Goal: Feedback & Contribution: Leave review/rating

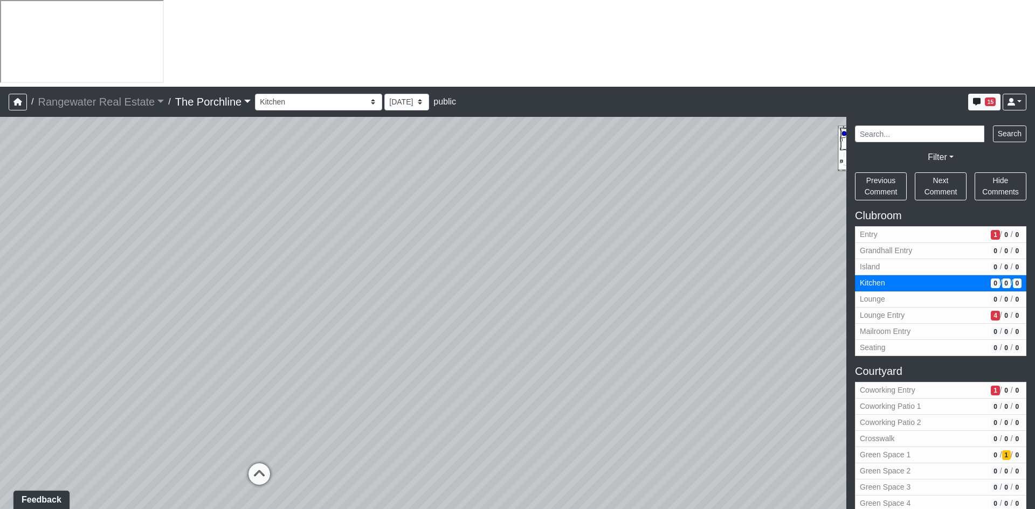
drag, startPoint x: 457, startPoint y: 291, endPoint x: 526, endPoint y: 213, distance: 104.2
click at [526, 213] on div "Loading... Seating Loading... Mailroom Entry Loading... Lounge Entry Loading...…" at bounding box center [517, 356] width 1035 height 479
click at [279, 456] on icon at bounding box center [282, 472] width 32 height 32
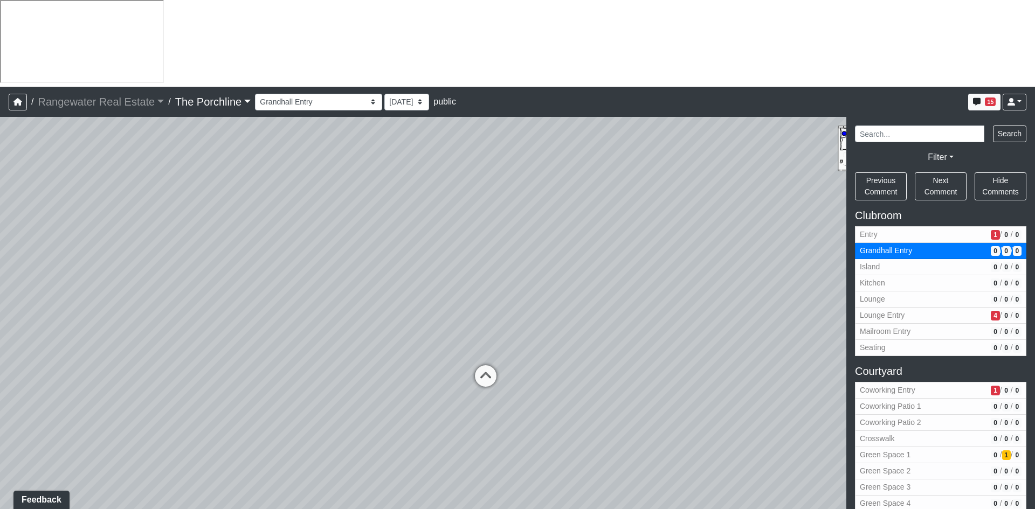
drag, startPoint x: 579, startPoint y: 297, endPoint x: 227, endPoint y: 319, distance: 353.1
click at [227, 319] on div "Loading... Seating Loading... Mailroom Entry Loading... Lounge Entry Loading...…" at bounding box center [517, 356] width 1035 height 479
click at [483, 366] on icon at bounding box center [482, 382] width 32 height 32
select select "2Ce8R59uZo6oP3SjTUJxLC"
drag, startPoint x: 645, startPoint y: 301, endPoint x: 301, endPoint y: 263, distance: 346.5
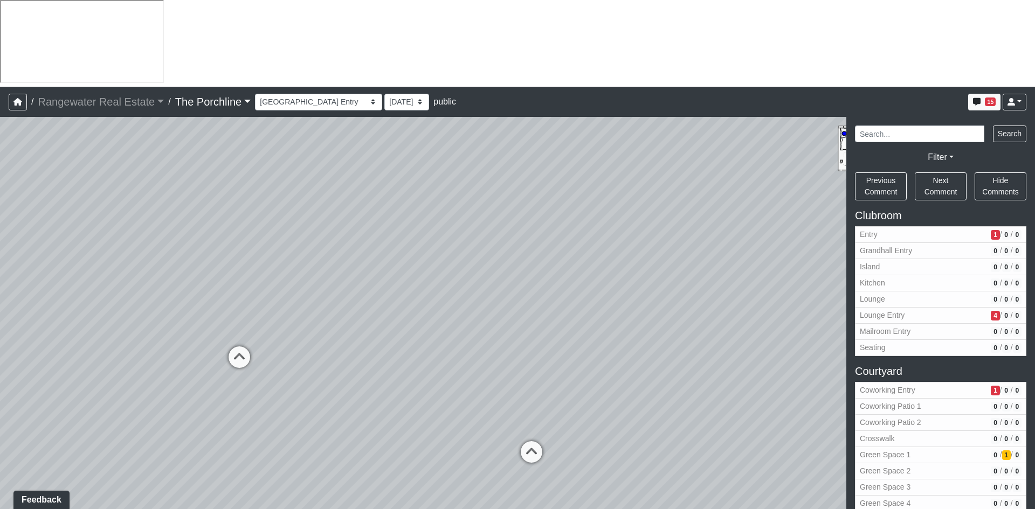
click at [301, 263] on div "Loading... Seating Loading... Mailroom Entry Loading... Lounge Entry Loading...…" at bounding box center [517, 356] width 1035 height 479
drag, startPoint x: 531, startPoint y: 204, endPoint x: 437, endPoint y: 209, distance: 94.4
click at [437, 209] on div "Loading... Seating Loading... Mailroom Entry Loading... Lounge Entry Loading...…" at bounding box center [517, 356] width 1035 height 479
click at [518, 209] on li "Add comment" at bounding box center [558, 202] width 139 height 16
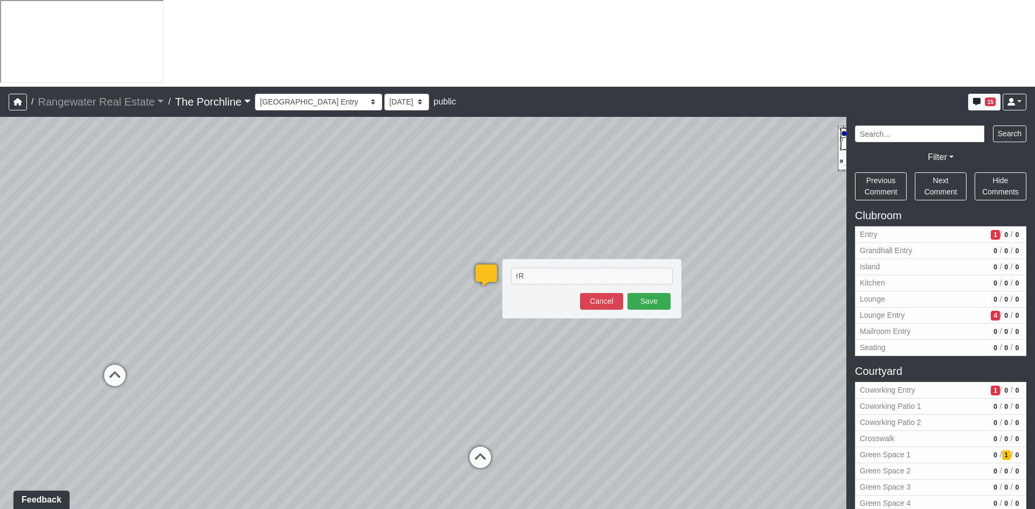
type textarea "r"
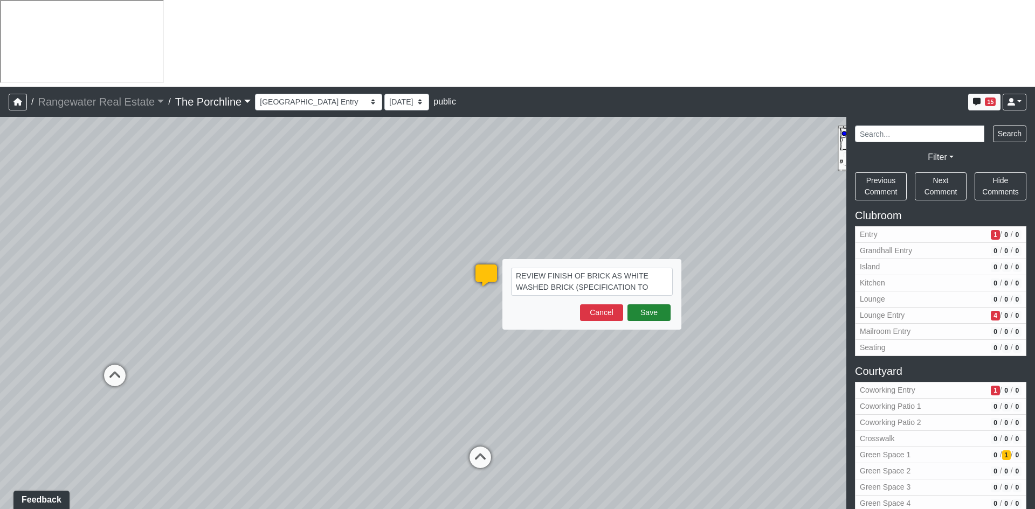
type textarea "REVIEW FINISH OF BRICK AS WHITE WASHED BRICK (SPECIFICATION TO FOLLOW)"
click at [628, 304] on button "Save" at bounding box center [648, 312] width 43 height 17
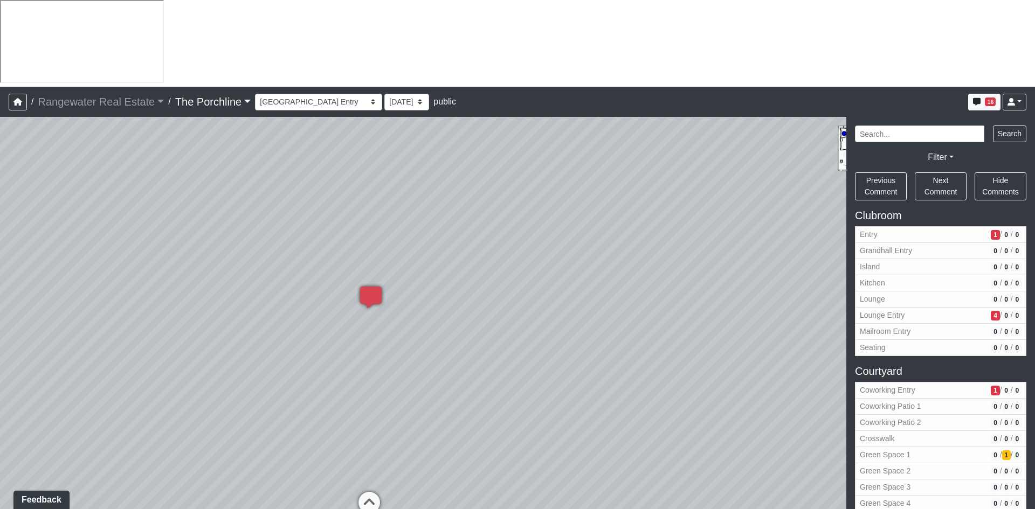
drag, startPoint x: 396, startPoint y: 246, endPoint x: 292, endPoint y: 279, distance: 109.2
click at [292, 279] on div "Loading... Seating Loading... Mailroom Entry Loading... Lounge Entry Loading...…" at bounding box center [517, 356] width 1035 height 479
click at [360, 494] on icon at bounding box center [367, 510] width 32 height 32
select select "ntrynSccpEiuZ5Aym2ic15"
drag, startPoint x: 459, startPoint y: 235, endPoint x: 438, endPoint y: 254, distance: 27.8
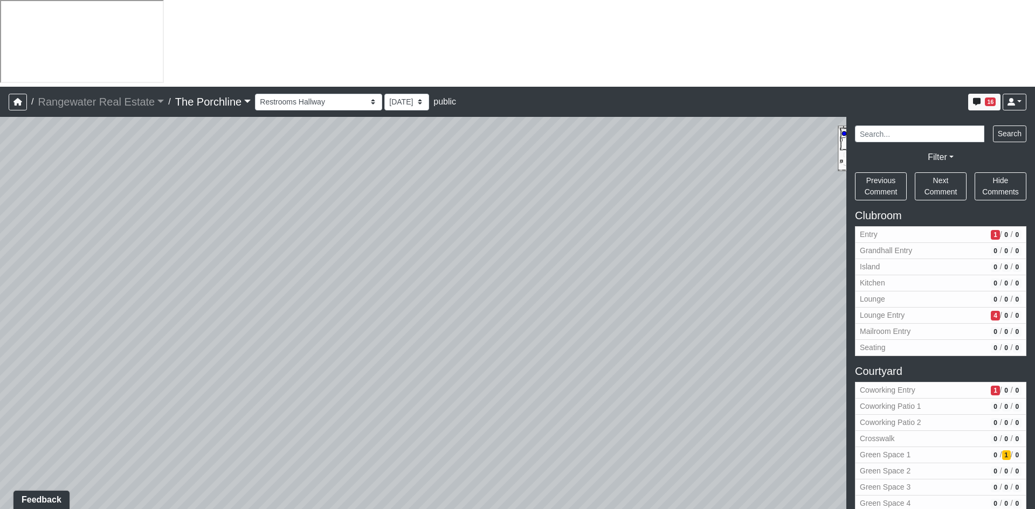
click at [408, 303] on div "Loading... Seating Loading... Mailroom Entry Loading... Lounge Entry Loading...…" at bounding box center [517, 356] width 1035 height 479
drag, startPoint x: 456, startPoint y: 217, endPoint x: 450, endPoint y: 176, distance: 40.8
click at [450, 176] on div "Loading... Seating Loading... Mailroom Entry Loading... Lounge Entry Loading...…" at bounding box center [517, 356] width 1035 height 479
click at [483, 196] on li "Add comment" at bounding box center [523, 190] width 139 height 16
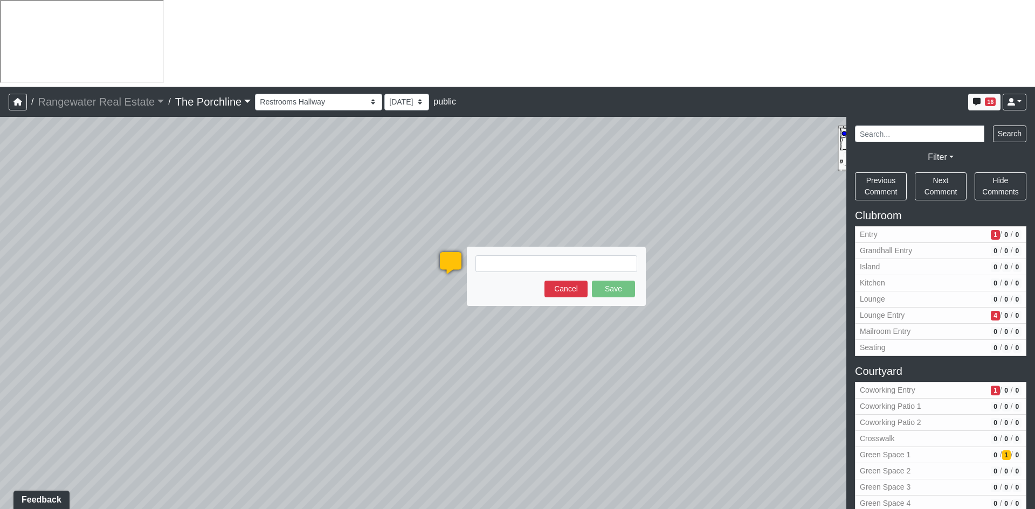
click at [500, 255] on textarea at bounding box center [556, 263] width 162 height 17
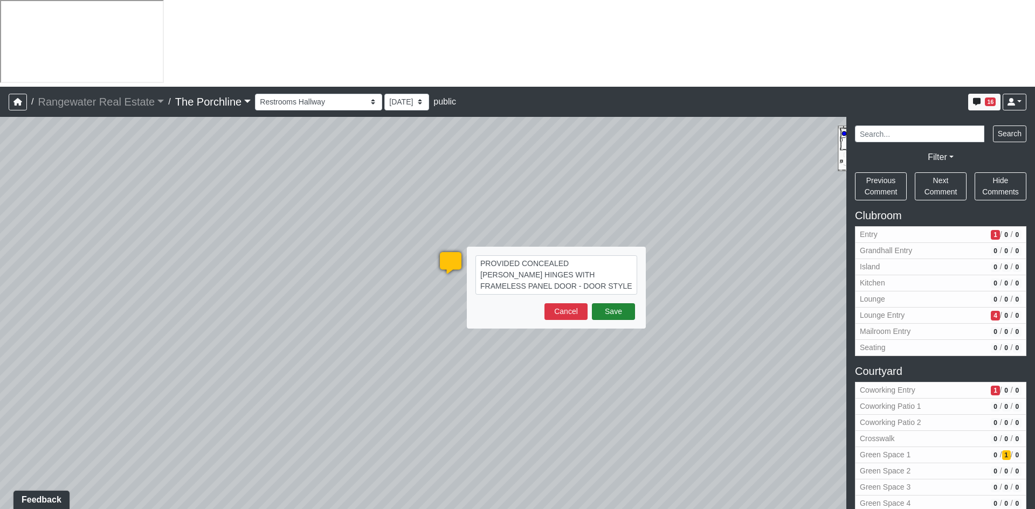
type textarea "PROVIDED CONCEALED [PERSON_NAME] HINGES WITH FRAMELESS PANEL DOOR - DOOR STYLE …"
click at [620, 303] on button "Save" at bounding box center [613, 311] width 43 height 17
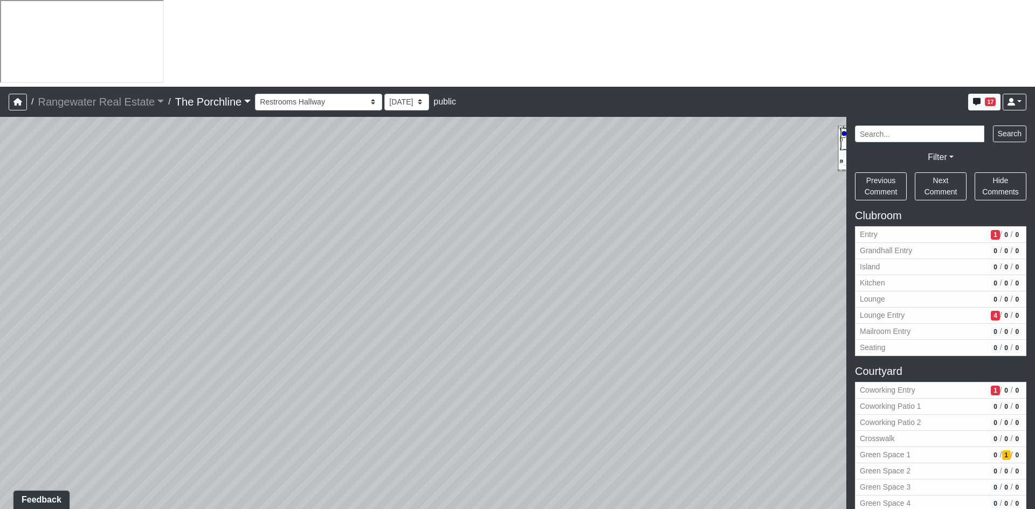
drag, startPoint x: 729, startPoint y: 254, endPoint x: 370, endPoint y: 281, distance: 359.4
click at [225, 268] on div "Loading... Seating Loading... Mailroom Entry Loading... Lounge Entry Loading...…" at bounding box center [517, 356] width 1035 height 479
drag, startPoint x: 425, startPoint y: 254, endPoint x: 203, endPoint y: 275, distance: 223.0
click at [221, 277] on div "Loading... Seating Loading... Mailroom Entry Loading... Lounge Entry Loading...…" at bounding box center [517, 356] width 1035 height 479
drag, startPoint x: 610, startPoint y: 276, endPoint x: 755, endPoint y: 240, distance: 149.4
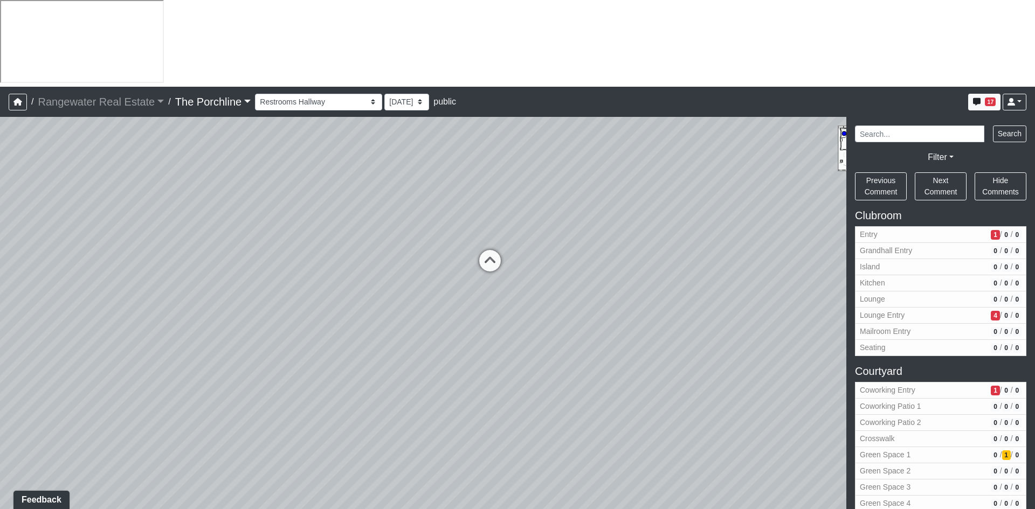
click at [755, 240] on div "Loading... Seating Loading... Mailroom Entry Loading... Lounge Entry Loading...…" at bounding box center [517, 356] width 1035 height 479
click at [496, 250] on icon at bounding box center [490, 266] width 32 height 32
select select "hgkL5ZYaLeaYii9kGbNQoZ"
drag, startPoint x: 363, startPoint y: 189, endPoint x: 871, endPoint y: 206, distance: 508.4
click at [881, 204] on div "NON-CURRENT REVISION" at bounding box center [517, 356] width 1035 height 479
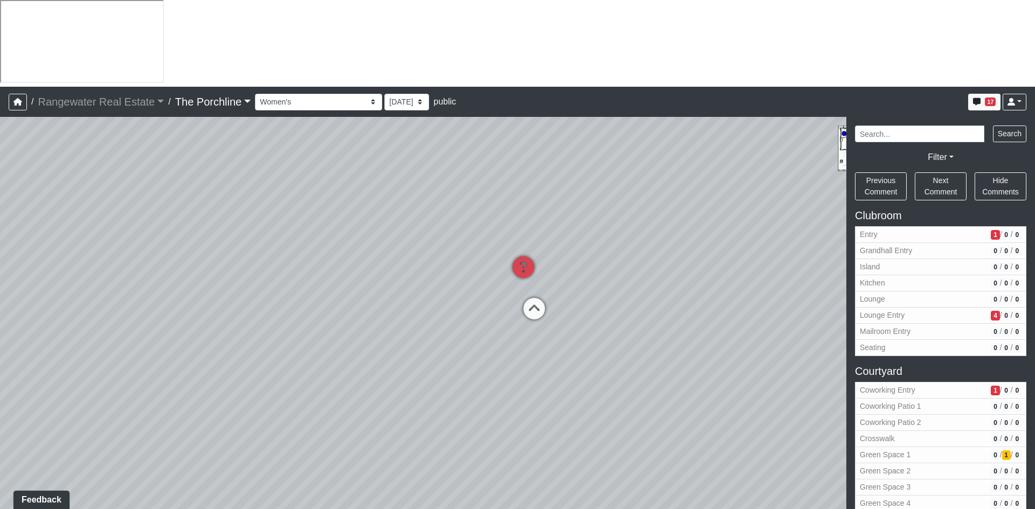
drag, startPoint x: 372, startPoint y: 207, endPoint x: 694, endPoint y: 211, distance: 321.2
click at [694, 211] on div "Loading... Seating Loading... Mailroom Entry Loading... Lounge Entry Loading...…" at bounding box center [517, 356] width 1035 height 479
click at [432, 220] on span "Add comment" at bounding box center [441, 215] width 53 height 9
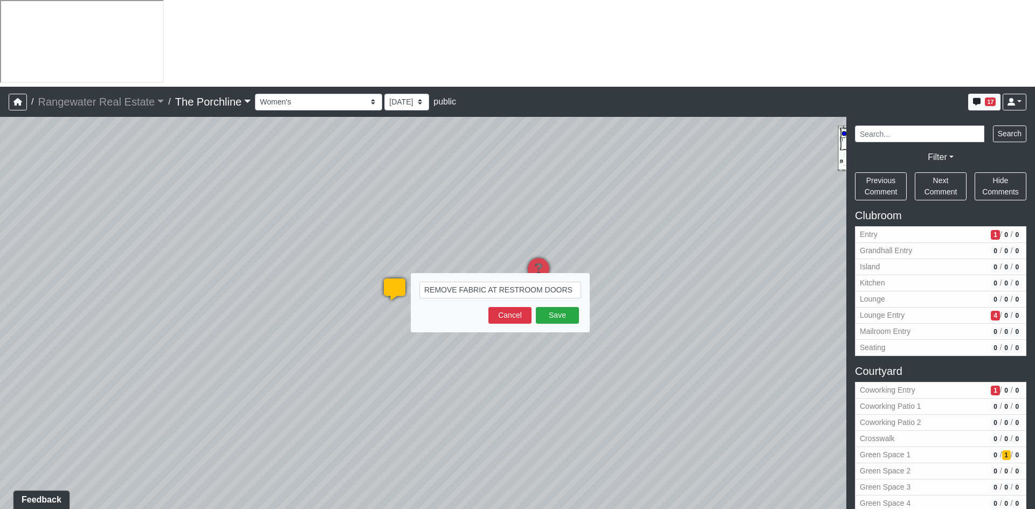
click at [477, 282] on textarea "REMOVE FABRIC AT RESTROOM DOORS" at bounding box center [500, 290] width 162 height 17
click at [499, 282] on textarea "REMOVE FABRIC AT RAILING AT RESTROOM DOORS" at bounding box center [500, 296] width 162 height 28
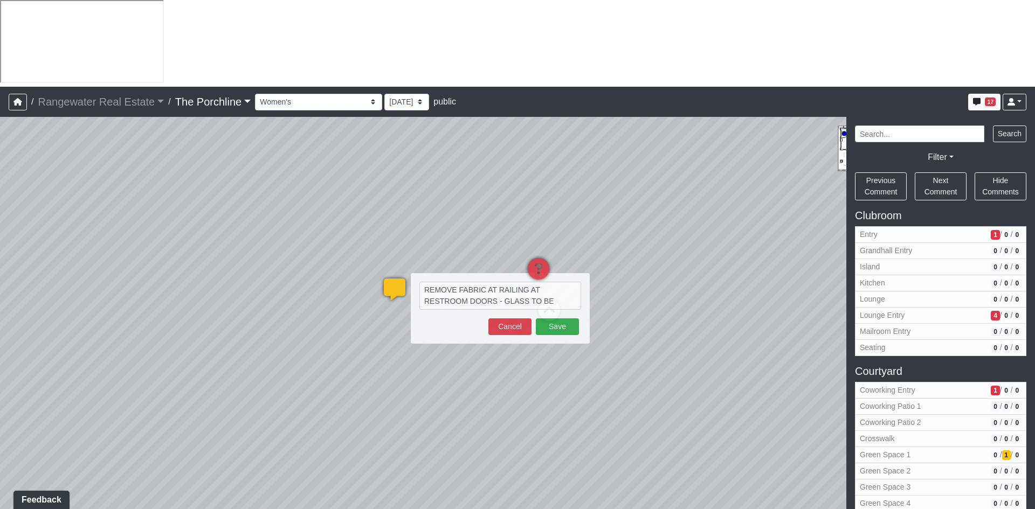
type textarea "REMOVE FABRIC AT RAILING AT RESTROOM DOORS - GLASS TO BE FLUTED OPAQUE"
click at [564, 318] on button "Save" at bounding box center [557, 326] width 43 height 17
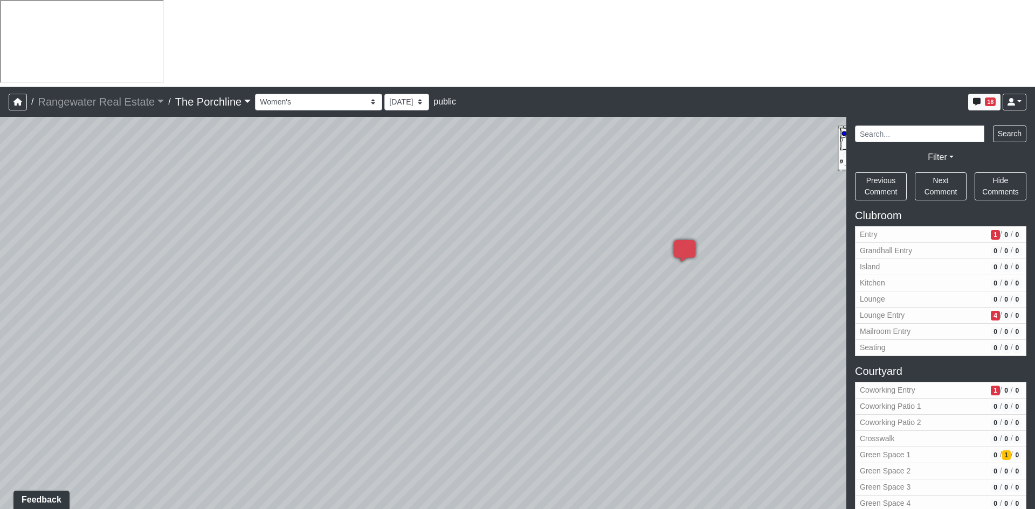
drag, startPoint x: 217, startPoint y: 230, endPoint x: 668, endPoint y: 207, distance: 451.6
click at [668, 207] on div "Loading... Seating Loading... Mailroom Entry Loading... Lounge Entry Loading...…" at bounding box center [517, 356] width 1035 height 479
drag, startPoint x: 327, startPoint y: 174, endPoint x: 655, endPoint y: 204, distance: 329.6
click at [655, 204] on div "Loading... Seating Loading... Mailroom Entry Loading... Lounge Entry Loading...…" at bounding box center [517, 356] width 1035 height 479
drag, startPoint x: 196, startPoint y: 158, endPoint x: 704, endPoint y: 195, distance: 509.4
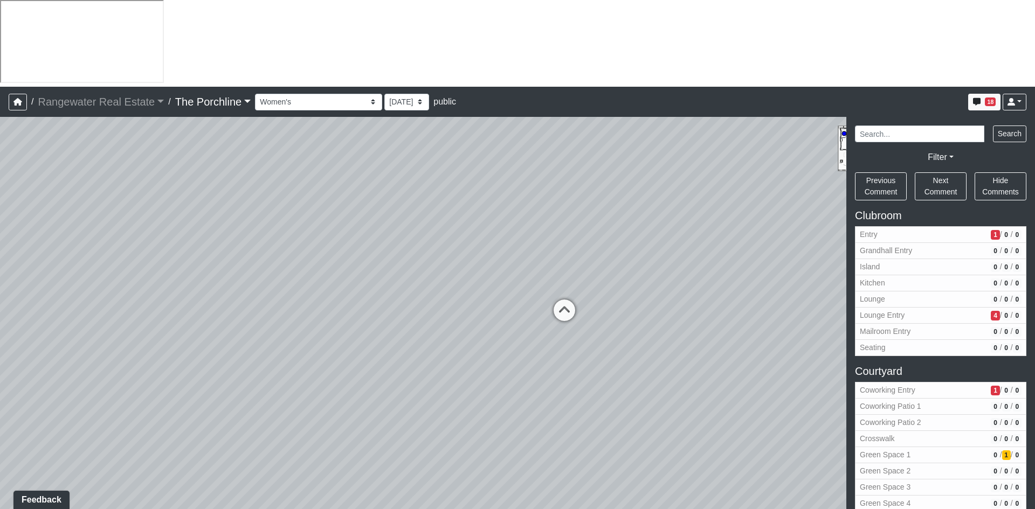
click at [704, 195] on div "Loading... Seating Loading... Mailroom Entry Loading... Lounge Entry Loading...…" at bounding box center [517, 356] width 1035 height 479
drag, startPoint x: 336, startPoint y: 257, endPoint x: -47, endPoint y: 168, distance: 393.4
click at [0, 168] on html "/ Rangewater Real Estate Rangewater Real Estate Loading... / The Porchline The …" at bounding box center [517, 298] width 1035 height 596
click at [356, 232] on icon at bounding box center [347, 248] width 32 height 32
click at [432, 252] on icon at bounding box center [427, 268] width 32 height 32
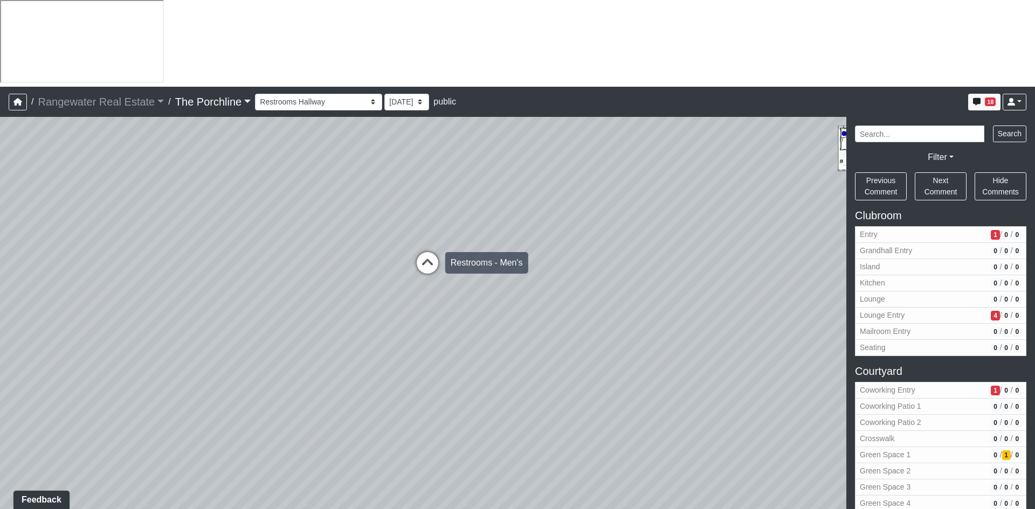
select select "jmt8K8w84ko4h9TGimXaf8"
drag, startPoint x: 639, startPoint y: 165, endPoint x: 446, endPoint y: 192, distance: 195.3
click at [163, 202] on div "Loading... Seating Loading... Mailroom Entry Loading... Lounge Entry Loading...…" at bounding box center [517, 356] width 1035 height 479
drag, startPoint x: 619, startPoint y: 182, endPoint x: 449, endPoint y: 207, distance: 171.5
click at [449, 207] on div "Loading... Seating Loading... Mailroom Entry Loading... Lounge Entry Loading...…" at bounding box center [517, 356] width 1035 height 479
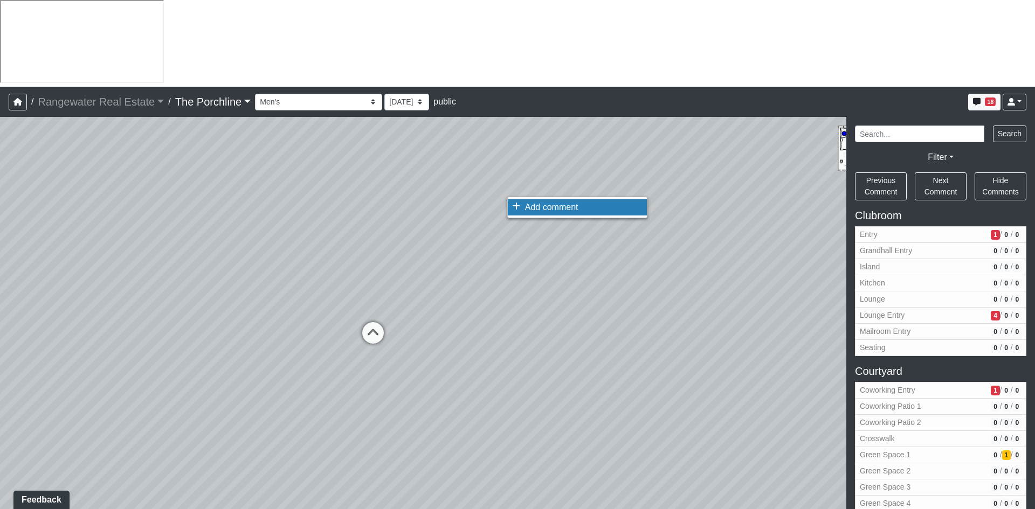
click at [552, 203] on span "Add comment" at bounding box center [551, 207] width 53 height 9
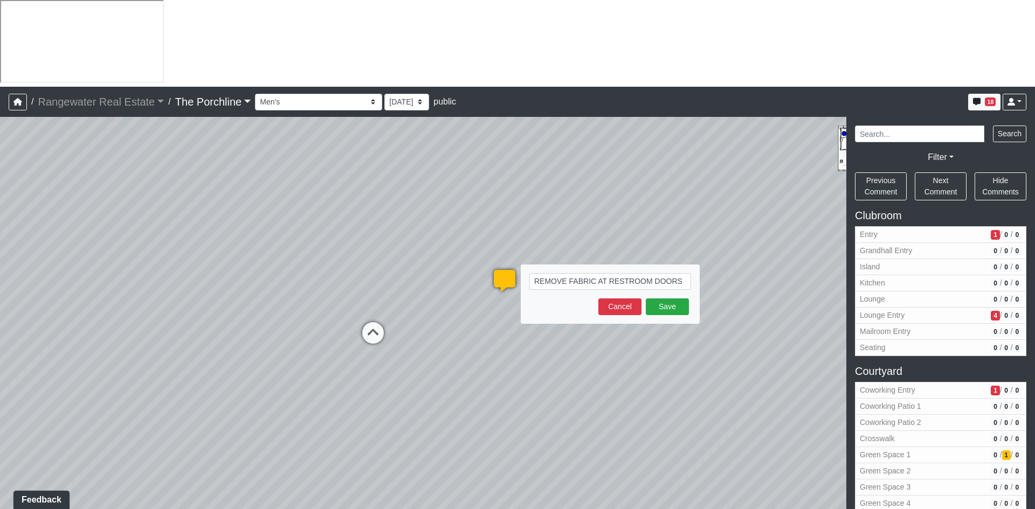
click at [585, 273] on textarea "REMOVE FABRIC AT RESTROOM DOORS" at bounding box center [610, 281] width 162 height 17
click at [637, 273] on textarea "REMOVE FABRIC AT CURTAIN ROD AT RESTROOM DOORS" at bounding box center [610, 287] width 162 height 28
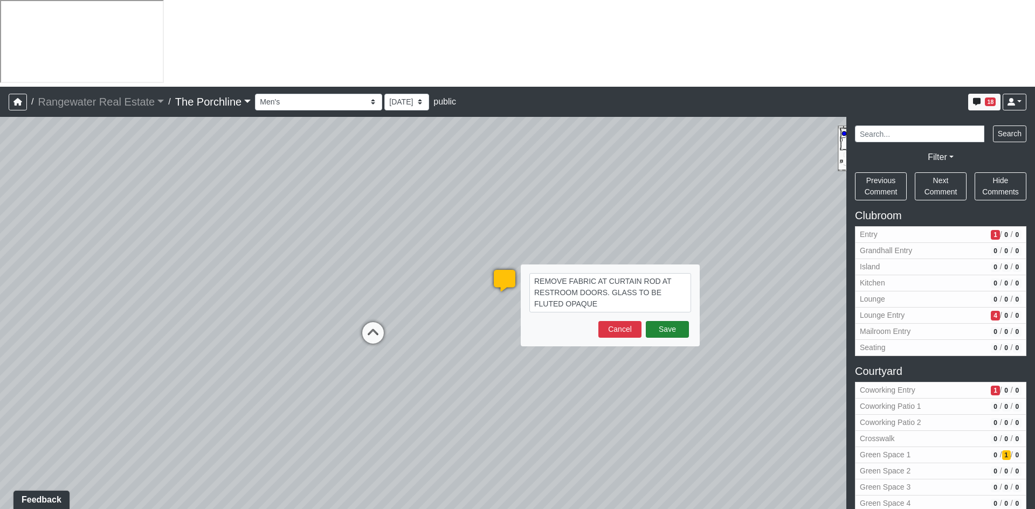
type textarea "REMOVE FABRIC AT CURTAIN ROD AT RESTROOM DOORS. GLASS TO BE FLUTED OPAQUE"
click at [657, 321] on button "Save" at bounding box center [667, 329] width 43 height 17
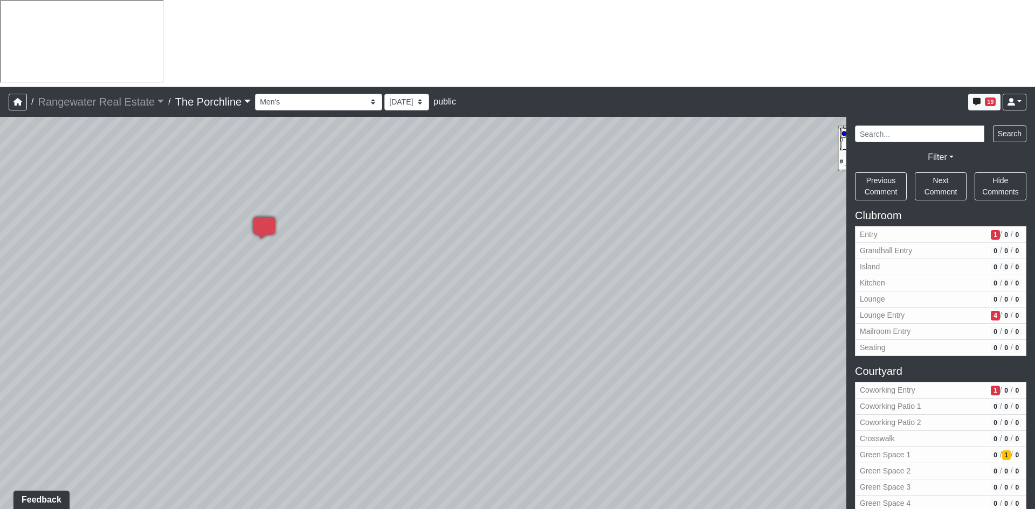
drag, startPoint x: 412, startPoint y: 329, endPoint x: 92, endPoint y: 310, distance: 320.1
click at [92, 310] on div "Loading... Seating Loading... Mailroom Entry Loading... Lounge Entry Loading...…" at bounding box center [517, 356] width 1035 height 479
drag, startPoint x: 169, startPoint y: 290, endPoint x: 606, endPoint y: 321, distance: 438.6
click at [667, 316] on div "Loading... Seating Loading... Mailroom Entry Loading... Lounge Entry Loading...…" at bounding box center [517, 356] width 1035 height 479
click at [470, 324] on icon at bounding box center [481, 340] width 32 height 32
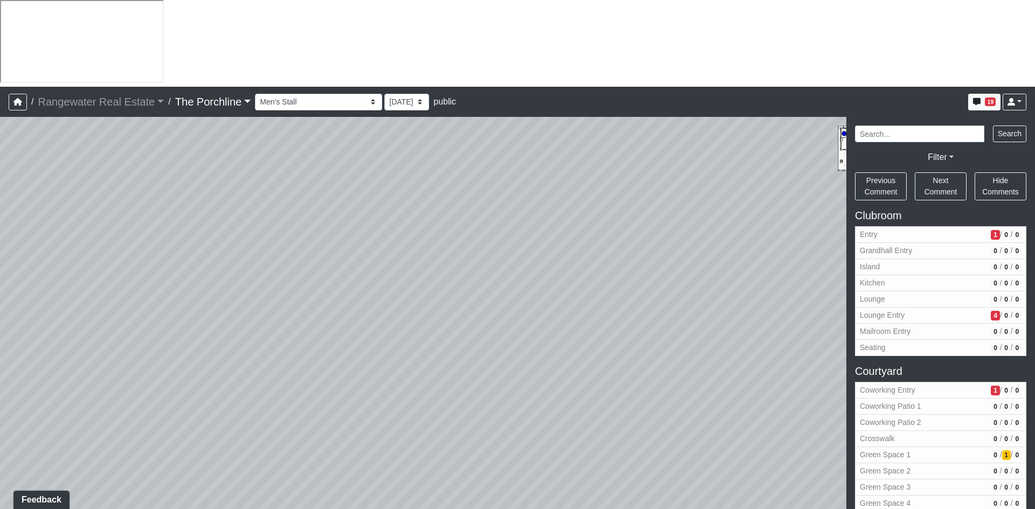
drag, startPoint x: 357, startPoint y: 243, endPoint x: 746, endPoint y: 265, distance: 389.7
click at [746, 265] on div "Loading... Seating Loading... Mailroom Entry Loading... Lounge Entry Loading...…" at bounding box center [517, 356] width 1035 height 479
drag, startPoint x: 357, startPoint y: 277, endPoint x: 611, endPoint y: 184, distance: 270.2
click at [611, 184] on div "Loading... Seating Loading... Mailroom Entry Loading... Lounge Entry Loading...…" at bounding box center [517, 356] width 1035 height 479
drag, startPoint x: 414, startPoint y: 163, endPoint x: 817, endPoint y: 212, distance: 406.1
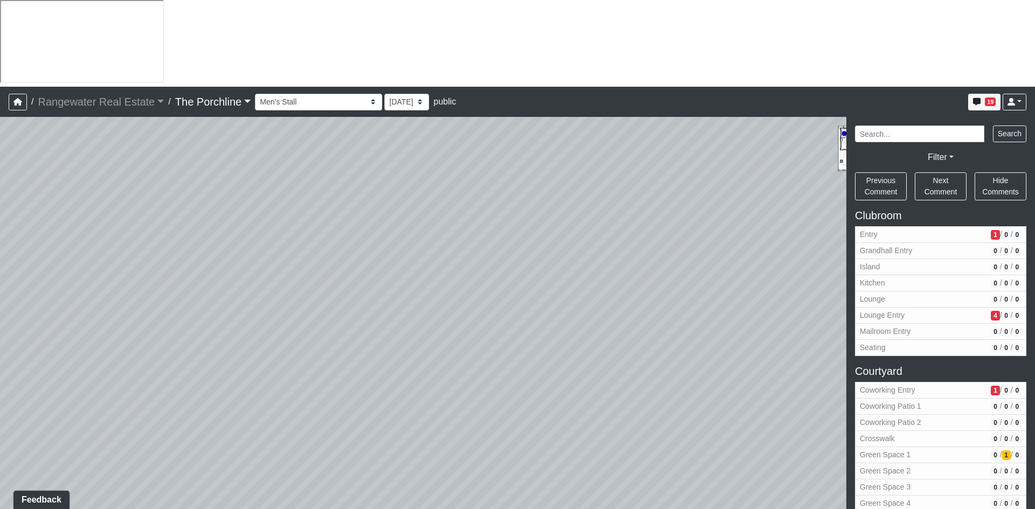
click at [817, 212] on div "Loading... Seating Loading... Mailroom Entry Loading... Lounge Entry Loading...…" at bounding box center [517, 356] width 1035 height 479
drag, startPoint x: 366, startPoint y: 215, endPoint x: 183, endPoint y: 178, distance: 186.9
click at [183, 178] on div "Loading... Seating Loading... Mailroom Entry Loading... Lounge Entry Loading...…" at bounding box center [517, 356] width 1035 height 479
drag, startPoint x: 570, startPoint y: 192, endPoint x: 178, endPoint y: 179, distance: 392.5
click at [178, 179] on div "Loading... Seating Loading... Mailroom Entry Loading... Lounge Entry Loading...…" at bounding box center [517, 356] width 1035 height 479
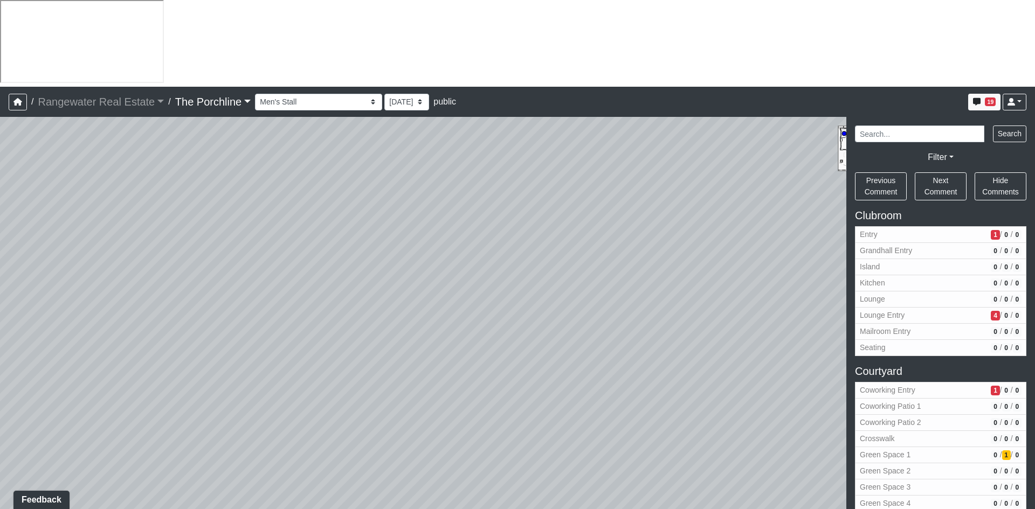
drag, startPoint x: 242, startPoint y: 200, endPoint x: 494, endPoint y: 168, distance: 253.7
click at [494, 168] on div "Loading... Seating Loading... Mailroom Entry Loading... Lounge Entry Loading...…" at bounding box center [517, 356] width 1035 height 479
drag, startPoint x: 332, startPoint y: 190, endPoint x: 215, endPoint y: 168, distance: 119.4
click at [218, 169] on div "Loading... Seating Loading... Mailroom Entry Loading... Lounge Entry Loading...…" at bounding box center [517, 356] width 1035 height 479
drag, startPoint x: 486, startPoint y: 243, endPoint x: 699, endPoint y: 231, distance: 213.7
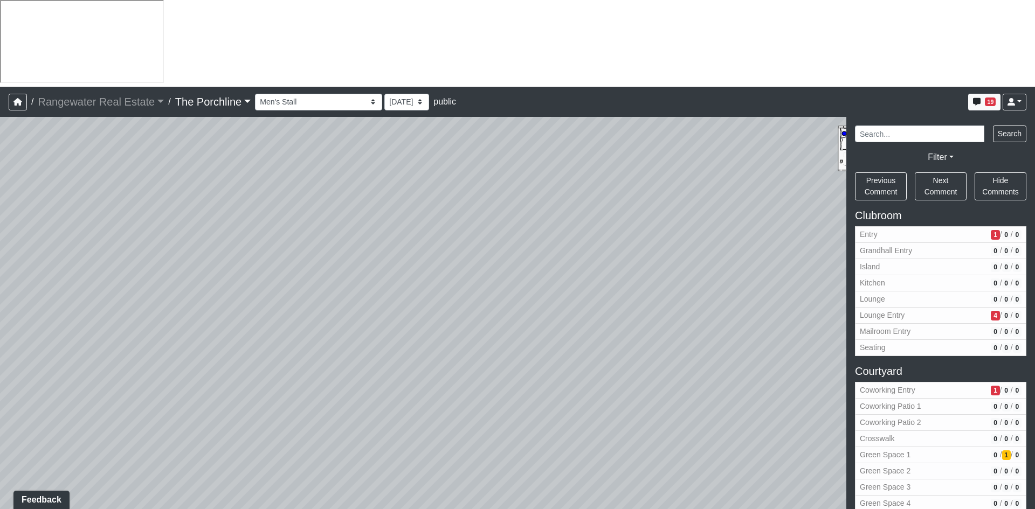
click at [698, 230] on div "Loading... Seating Loading... Mailroom Entry Loading... Lounge Entry Loading...…" at bounding box center [517, 356] width 1035 height 479
drag, startPoint x: 339, startPoint y: 200, endPoint x: 666, endPoint y: 259, distance: 332.2
click at [666, 259] on div "Loading... Seating Loading... Mailroom Entry Loading... Lounge Entry Loading...…" at bounding box center [517, 356] width 1035 height 479
drag, startPoint x: 396, startPoint y: 273, endPoint x: 780, endPoint y: 279, distance: 384.8
click at [780, 279] on div "Loading... Seating Loading... Mailroom Entry Loading... Lounge Entry Loading...…" at bounding box center [517, 356] width 1035 height 479
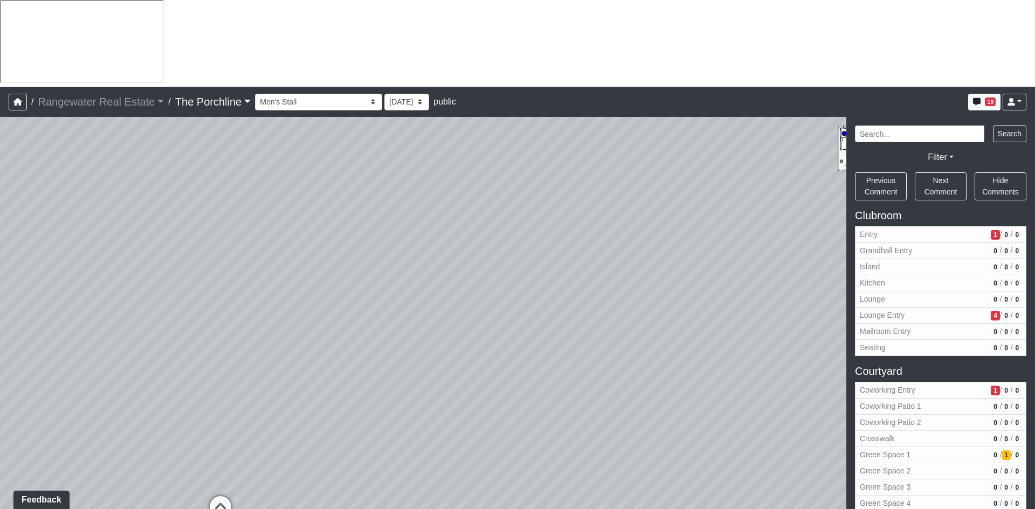
drag, startPoint x: 404, startPoint y: 288, endPoint x: 172, endPoint y: 306, distance: 232.4
click at [172, 306] on div "Loading... Seating Loading... Mailroom Entry Loading... Lounge Entry Loading...…" at bounding box center [517, 356] width 1035 height 479
click at [476, 92] on div "Entry [GEOGRAPHIC_DATA] Kitchen Lounge Lounge Entry Mailroom Entry Seating Cowo…" at bounding box center [640, 102] width 771 height 21
drag, startPoint x: 306, startPoint y: 251, endPoint x: 781, endPoint y: 253, distance: 475.3
click at [781, 253] on div "Loading... Seating Loading... Mailroom Entry Loading... Lounge Entry Loading...…" at bounding box center [517, 356] width 1035 height 479
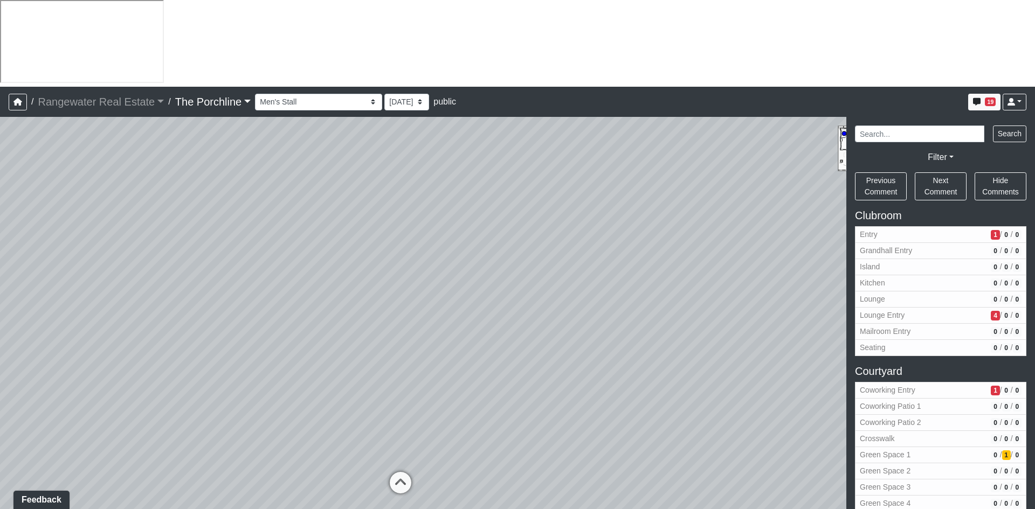
drag, startPoint x: 503, startPoint y: 240, endPoint x: 256, endPoint y: 276, distance: 249.9
click at [256, 276] on div "Loading... Seating Loading... Mailroom Entry Loading... Lounge Entry Loading...…" at bounding box center [517, 356] width 1035 height 479
click at [402, 472] on icon at bounding box center [400, 488] width 32 height 32
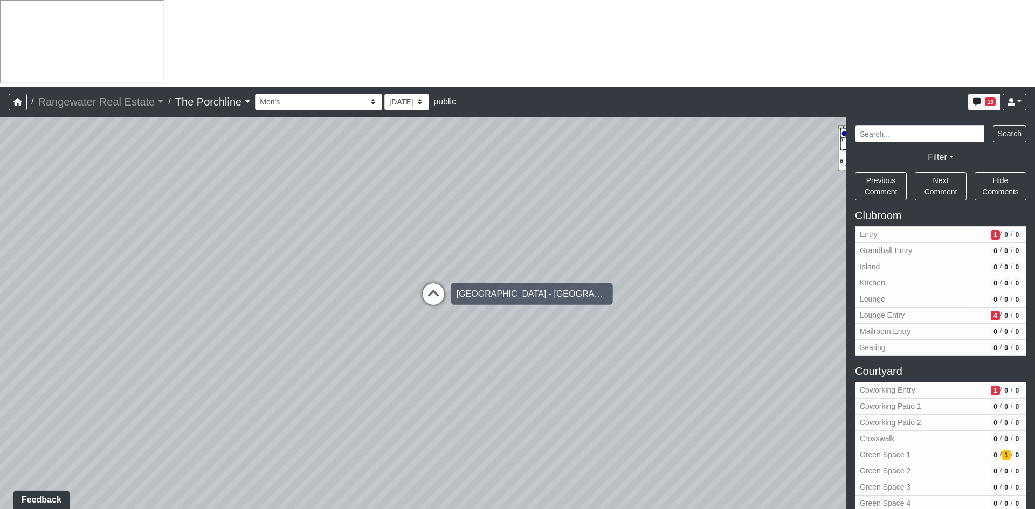
click at [434, 283] on icon at bounding box center [433, 299] width 32 height 32
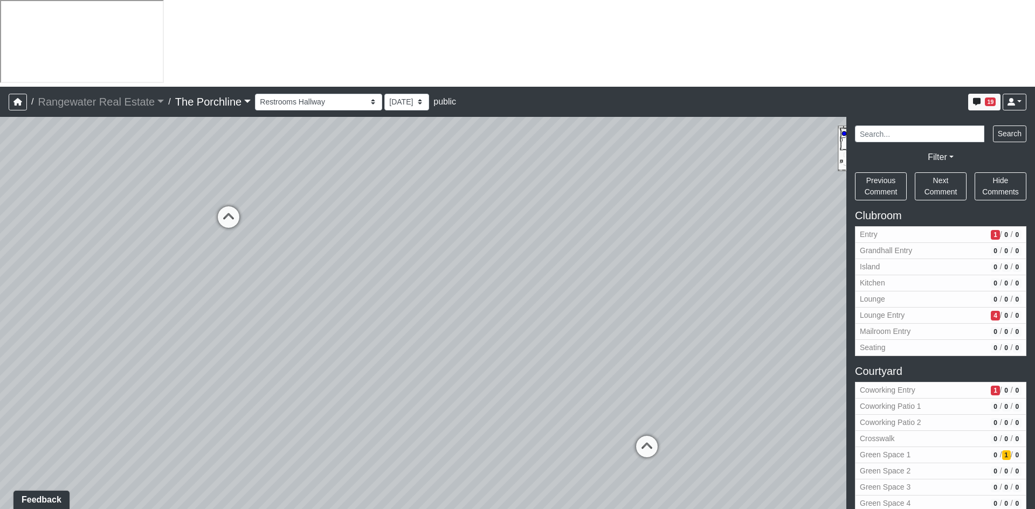
drag, startPoint x: 541, startPoint y: 231, endPoint x: 114, endPoint y: 198, distance: 428.0
click at [114, 198] on div "Loading... Seating Loading... Mailroom Entry Loading... Lounge Entry Loading...…" at bounding box center [517, 356] width 1035 height 479
drag, startPoint x: 202, startPoint y: 239, endPoint x: 101, endPoint y: 252, distance: 101.6
click at [62, 251] on div "Loading... Seating Loading... Mailroom Entry Loading... Lounge Entry Loading...…" at bounding box center [517, 356] width 1035 height 479
drag, startPoint x: 533, startPoint y: 253, endPoint x: 270, endPoint y: 261, distance: 263.1
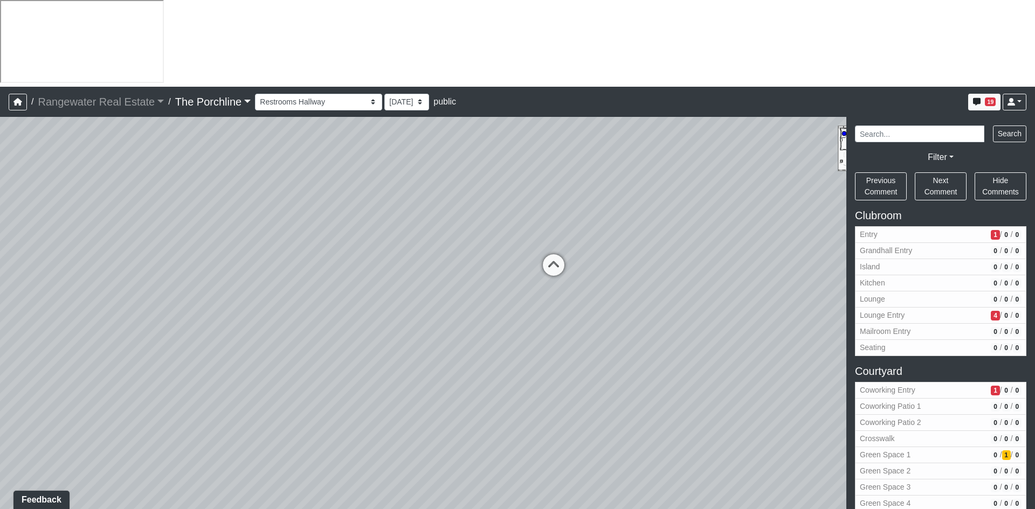
click at [270, 261] on div "Loading... Seating Loading... Mailroom Entry Loading... Lounge Entry Loading...…" at bounding box center [517, 356] width 1035 height 479
click at [382, 260] on icon at bounding box center [380, 276] width 32 height 32
drag, startPoint x: 713, startPoint y: 236, endPoint x: 356, endPoint y: 255, distance: 357.8
click at [356, 255] on div "Loading... Seating Loading... Mailroom Entry Loading... Lounge Entry Loading...…" at bounding box center [517, 356] width 1035 height 479
click at [523, 294] on icon at bounding box center [517, 310] width 32 height 32
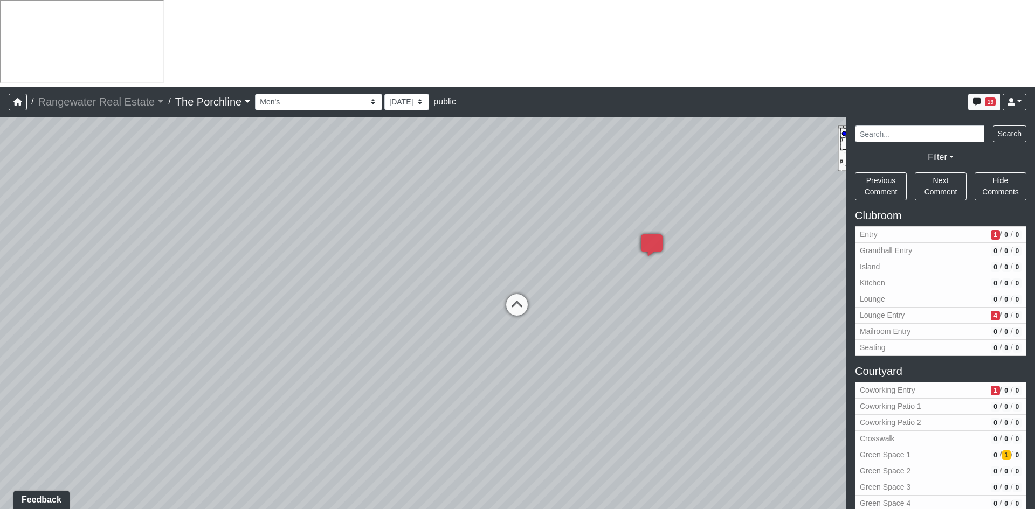
select select "rSU3nopF7qJ9Zuo9FSiYGM"
drag, startPoint x: 255, startPoint y: 245, endPoint x: 665, endPoint y: 261, distance: 409.9
click at [679, 252] on div "Loading... Seating Loading... Mailroom Entry Loading... Lounge Entry Loading...…" at bounding box center [517, 356] width 1035 height 479
drag, startPoint x: 371, startPoint y: 277, endPoint x: 674, endPoint y: 248, distance: 304.2
click at [674, 248] on div "Loading... Seating Loading... Mailroom Entry Loading... Lounge Entry Loading...…" at bounding box center [517, 356] width 1035 height 479
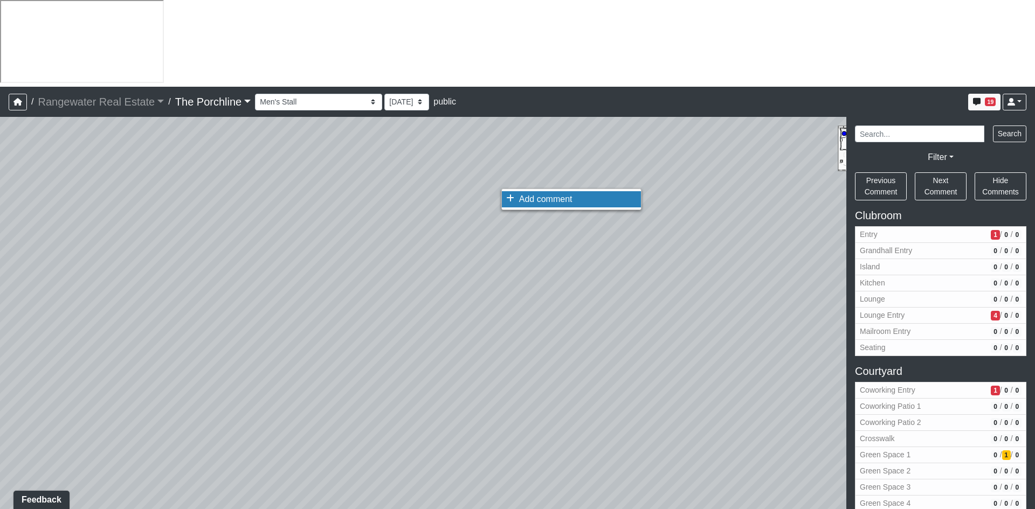
click at [519, 201] on span "Add comment" at bounding box center [545, 199] width 53 height 9
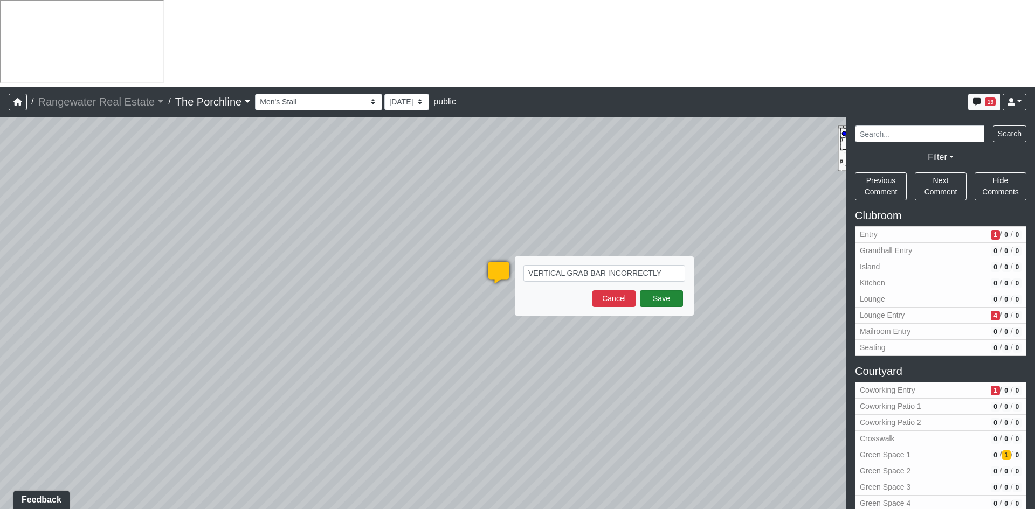
type textarea "VERTICAL GRAB BAR INCORRECTLY PLACED"
click at [661, 290] on button "Save" at bounding box center [661, 298] width 43 height 17
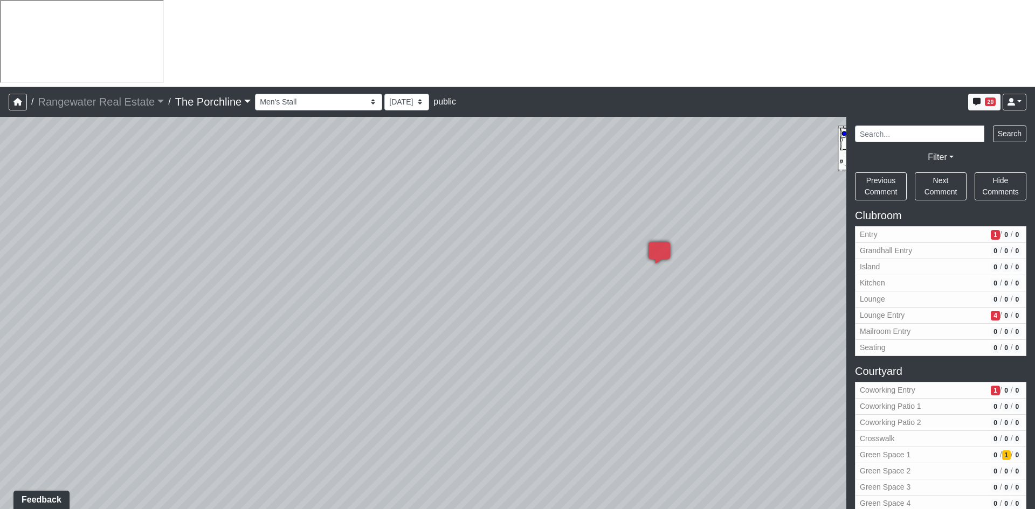
drag, startPoint x: 458, startPoint y: 203, endPoint x: 737, endPoint y: 245, distance: 282.4
click at [737, 245] on div "Loading... Seating Loading... Mailroom Entry Loading... Lounge Entry Loading...…" at bounding box center [517, 356] width 1035 height 479
drag, startPoint x: 640, startPoint y: 293, endPoint x: 660, endPoint y: 293, distance: 20.5
click at [660, 293] on div "Loading... Seating Loading... Mailroom Entry Loading... Lounge Entry Loading...…" at bounding box center [517, 356] width 1035 height 479
click at [556, 497] on icon at bounding box center [560, 513] width 32 height 32
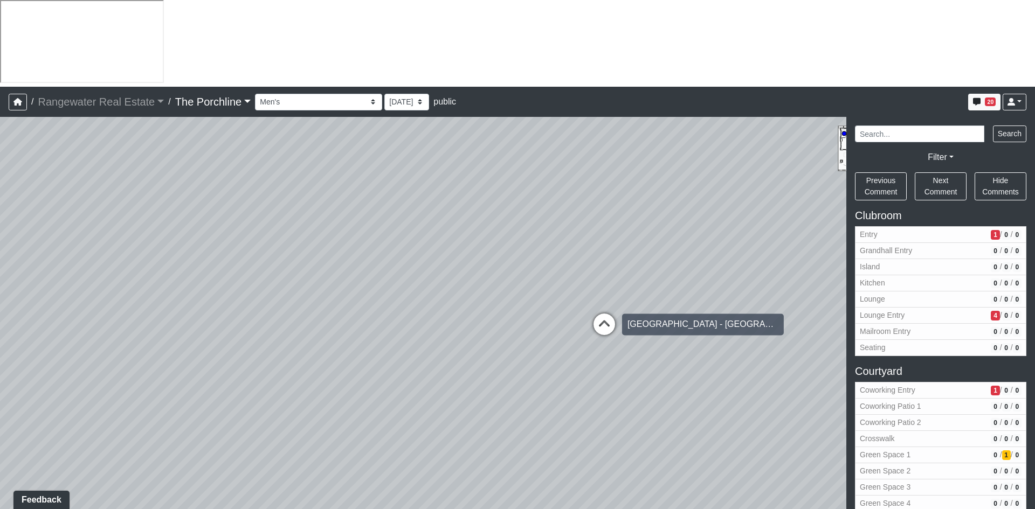
click at [604, 314] on icon at bounding box center [604, 330] width 32 height 32
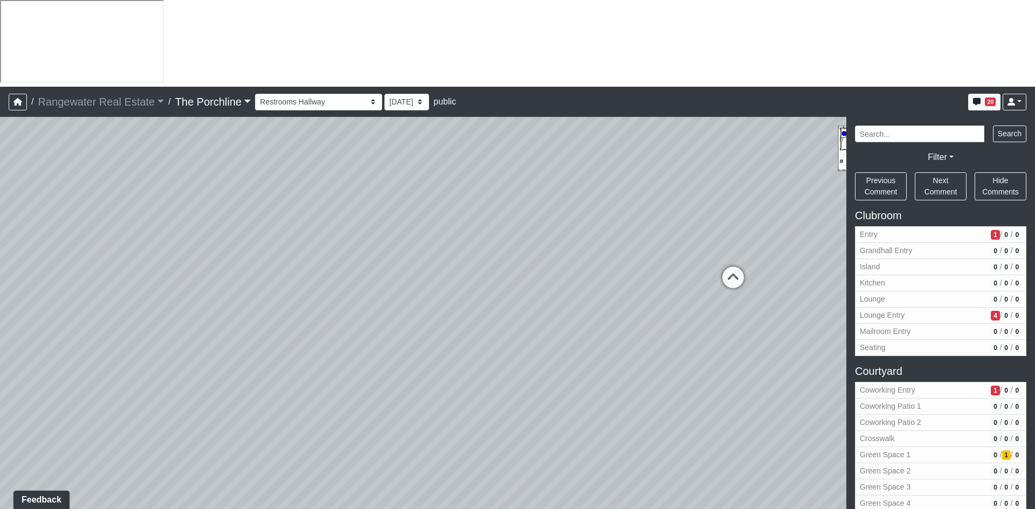
drag, startPoint x: 379, startPoint y: 234, endPoint x: 644, endPoint y: 232, distance: 265.7
click at [644, 232] on div "Loading... Seating Loading... Mailroom Entry Loading... Lounge Entry Loading...…" at bounding box center [517, 356] width 1035 height 479
click at [734, 267] on icon at bounding box center [733, 283] width 32 height 32
drag, startPoint x: 657, startPoint y: 271, endPoint x: 802, endPoint y: 245, distance: 147.2
click at [817, 244] on div "Loading... Seating Loading... Mailroom Entry Loading... Lounge Entry Loading...…" at bounding box center [517, 356] width 1035 height 479
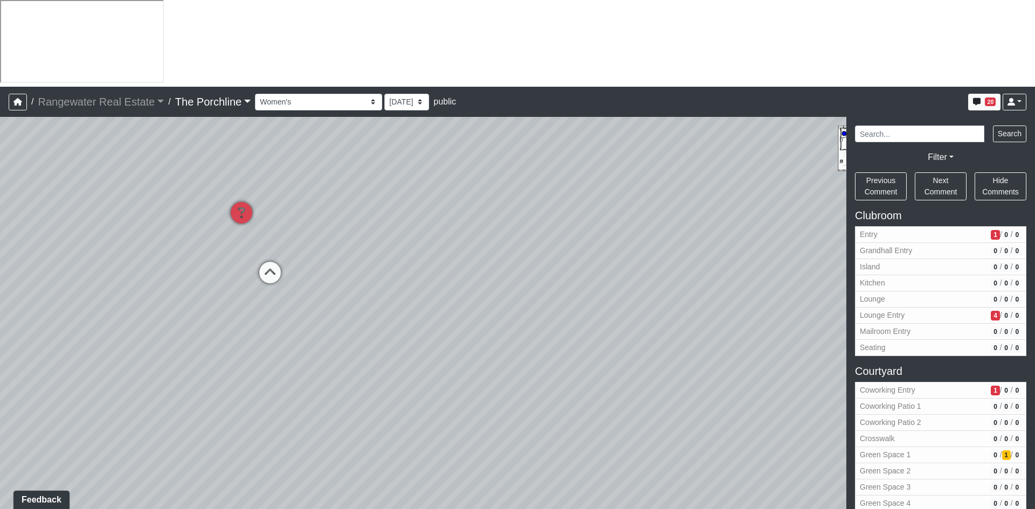
drag, startPoint x: 457, startPoint y: 293, endPoint x: 672, endPoint y: 295, distance: 215.0
click at [678, 295] on div "Loading... Seating Loading... Mailroom Entry Loading... Lounge Entry Loading...…" at bounding box center [517, 356] width 1035 height 479
click at [441, 269] on icon at bounding box center [446, 285] width 32 height 32
select select "mK7pUVAPgft56LJmsNKGHT"
drag, startPoint x: 615, startPoint y: 179, endPoint x: 150, endPoint y: 182, distance: 465.0
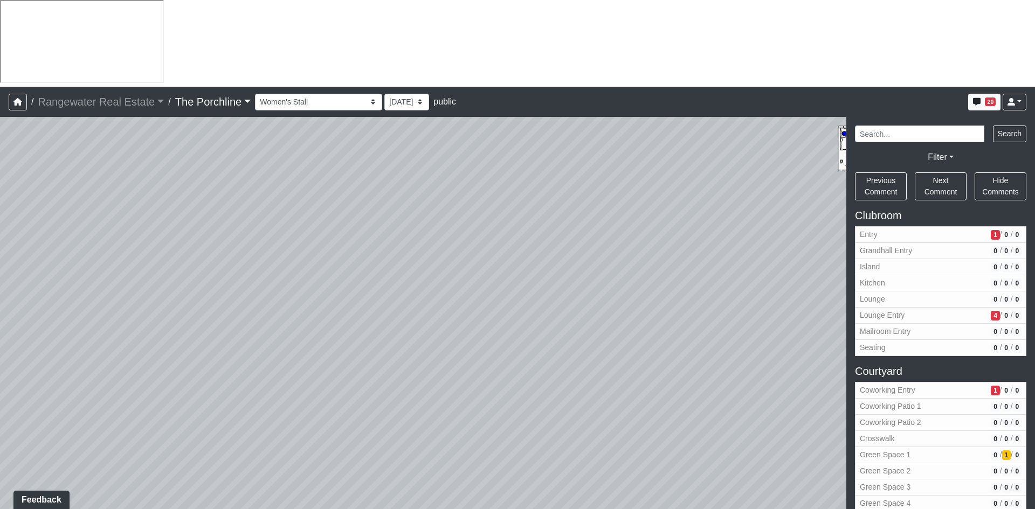
click at [151, 182] on div "Loading... Seating Loading... Mailroom Entry Loading... Lounge Entry Loading...…" at bounding box center [517, 356] width 1035 height 479
drag, startPoint x: 436, startPoint y: 252, endPoint x: 282, endPoint y: 245, distance: 154.3
click at [282, 245] on div "Loading... Seating Loading... Mailroom Entry Loading... Lounge Entry Loading...…" at bounding box center [517, 356] width 1035 height 479
click at [518, 256] on span "Add comment" at bounding box center [524, 251] width 53 height 9
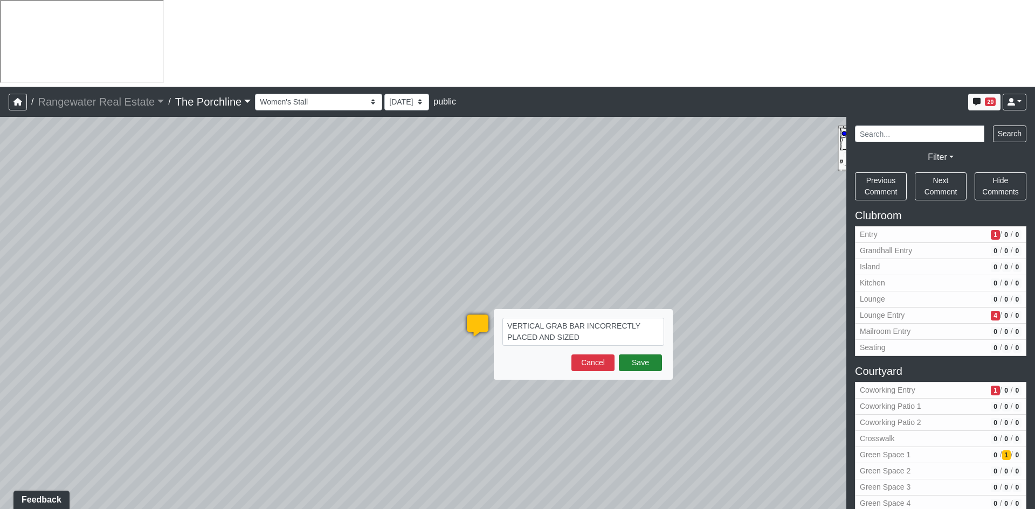
type textarea "VERTICAL GRAB BAR INCORRECTLY PLACED AND SIZED"
click at [633, 355] on button "Save" at bounding box center [640, 363] width 43 height 17
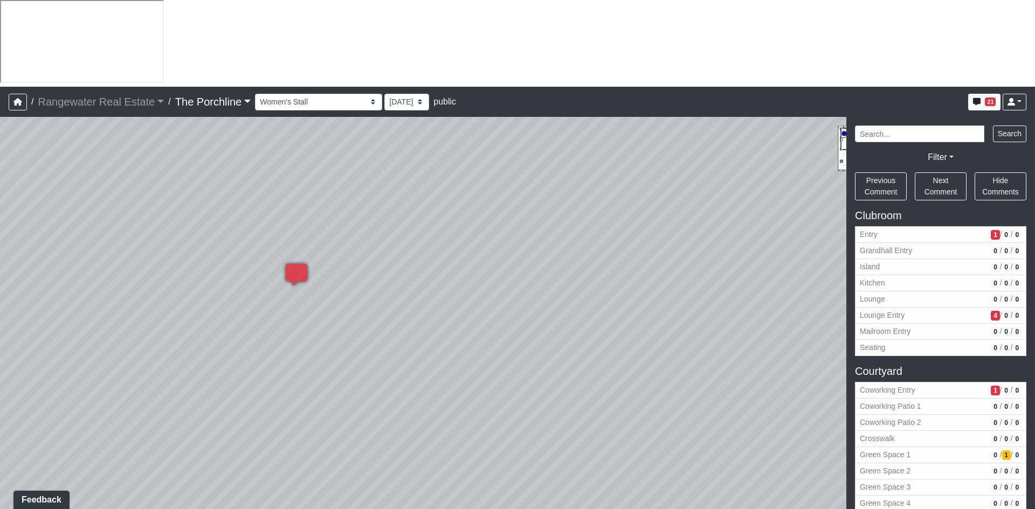
drag, startPoint x: 736, startPoint y: 246, endPoint x: 174, endPoint y: 164, distance: 568.0
click at [171, 164] on div "Loading... Seating Loading... Mailroom Entry Loading... Lounge Entry Loading...…" at bounding box center [517, 356] width 1035 height 479
drag, startPoint x: 447, startPoint y: 170, endPoint x: 329, endPoint y: 194, distance: 120.9
click at [223, 191] on div "Loading... Seating Loading... Mailroom Entry Loading... Lounge Entry Loading...…" at bounding box center [517, 356] width 1035 height 479
click at [376, 221] on icon at bounding box center [374, 237] width 32 height 32
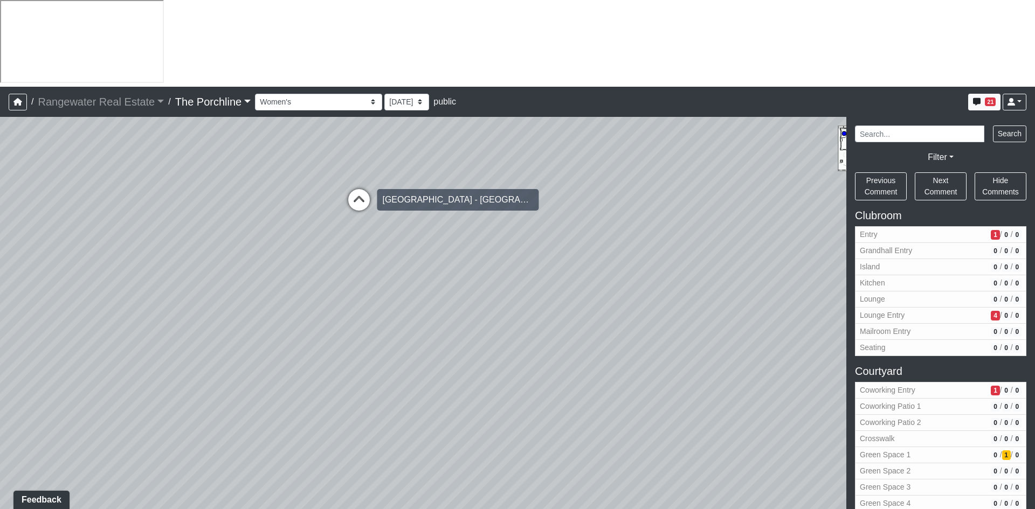
click at [359, 189] on icon at bounding box center [359, 205] width 32 height 32
drag, startPoint x: 103, startPoint y: 184, endPoint x: 613, endPoint y: 241, distance: 513.0
click at [613, 241] on div "Loading... Seating Loading... Mailroom Entry Loading... Lounge Entry Loading...…" at bounding box center [517, 356] width 1035 height 479
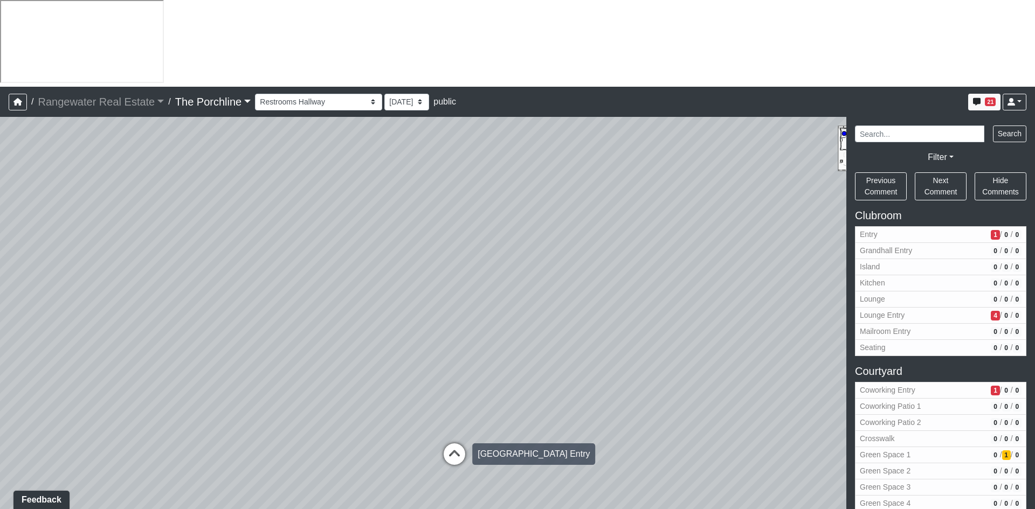
click at [457, 443] on icon at bounding box center [454, 459] width 32 height 32
drag, startPoint x: 646, startPoint y: 227, endPoint x: 198, endPoint y: 322, distance: 458.4
click at [199, 317] on div "Loading... Seating Loading... Mailroom Entry Loading... Lounge Entry Loading...…" at bounding box center [517, 356] width 1035 height 479
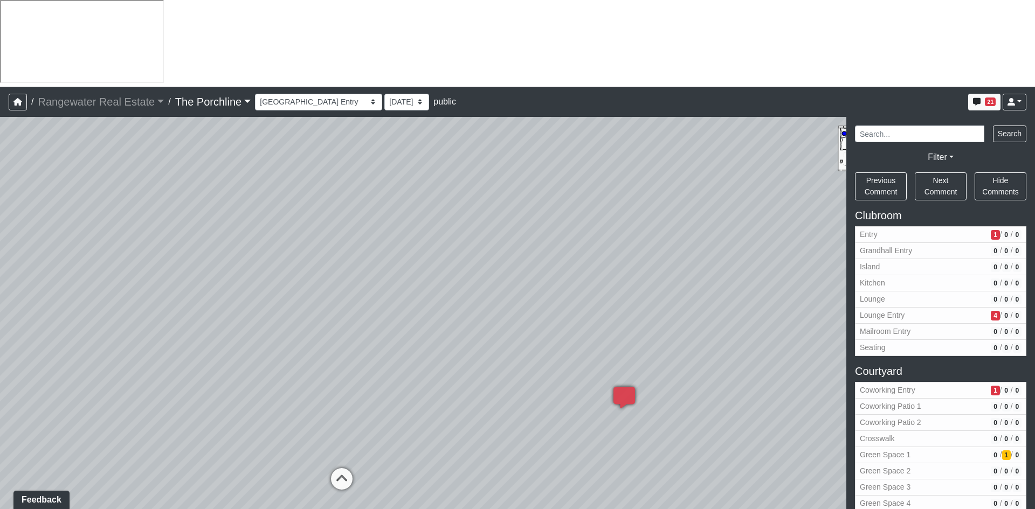
drag, startPoint x: 613, startPoint y: 223, endPoint x: 314, endPoint y: 262, distance: 302.3
click at [206, 244] on div "Loading... Seating Loading... Mailroom Entry Loading... Lounge Entry Loading...…" at bounding box center [517, 356] width 1035 height 479
drag, startPoint x: 549, startPoint y: 360, endPoint x: 406, endPoint y: 218, distance: 201.2
click at [406, 218] on div "Loading... Seating Loading... Mailroom Entry Loading... Lounge Entry Loading...…" at bounding box center [517, 356] width 1035 height 479
click at [453, 436] on icon at bounding box center [462, 452] width 32 height 32
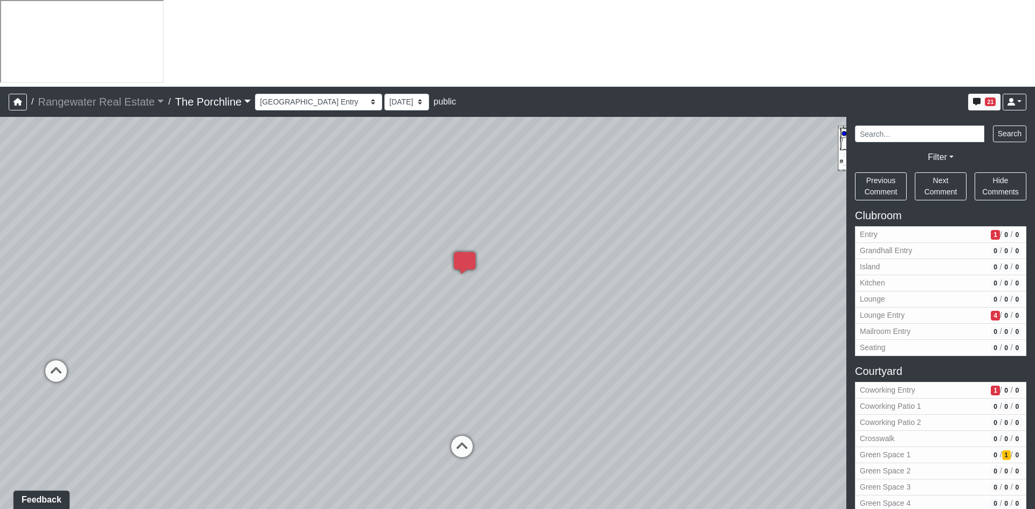
select select "ntrynSccpEiuZ5Aym2ic15"
drag, startPoint x: 487, startPoint y: 180, endPoint x: 594, endPoint y: 344, distance: 196.5
click at [653, 509] on html "/ Rangewater Real Estate Rangewater Real Estate Loading... / The Porchline The …" at bounding box center [517, 298] width 1035 height 596
drag, startPoint x: 518, startPoint y: 148, endPoint x: 779, endPoint y: 242, distance: 278.0
click at [787, 252] on div "Loading... Seating Loading... Mailroom Entry Loading... Lounge Entry Loading...…" at bounding box center [517, 356] width 1035 height 479
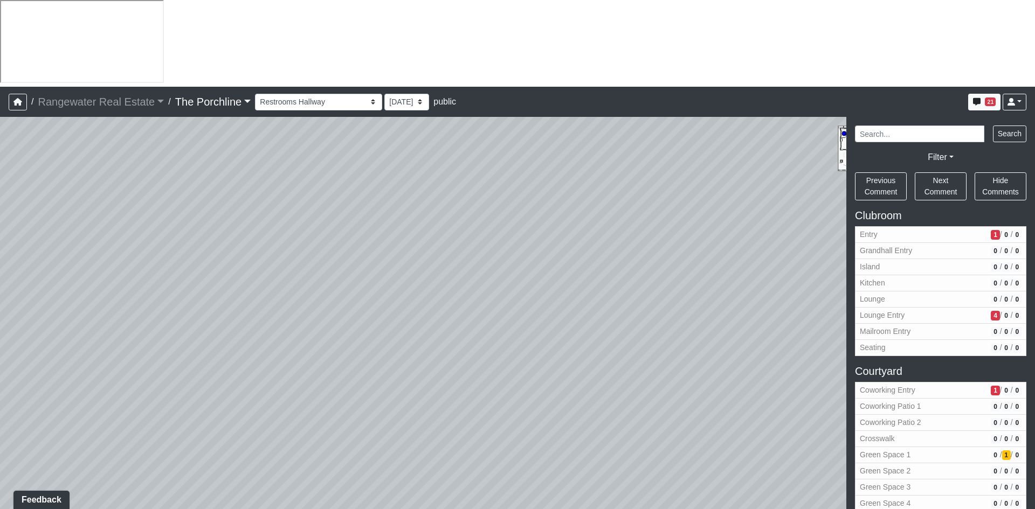
drag, startPoint x: 428, startPoint y: 151, endPoint x: 523, endPoint y: 154, distance: 94.9
click at [523, 154] on div "Loading... Seating Loading... Mailroom Entry Loading... Lounge Entry Loading...…" at bounding box center [517, 356] width 1035 height 479
click at [517, 176] on li "Add comment" at bounding box center [539, 170] width 139 height 16
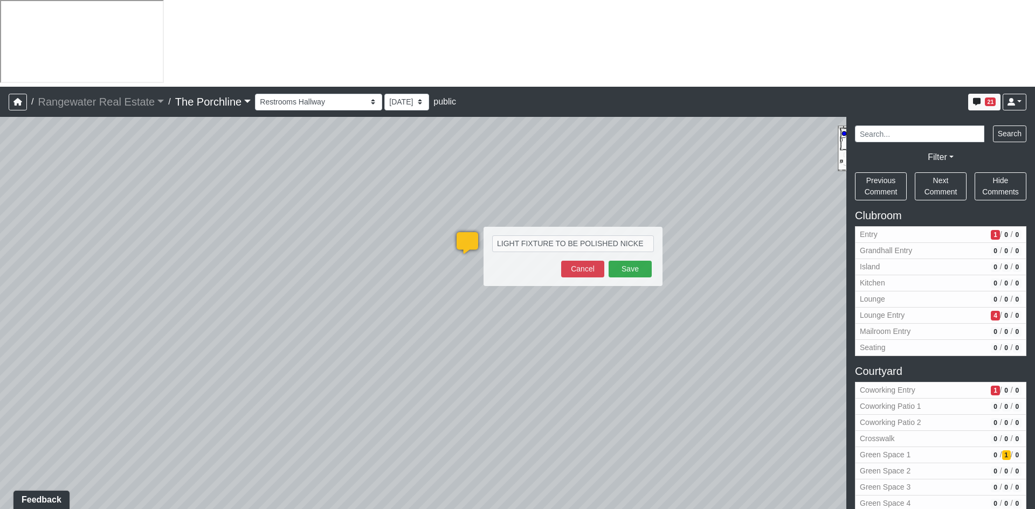
type textarea "LIGHT FIXTURE TO BE POLISHED NICKEL"
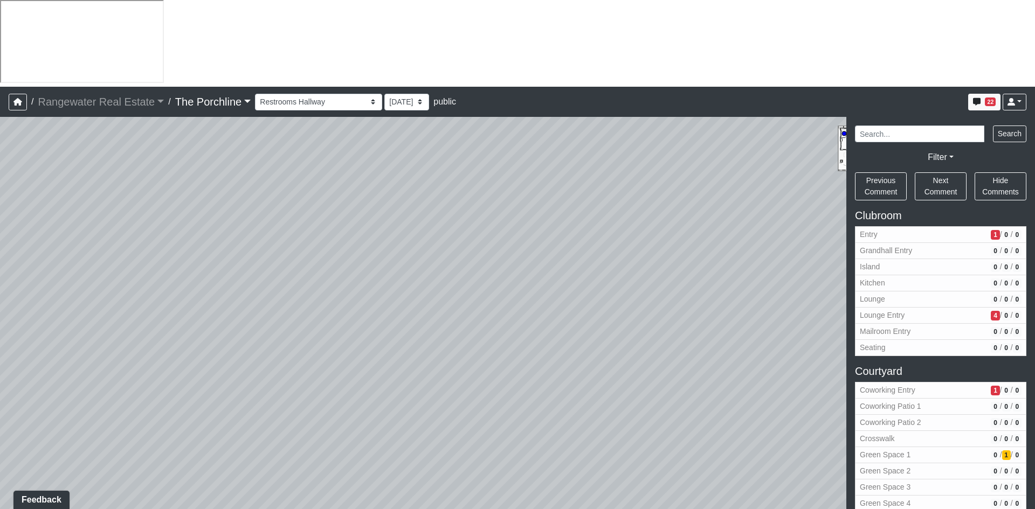
drag, startPoint x: 234, startPoint y: 244, endPoint x: 642, endPoint y: 82, distance: 438.8
click at [646, 117] on div "Loading... Seating Loading... Mailroom Entry Loading... Lounge Entry Loading...…" at bounding box center [517, 356] width 1035 height 479
drag, startPoint x: 501, startPoint y: 278, endPoint x: 516, endPoint y: 151, distance: 127.5
click at [516, 151] on div "Loading... Seating Loading... Mailroom Entry Loading... Lounge Entry Loading...…" at bounding box center [517, 356] width 1035 height 479
click at [526, 401] on icon at bounding box center [523, 417] width 32 height 32
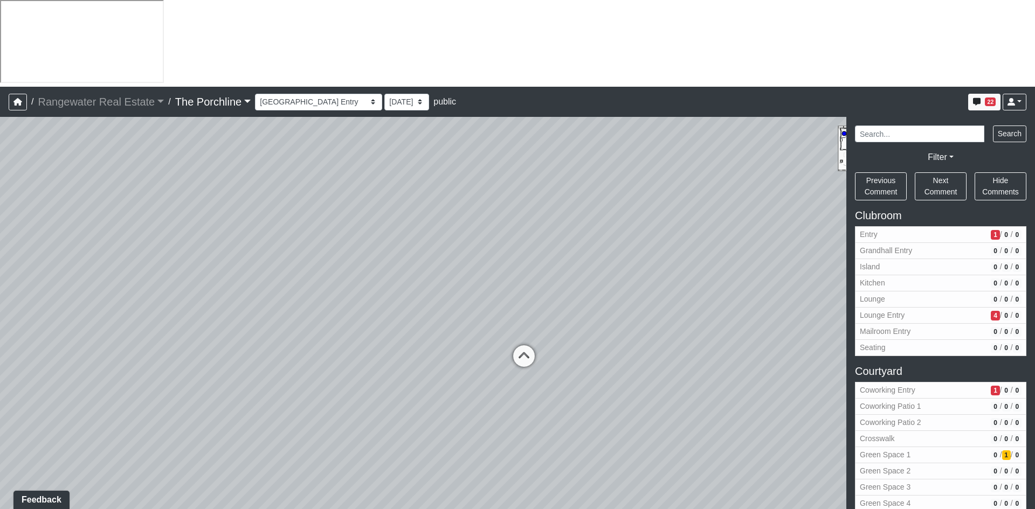
drag, startPoint x: 624, startPoint y: 185, endPoint x: 102, endPoint y: 283, distance: 530.7
click at [44, 255] on div "Loading... Seating Loading... Mailroom Entry Loading... Lounge Entry Loading...…" at bounding box center [517, 356] width 1035 height 479
click at [511, 364] on icon at bounding box center [510, 380] width 32 height 32
drag, startPoint x: 712, startPoint y: 307, endPoint x: 174, endPoint y: 284, distance: 539.4
click at [174, 284] on div "Loading... Seating Loading... Mailroom Entry Loading... Lounge Entry Loading...…" at bounding box center [517, 356] width 1035 height 479
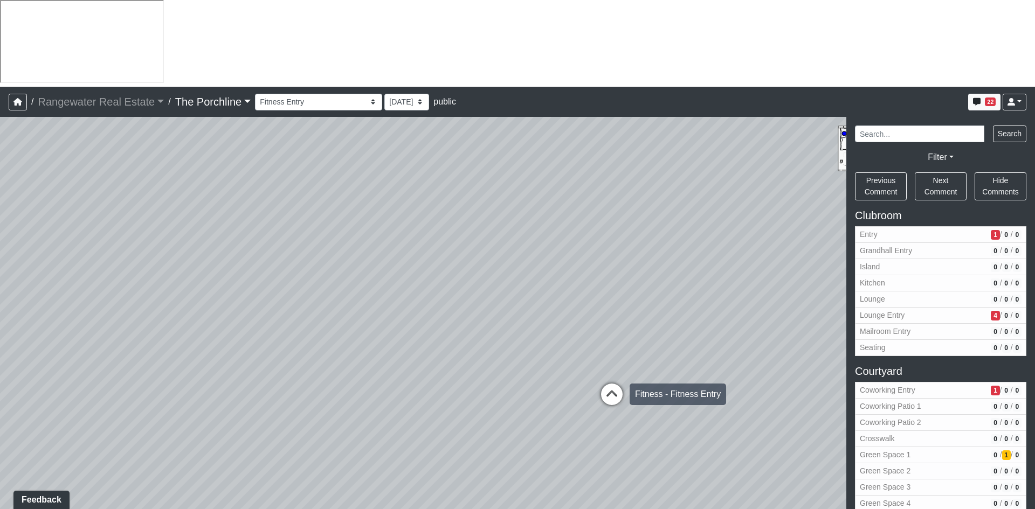
click at [622, 384] on icon at bounding box center [611, 400] width 32 height 32
drag, startPoint x: 436, startPoint y: 243, endPoint x: 243, endPoint y: 240, distance: 192.9
click at [243, 240] on div "Loading... Seating Loading... Mailroom Entry Loading... Lounge Entry Loading...…" at bounding box center [517, 356] width 1035 height 479
click at [491, 410] on icon at bounding box center [491, 426] width 32 height 32
drag, startPoint x: 661, startPoint y: 252, endPoint x: 38, endPoint y: 283, distance: 623.7
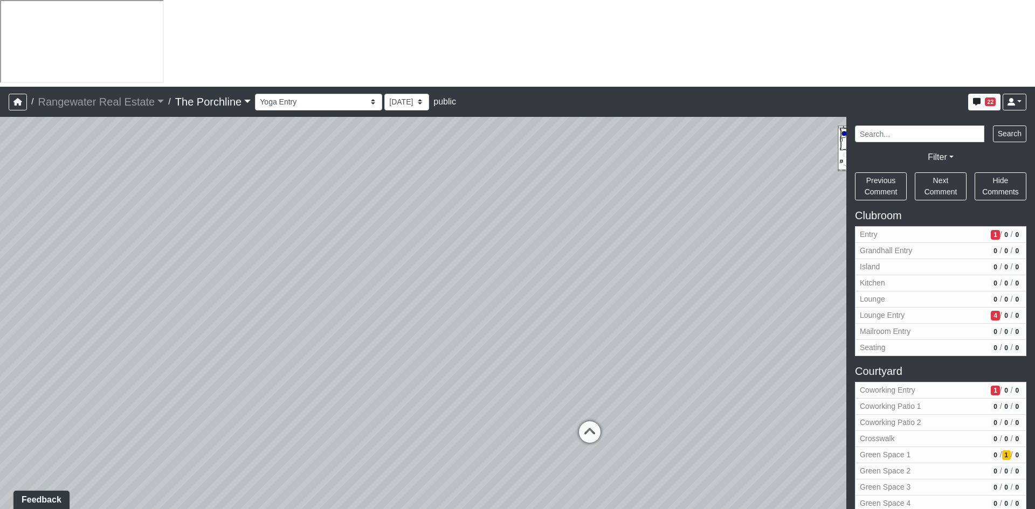
click at [37, 283] on div "Loading... Seating Loading... Mailroom Entry Loading... Lounge Entry Loading...…" at bounding box center [517, 356] width 1035 height 479
drag, startPoint x: 359, startPoint y: 280, endPoint x: 339, endPoint y: 349, distance: 71.7
click at [197, 298] on div "Loading... Seating Loading... Mailroom Entry Loading... Lounge Entry Loading...…" at bounding box center [517, 356] width 1035 height 479
click at [484, 440] on icon at bounding box center [481, 456] width 32 height 32
select select "ktS4dfBQq9oR2kbwSrYunB"
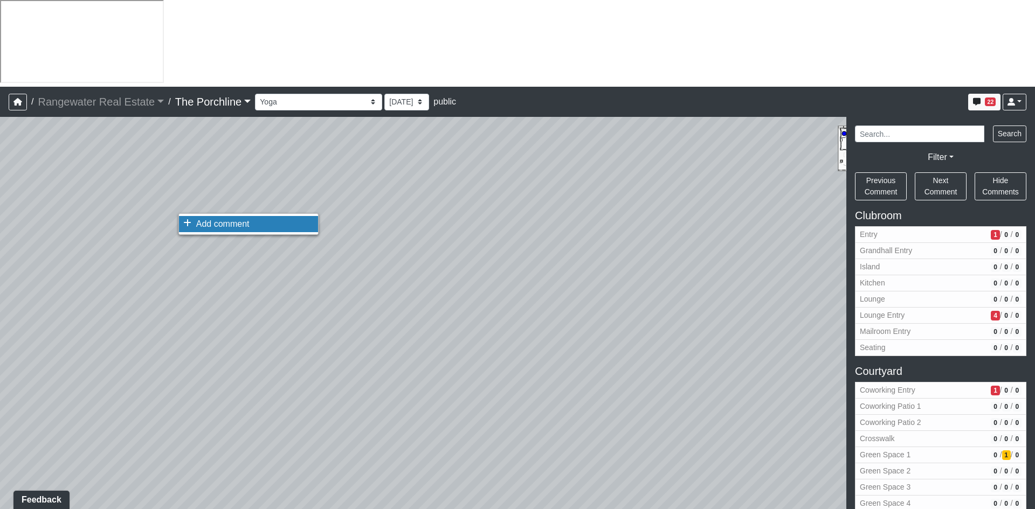
click at [212, 227] on span "Add comment" at bounding box center [222, 223] width 53 height 9
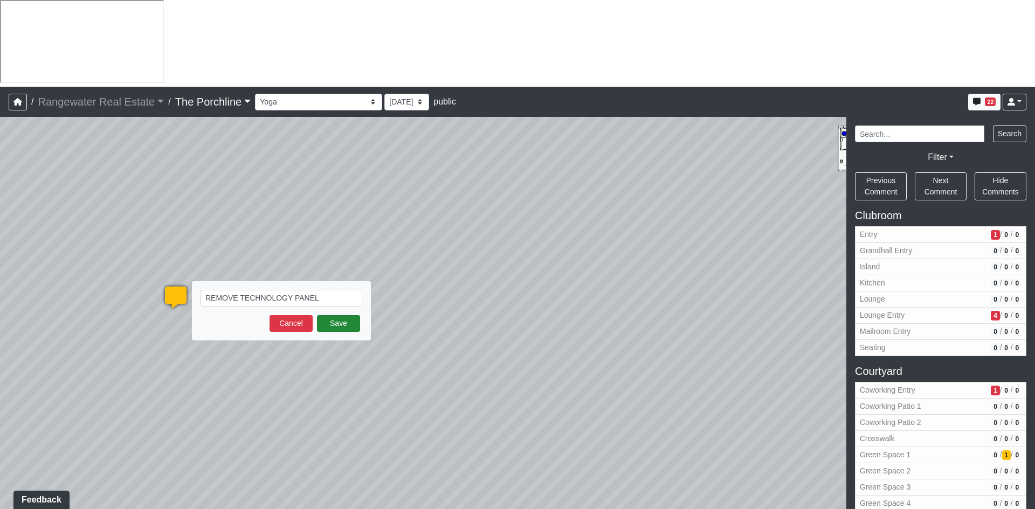
type textarea "REMOVE TECHNOLOGY PANEL"
click at [346, 315] on button "Save" at bounding box center [338, 323] width 43 height 17
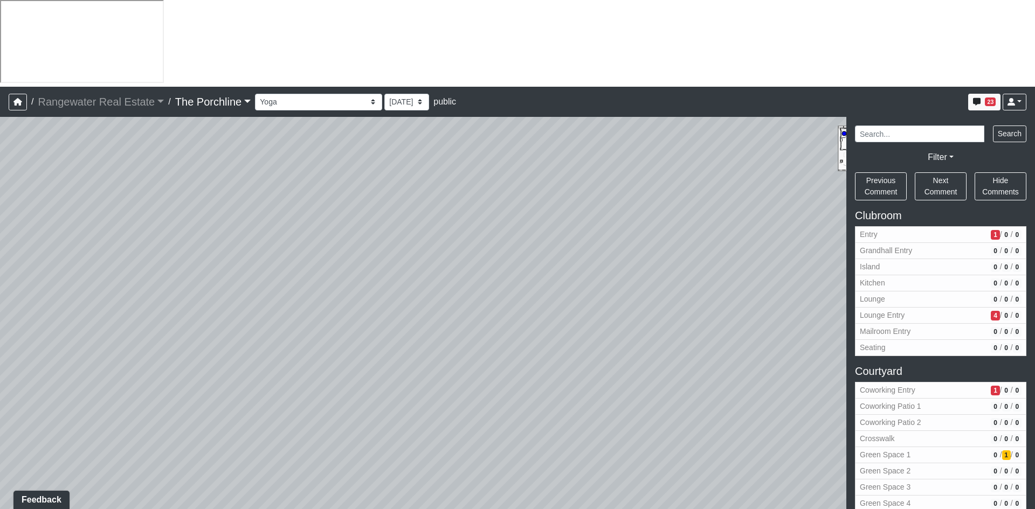
drag, startPoint x: 569, startPoint y: 216, endPoint x: 276, endPoint y: 276, distance: 298.2
click at [276, 276] on div "Loading... Seating Loading... Mailroom Entry Loading... Lounge Entry Loading...…" at bounding box center [517, 356] width 1035 height 479
drag, startPoint x: 639, startPoint y: 252, endPoint x: 153, endPoint y: 161, distance: 494.0
click at [91, 138] on div "Loading... Seating Loading... Mailroom Entry Loading... Lounge Entry Loading...…" at bounding box center [517, 356] width 1035 height 479
drag, startPoint x: 629, startPoint y: 207, endPoint x: 217, endPoint y: 173, distance: 413.1
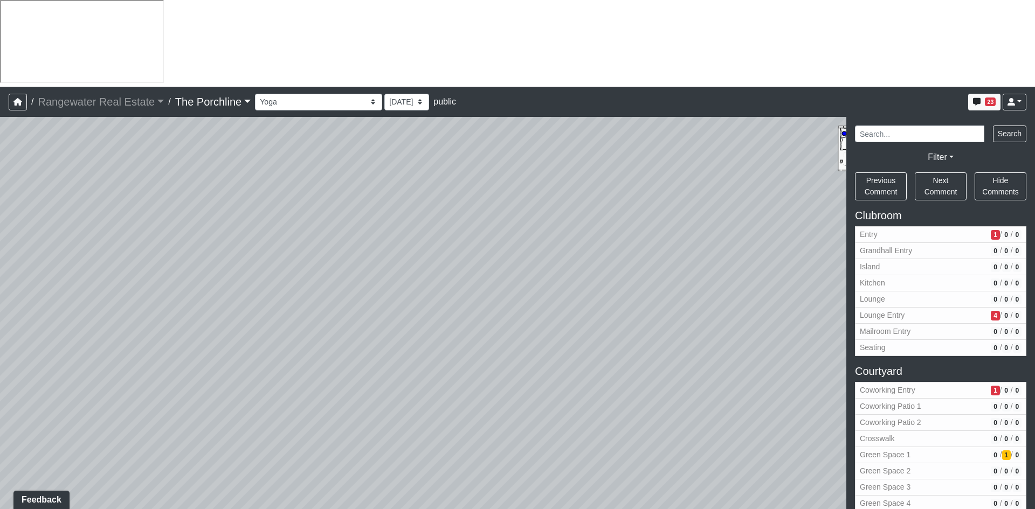
click at [216, 174] on div "Loading... Seating Loading... Mailroom Entry Loading... Lounge Entry Loading...…" at bounding box center [517, 356] width 1035 height 479
drag, startPoint x: 560, startPoint y: 202, endPoint x: 499, endPoint y: 203, distance: 60.9
click at [499, 203] on div "Loading... Seating Loading... Mailroom Entry Loading... Lounge Entry Loading...…" at bounding box center [517, 356] width 1035 height 479
drag, startPoint x: 574, startPoint y: 207, endPoint x: 530, endPoint y: 158, distance: 66.4
click at [530, 158] on div "Loading... Seating Loading... Mailroom Entry Loading... Lounge Entry Loading...…" at bounding box center [517, 356] width 1035 height 479
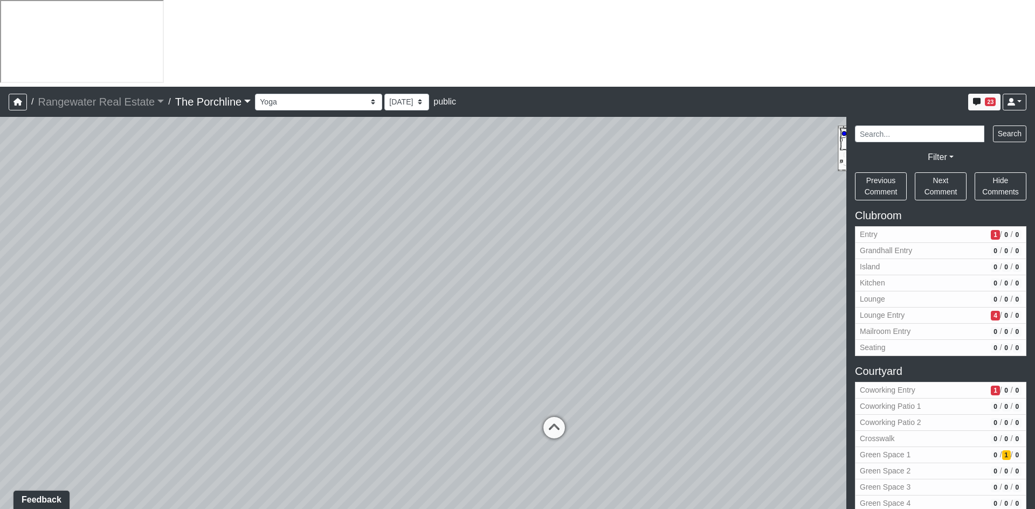
drag, startPoint x: 557, startPoint y: 209, endPoint x: 580, endPoint y: 181, distance: 36.4
click at [580, 181] on div "Loading... Seating Loading... Mailroom Entry Loading... Lounge Entry Loading...…" at bounding box center [517, 356] width 1035 height 479
click at [555, 417] on icon at bounding box center [554, 433] width 32 height 32
drag, startPoint x: 630, startPoint y: 292, endPoint x: 500, endPoint y: 373, distance: 153.7
click at [500, 373] on div "Loading... Seating Loading... Mailroom Entry Loading... Lounge Entry Loading...…" at bounding box center [517, 356] width 1035 height 479
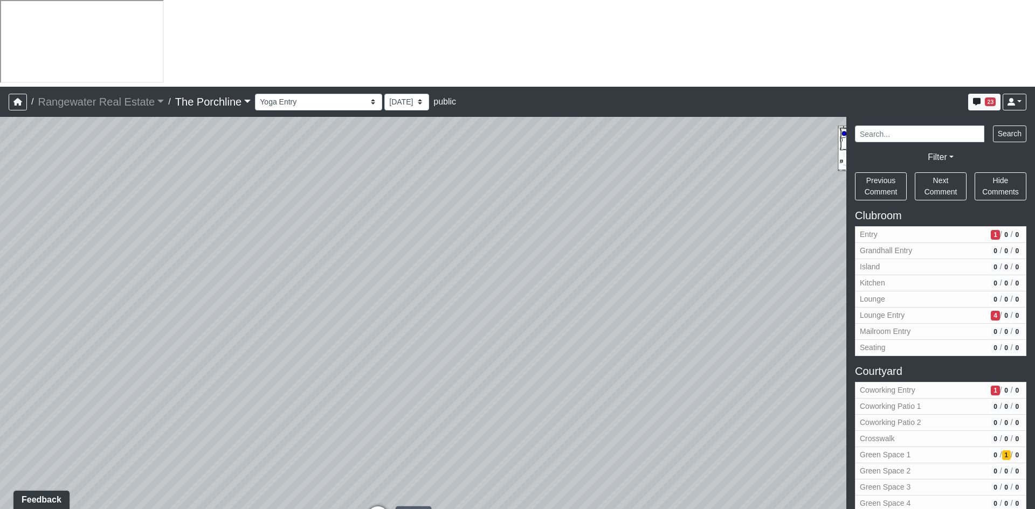
select select "q3oUrisWNpaozk7Q5SKGQz"
drag, startPoint x: 611, startPoint y: 306, endPoint x: 71, endPoint y: 273, distance: 540.9
click at [68, 267] on div "Loading... Seating Loading... Mailroom Entry Loading... Lounge Entry Loading...…" at bounding box center [517, 356] width 1035 height 479
drag, startPoint x: 571, startPoint y: 288, endPoint x: 85, endPoint y: 248, distance: 487.7
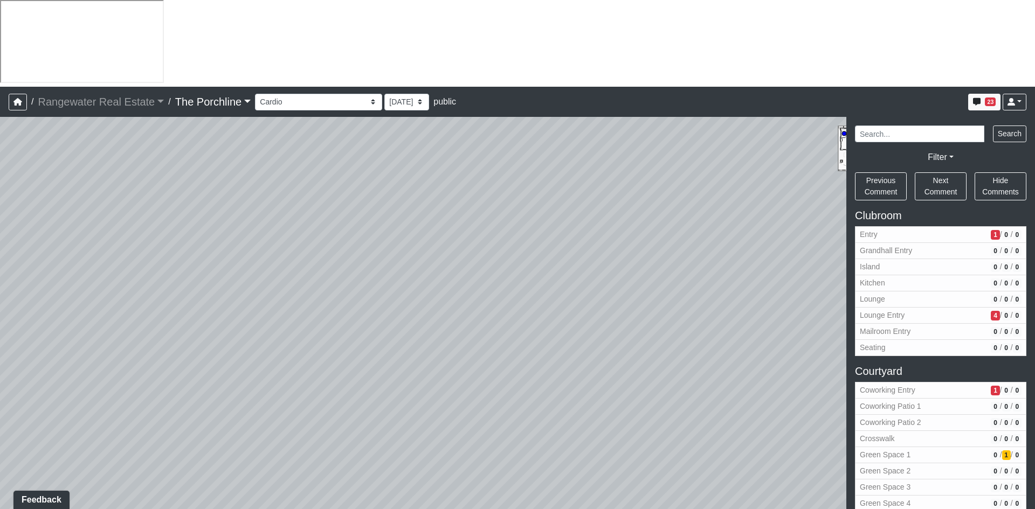
click at [36, 241] on div "Loading... Seating Loading... Mailroom Entry Loading... Lounge Entry Loading...…" at bounding box center [517, 356] width 1035 height 479
drag, startPoint x: 593, startPoint y: 246, endPoint x: 503, endPoint y: 233, distance: 90.5
click at [503, 233] on div "Loading... Seating Loading... Mailroom Entry Loading... Lounge Entry Loading...…" at bounding box center [517, 356] width 1035 height 479
click at [559, 174] on span "Add comment" at bounding box center [572, 173] width 53 height 9
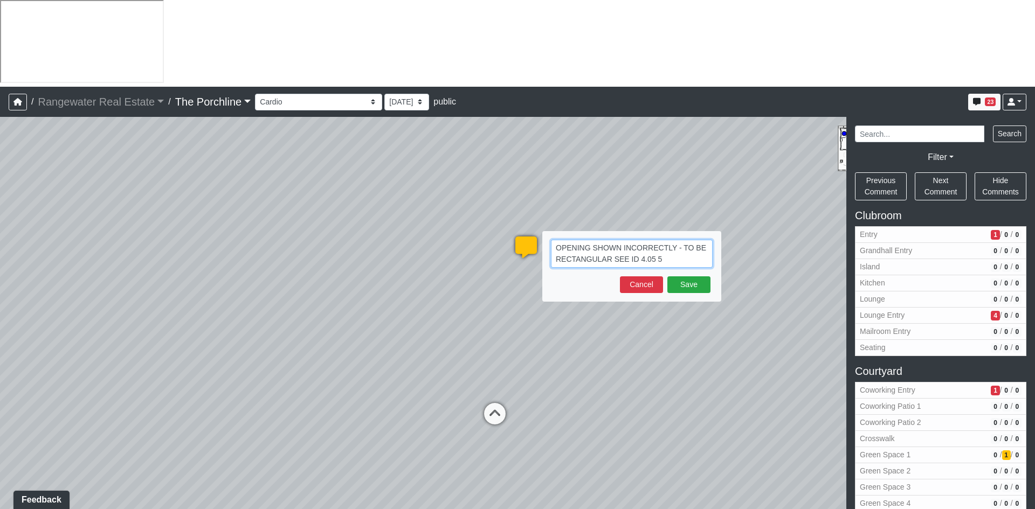
drag, startPoint x: 647, startPoint y: 176, endPoint x: 669, endPoint y: 175, distance: 22.7
click at [647, 240] on textarea "OPENING SHOWN INCORRECTLY - TO BE RECTANGULAR SEE ID 4.05 5" at bounding box center [632, 254] width 162 height 28
type textarea "OPENING SHOWN INCORRECTLY - TO BE RECTANGULAR SEE ELEVATION - ID 4.05, 5"
click at [688, 276] on button "Save" at bounding box center [688, 284] width 43 height 17
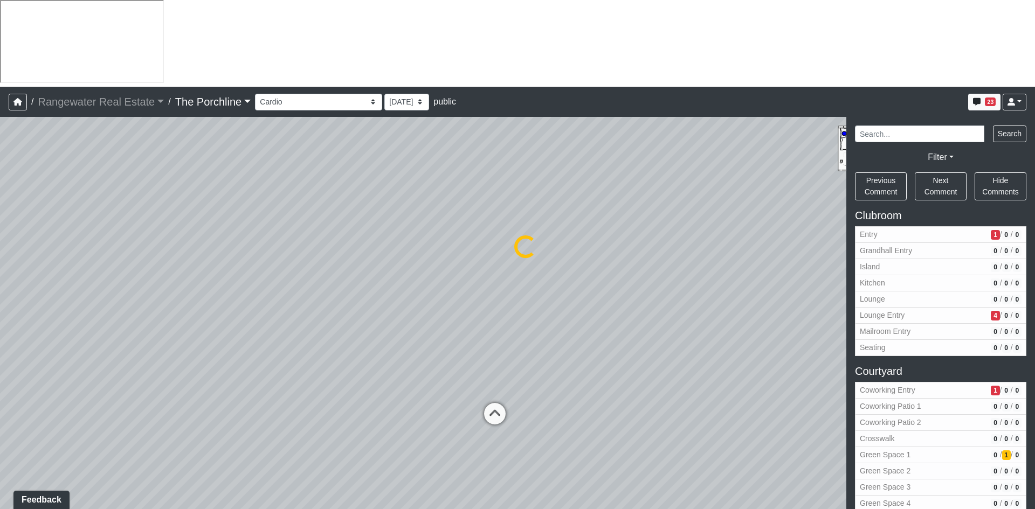
select select "q3oUrisWNpaozk7Q5SKGQz"
drag, startPoint x: 675, startPoint y: 165, endPoint x: 516, endPoint y: 186, distance: 160.4
click at [516, 186] on div "Loading... Seating Loading... Mailroom Entry Loading... Lounge Entry Loading...…" at bounding box center [517, 356] width 1035 height 479
drag, startPoint x: 542, startPoint y: 229, endPoint x: 200, endPoint y: 214, distance: 341.4
click at [200, 214] on div "Loading... Seating Loading... Mailroom Entry Loading... Lounge Entry Loading...…" at bounding box center [517, 356] width 1035 height 479
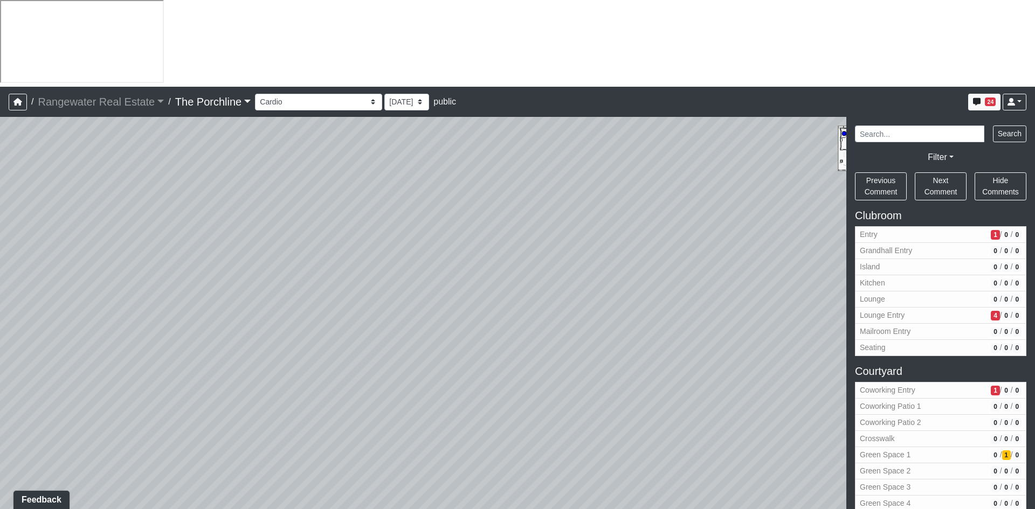
drag, startPoint x: 482, startPoint y: 213, endPoint x: 176, endPoint y: 205, distance: 306.2
click at [176, 205] on div "Loading... Seating Loading... Mailroom Entry Loading... Lounge Entry Loading...…" at bounding box center [517, 356] width 1035 height 479
drag, startPoint x: 550, startPoint y: 208, endPoint x: 134, endPoint y: 205, distance: 416.0
click at [134, 205] on div "Loading... Seating Loading... Mailroom Entry Loading... Lounge Entry Loading...…" at bounding box center [517, 356] width 1035 height 479
drag, startPoint x: 525, startPoint y: 225, endPoint x: 514, endPoint y: 225, distance: 11.3
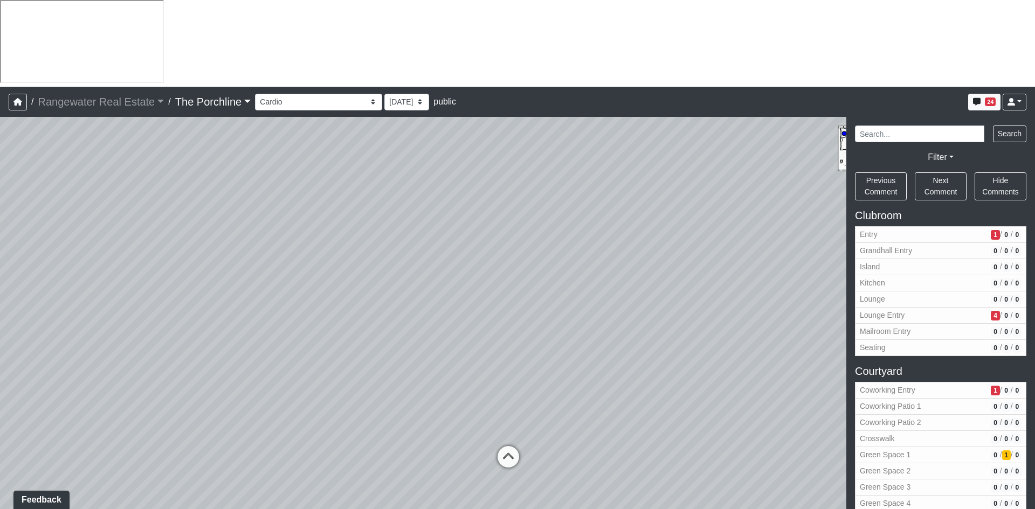
click at [514, 225] on div "Loading... Seating Loading... Mailroom Entry Loading... Lounge Entry Loading...…" at bounding box center [517, 356] width 1035 height 479
click at [570, 222] on span "Add comment" at bounding box center [584, 219] width 53 height 9
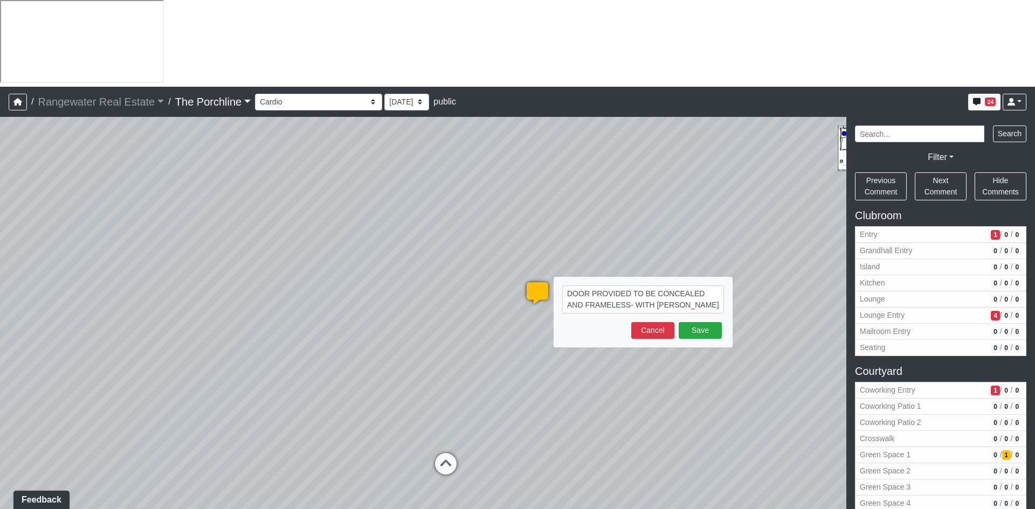
drag, startPoint x: 688, startPoint y: 220, endPoint x: 541, endPoint y: 196, distance: 149.2
click at [541, 277] on div "Loading... DOOR PROVIDED TO BE CONCEALED AND FRAMELESS- WITH [PERSON_NAME] HING…" at bounding box center [537, 293] width 32 height 32
type textarea "DOOR PROVIDED TO BE CONCEALED AND FRAMELESS- WITH [PERSON_NAME] HINGES"
click at [696, 322] on button "Save" at bounding box center [699, 330] width 43 height 17
select select "q3oUrisWNpaozk7Q5SKGQz"
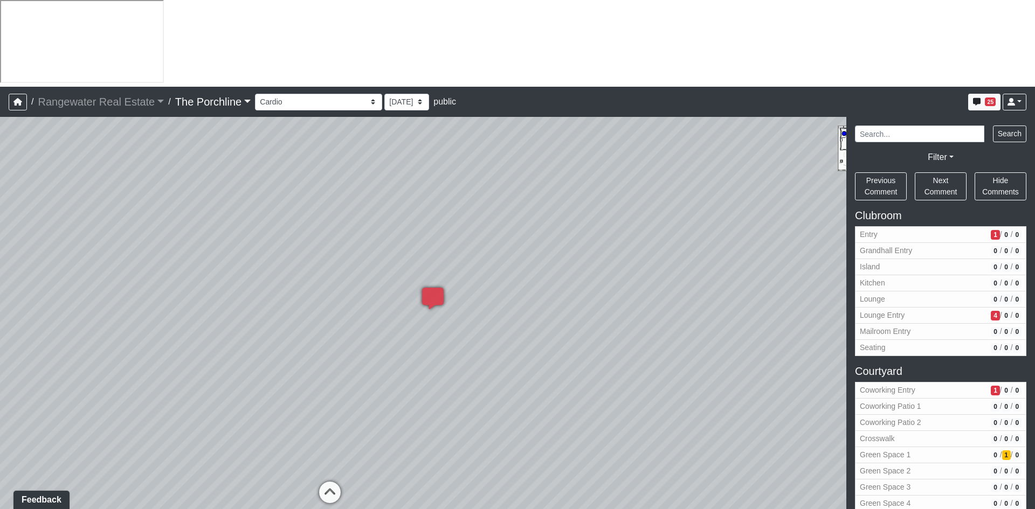
drag, startPoint x: 761, startPoint y: 229, endPoint x: 594, endPoint y: 235, distance: 167.7
click at [594, 235] on div "Loading... Seating Loading... Mailroom Entry Loading... Lounge Entry Loading...…" at bounding box center [517, 356] width 1035 height 479
click at [651, 220] on div "Loading... Seating Loading... Mailroom Entry Loading... Lounge Entry Loading...…" at bounding box center [517, 356] width 1035 height 479
click at [678, 235] on span "Add comment" at bounding box center [698, 232] width 53 height 9
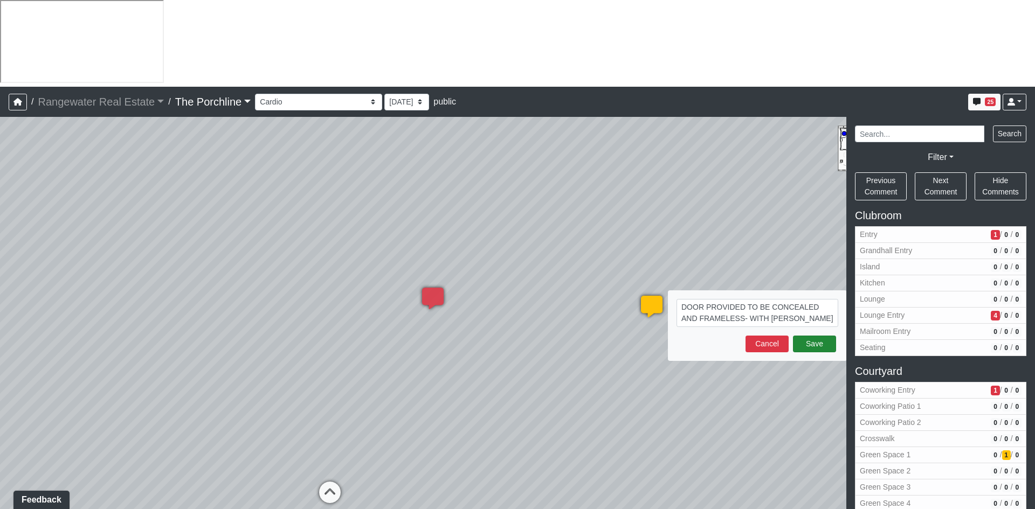
type textarea "DOOR PROVIDED TO BE CONCEALED AND FRAMELESS- WITH [PERSON_NAME] HINGES"
click at [811, 336] on button "Save" at bounding box center [814, 344] width 43 height 17
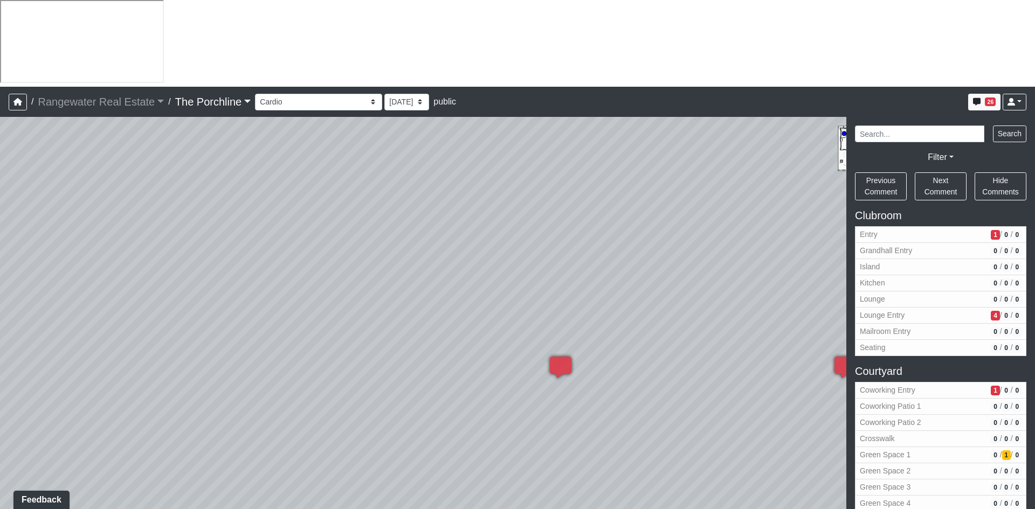
drag, startPoint x: 356, startPoint y: 190, endPoint x: 640, endPoint y: 280, distance: 298.1
click at [640, 280] on div "Loading... Seating Loading... Mailroom Entry Loading... Lounge Entry Loading...…" at bounding box center [517, 356] width 1035 height 479
drag, startPoint x: 412, startPoint y: 286, endPoint x: 564, endPoint y: 308, distance: 153.6
click at [653, 272] on div "Loading... Seating Loading... Mailroom Entry Loading... Lounge Entry Loading...…" at bounding box center [517, 356] width 1035 height 479
drag, startPoint x: 404, startPoint y: 309, endPoint x: 616, endPoint y: 304, distance: 212.4
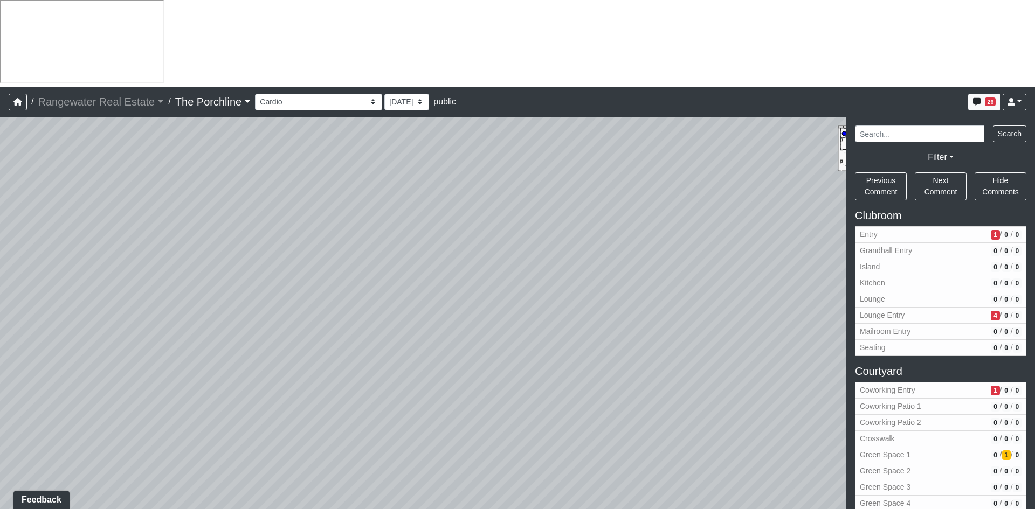
click at [616, 304] on div "Loading... Seating Loading... Mailroom Entry Loading... Lounge Entry Loading...…" at bounding box center [517, 356] width 1035 height 479
drag, startPoint x: 412, startPoint y: 324, endPoint x: 497, endPoint y: 304, distance: 87.4
click at [497, 304] on div "Loading... Seating Loading... Mailroom Entry Loading... Lounge Entry Loading...…" at bounding box center [517, 356] width 1035 height 479
click at [490, 325] on div "Loading... Seating Loading... Mailroom Entry Loading... Lounge Entry Loading...…" at bounding box center [517, 356] width 1035 height 479
click at [531, 245] on div "Loading... Seating Loading... Mailroom Entry Loading... Lounge Entry Loading...…" at bounding box center [517, 356] width 1035 height 479
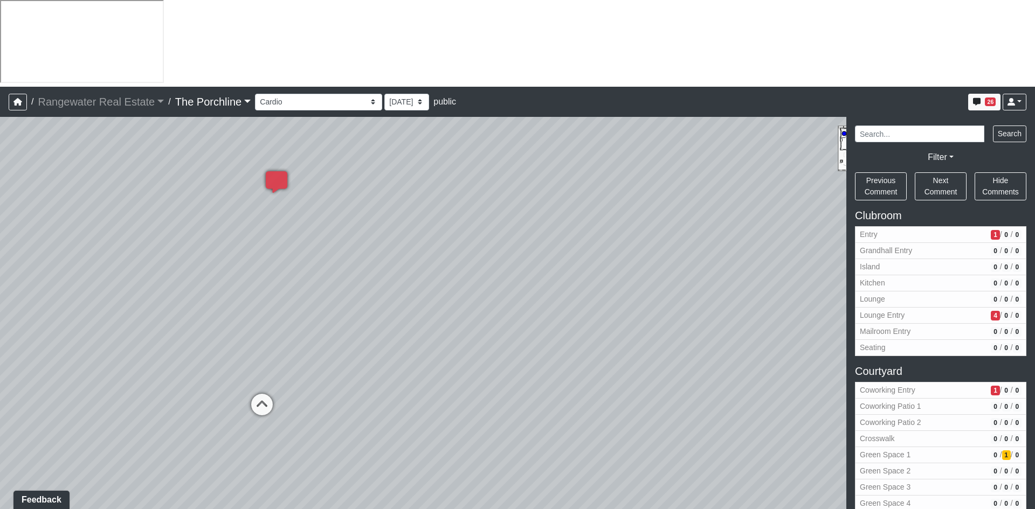
drag, startPoint x: 439, startPoint y: 332, endPoint x: 654, endPoint y: 275, distance: 222.3
click at [654, 275] on div "Loading... Seating Loading... Mailroom Entry Loading... Lounge Entry Loading...…" at bounding box center [517, 356] width 1035 height 479
click at [301, 385] on icon at bounding box center [300, 401] width 32 height 32
drag, startPoint x: 429, startPoint y: 310, endPoint x: 28, endPoint y: 297, distance: 401.7
click at [0, 322] on html "/ Rangewater Real Estate Rangewater Real Estate Loading... / The Porchline The …" at bounding box center [517, 298] width 1035 height 596
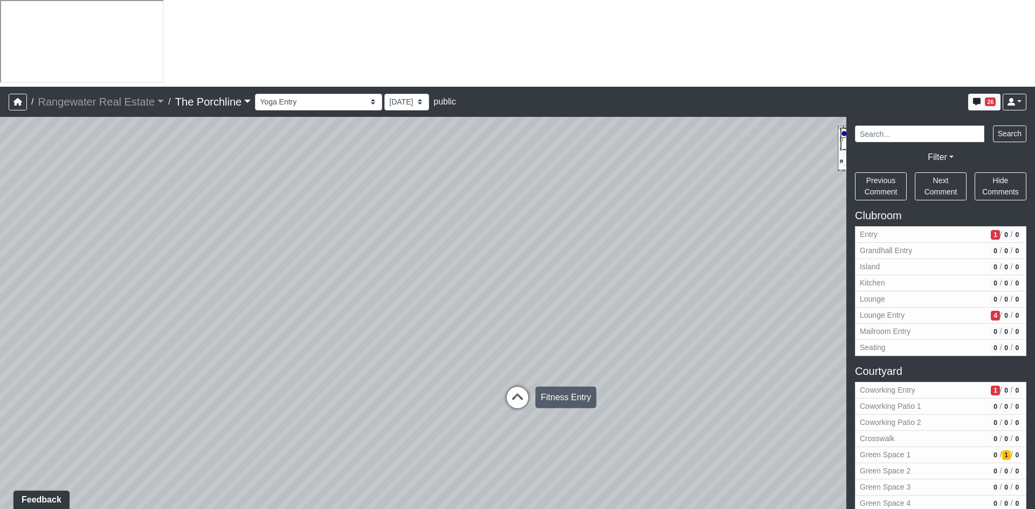
click at [516, 387] on icon at bounding box center [517, 403] width 32 height 32
drag, startPoint x: 554, startPoint y: 192, endPoint x: 506, endPoint y: 310, distance: 127.6
click at [506, 310] on div "Loading... Seating Loading... Mailroom Entry Loading... Lounge Entry Loading...…" at bounding box center [517, 356] width 1035 height 479
click at [554, 414] on icon at bounding box center [550, 430] width 32 height 32
drag, startPoint x: 659, startPoint y: 282, endPoint x: 126, endPoint y: 276, distance: 533.0
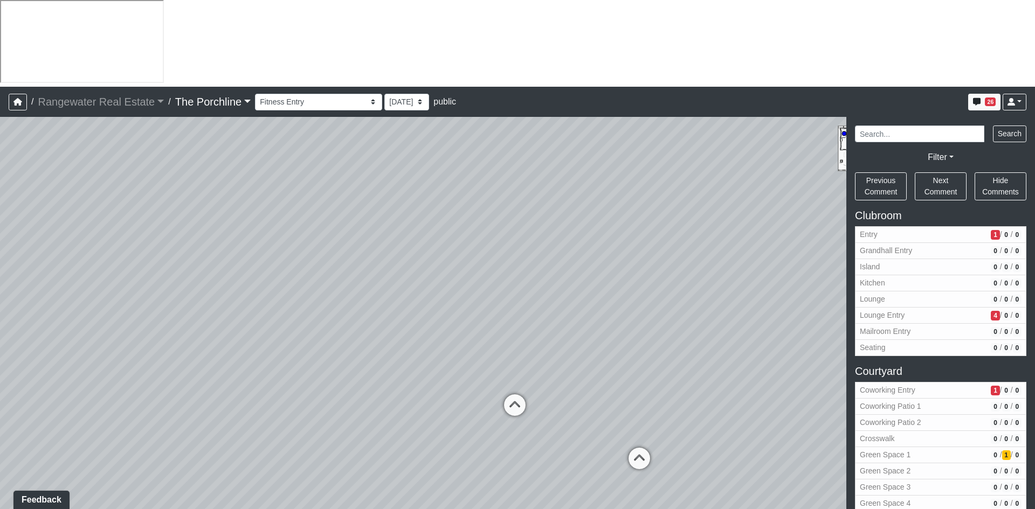
click at [126, 276] on div "Loading... Seating Loading... Mailroom Entry Loading... Lounge Entry Loading...…" at bounding box center [517, 356] width 1035 height 479
click at [569, 444] on icon at bounding box center [573, 460] width 32 height 32
click at [572, 482] on icon at bounding box center [574, 498] width 32 height 32
drag, startPoint x: 574, startPoint y: 249, endPoint x: 371, endPoint y: 232, distance: 204.5
click at [371, 232] on div "Loading... Seating Loading... Mailroom Entry Loading... Lounge Entry Loading...…" at bounding box center [517, 356] width 1035 height 479
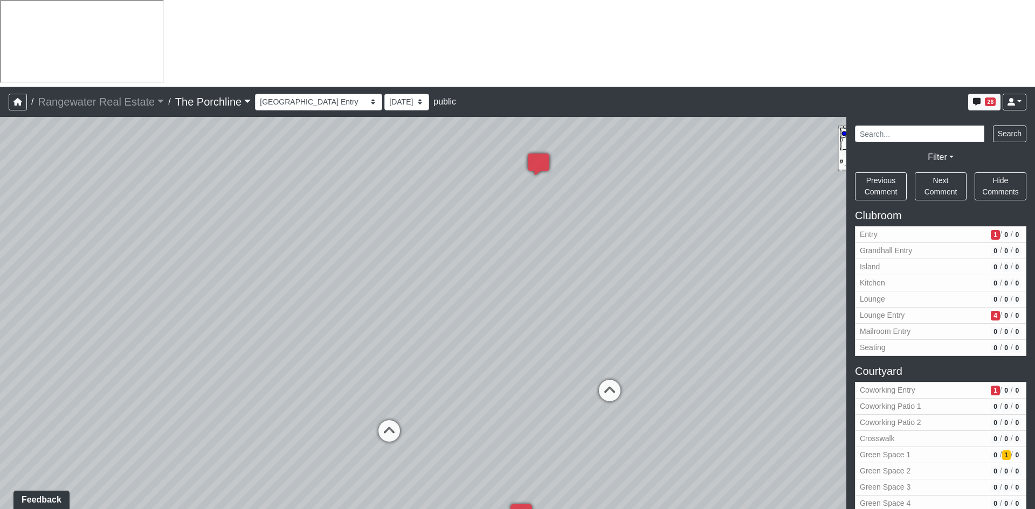
drag, startPoint x: 634, startPoint y: 331, endPoint x: 726, endPoint y: 268, distance: 111.7
click at [726, 268] on div "Loading... Seating Loading... Mailroom Entry Loading... Lounge Entry Loading...…" at bounding box center [517, 356] width 1035 height 479
drag, startPoint x: 299, startPoint y: 329, endPoint x: 702, endPoint y: 358, distance: 403.6
click at [702, 358] on div "Loading... Seating Loading... Mailroom Entry Loading... Lounge Entry Loading...…" at bounding box center [517, 356] width 1035 height 479
drag, startPoint x: 557, startPoint y: 353, endPoint x: 185, endPoint y: 348, distance: 371.3
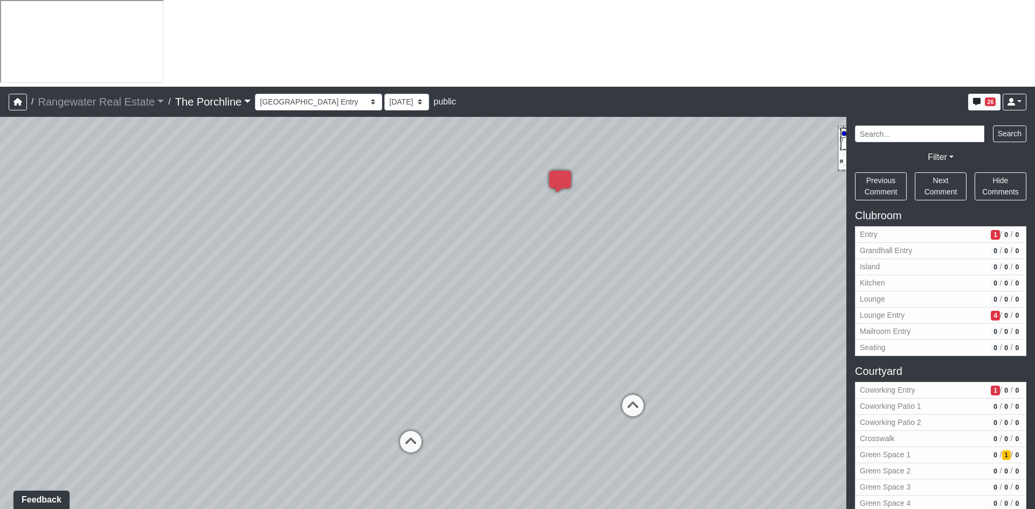
click at [96, 336] on div "Loading... Seating Loading... Mailroom Entry Loading... Lounge Entry Loading...…" at bounding box center [517, 356] width 1035 height 479
drag, startPoint x: 557, startPoint y: 322, endPoint x: 355, endPoint y: 341, distance: 202.4
click at [355, 341] on div "Loading... Seating Loading... Mailroom Entry Loading... Lounge Entry Loading...…" at bounding box center [517, 356] width 1035 height 479
click at [479, 400] on icon at bounding box center [476, 416] width 32 height 32
click at [555, 312] on icon at bounding box center [553, 328] width 32 height 32
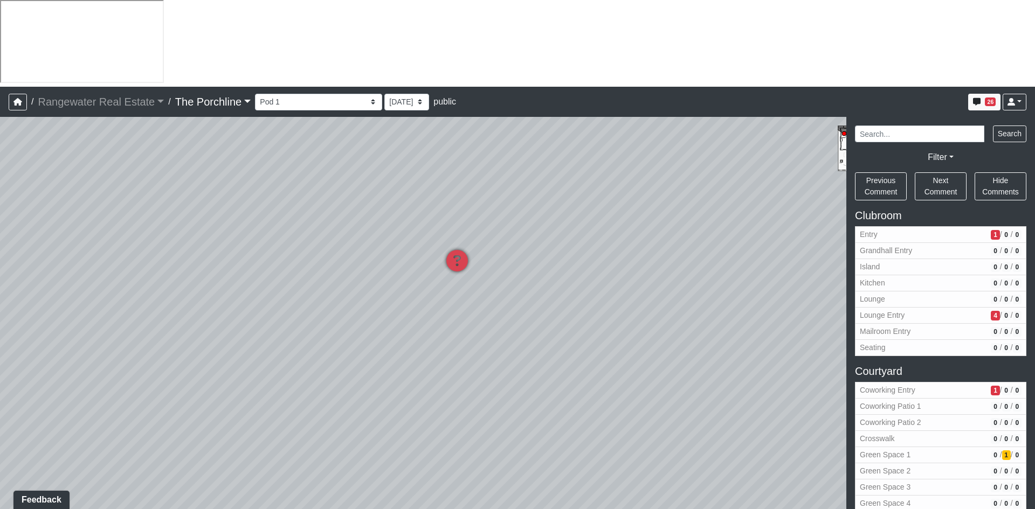
drag, startPoint x: 630, startPoint y: 248, endPoint x: 325, endPoint y: 288, distance: 307.6
click at [325, 288] on div "Loading... Seating Loading... Mailroom Entry Loading... Lounge Entry Loading...…" at bounding box center [517, 356] width 1035 height 479
drag, startPoint x: 583, startPoint y: 292, endPoint x: 202, endPoint y: 110, distance: 422.3
click at [196, 117] on div "Loading... Seating Loading... Mailroom Entry Loading... Lounge Entry Loading...…" at bounding box center [517, 356] width 1035 height 479
drag, startPoint x: 558, startPoint y: 182, endPoint x: 307, endPoint y: 157, distance: 252.9
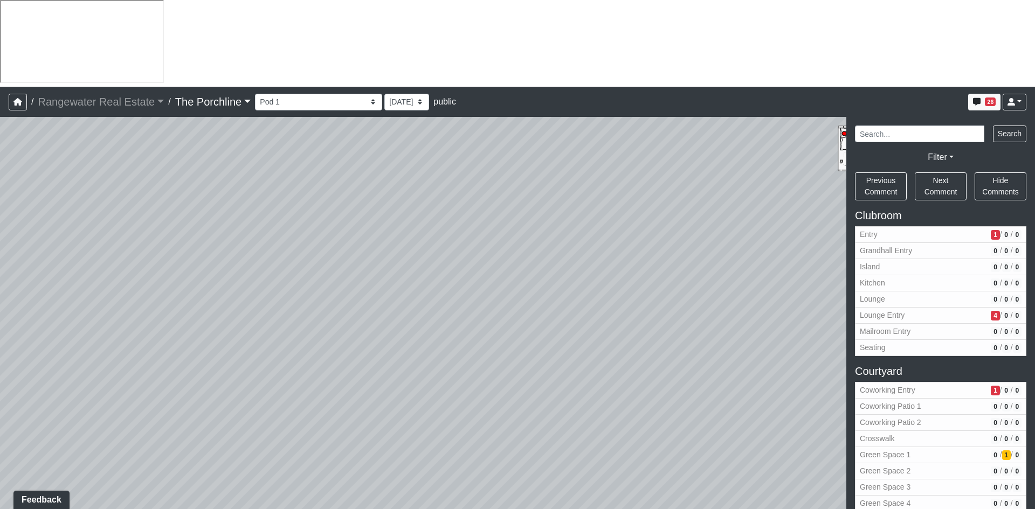
click at [79, 117] on div "Loading... Seating Loading... Mailroom Entry Loading... Lounge Entry Loading...…" at bounding box center [517, 356] width 1035 height 479
drag, startPoint x: 547, startPoint y: 191, endPoint x: 129, endPoint y: 190, distance: 418.2
click at [100, 181] on div "Loading... Seating Loading... Mailroom Entry Loading... Lounge Entry Loading...…" at bounding box center [517, 356] width 1035 height 479
click at [573, 298] on icon at bounding box center [576, 314] width 32 height 32
drag, startPoint x: 461, startPoint y: 261, endPoint x: 742, endPoint y: 303, distance: 284.0
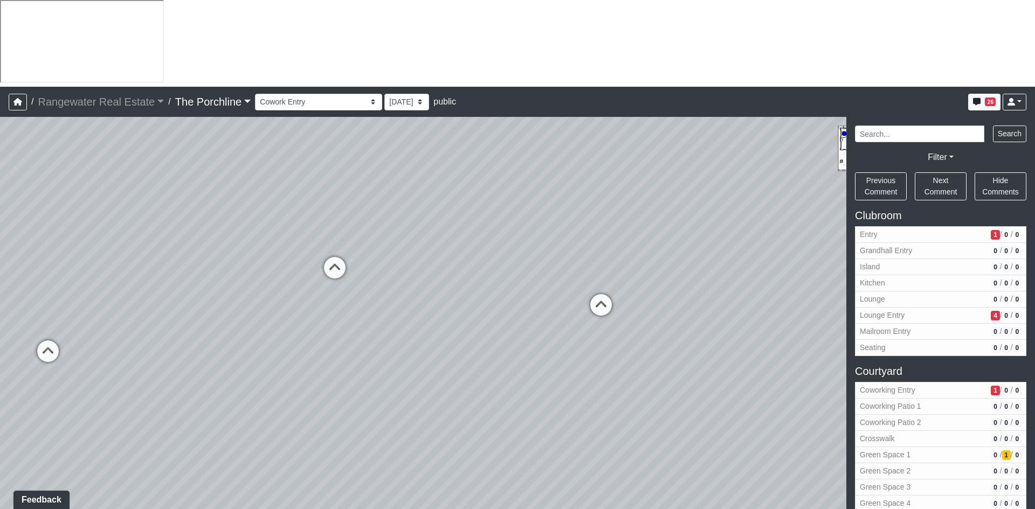
click at [744, 306] on div "Loading... Seating Loading... Mailroom Entry Loading... Lounge Entry Loading...…" at bounding box center [517, 356] width 1035 height 479
drag, startPoint x: 282, startPoint y: 163, endPoint x: 449, endPoint y: 276, distance: 201.8
click at [720, 274] on div "Loading... Seating Loading... Mailroom Entry Loading... Lounge Entry Loading...…" at bounding box center [517, 356] width 1035 height 479
click at [494, 370] on icon at bounding box center [498, 386] width 32 height 32
drag, startPoint x: 286, startPoint y: 247, endPoint x: 842, endPoint y: 299, distance: 558.5
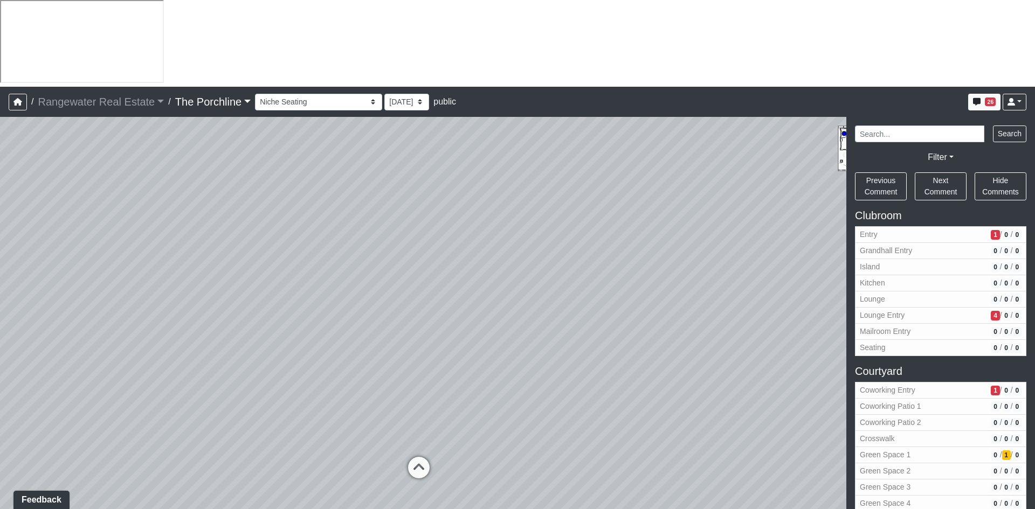
click at [841, 299] on div "Loading... Seating Loading... Mailroom Entry Loading... Lounge Entry Loading...…" at bounding box center [517, 356] width 1035 height 479
drag, startPoint x: 458, startPoint y: 336, endPoint x: 524, endPoint y: 357, distance: 69.0
click at [524, 357] on div "Loading... Seating Loading... Mailroom Entry Loading... Lounge Entry Loading...…" at bounding box center [517, 356] width 1035 height 479
drag, startPoint x: 561, startPoint y: 320, endPoint x: 382, endPoint y: 253, distance: 190.8
click at [382, 253] on div "Loading... Seating Loading... Mailroom Entry Loading... Lounge Entry Loading...…" at bounding box center [517, 356] width 1035 height 479
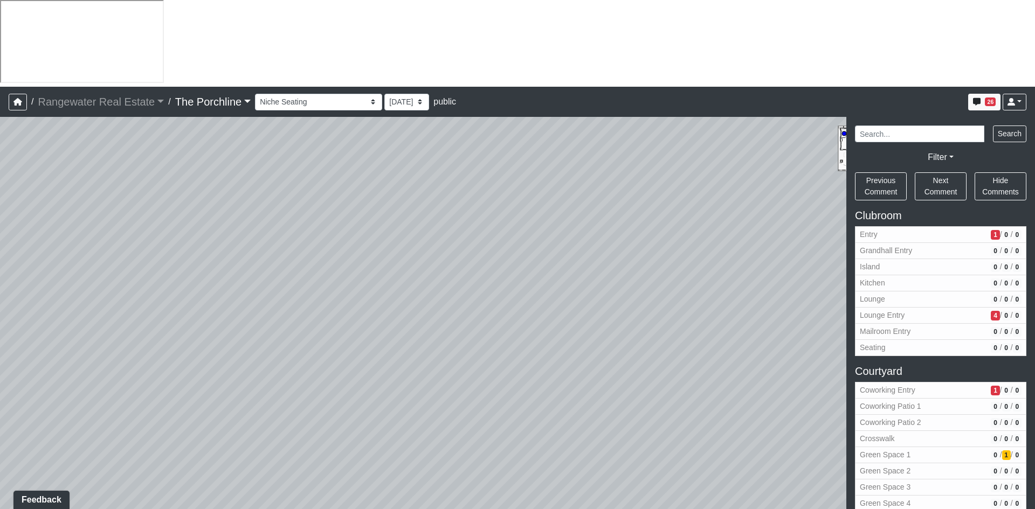
drag, startPoint x: 570, startPoint y: 337, endPoint x: 132, endPoint y: 300, distance: 439.7
click at [105, 299] on div "Loading... Seating Loading... Mailroom Entry Loading... Lounge Entry Loading...…" at bounding box center [517, 356] width 1035 height 479
drag, startPoint x: 230, startPoint y: 289, endPoint x: -39, endPoint y: 298, distance: 269.0
click at [0, 298] on html "/ Rangewater Real Estate Rangewater Real Estate Loading... / The Porchline The …" at bounding box center [517, 298] width 1035 height 596
drag, startPoint x: 346, startPoint y: 296, endPoint x: 130, endPoint y: 362, distance: 226.0
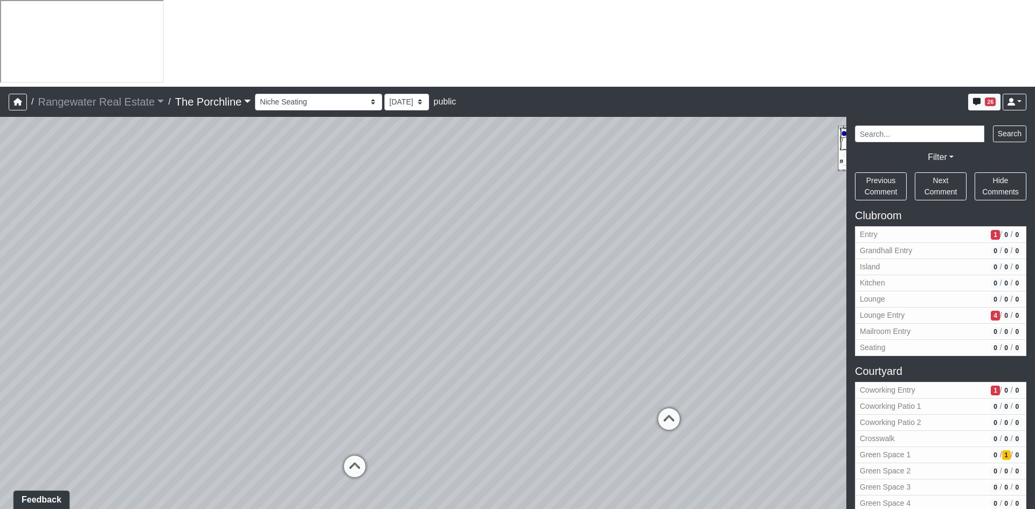
click at [130, 362] on div "Loading... Seating Loading... Mailroom Entry Loading... Lounge Entry Loading...…" at bounding box center [517, 356] width 1035 height 479
drag, startPoint x: 431, startPoint y: 377, endPoint x: 301, endPoint y: 301, distance: 150.9
click at [301, 301] on div "Loading... Seating Loading... Mailroom Entry Loading... Lounge Entry Loading...…" at bounding box center [517, 356] width 1035 height 479
drag, startPoint x: 586, startPoint y: 303, endPoint x: 587, endPoint y: 316, distance: 13.6
click at [587, 316] on div "Loading... Seating Loading... Mailroom Entry Loading... Lounge Entry Loading...…" at bounding box center [517, 356] width 1035 height 479
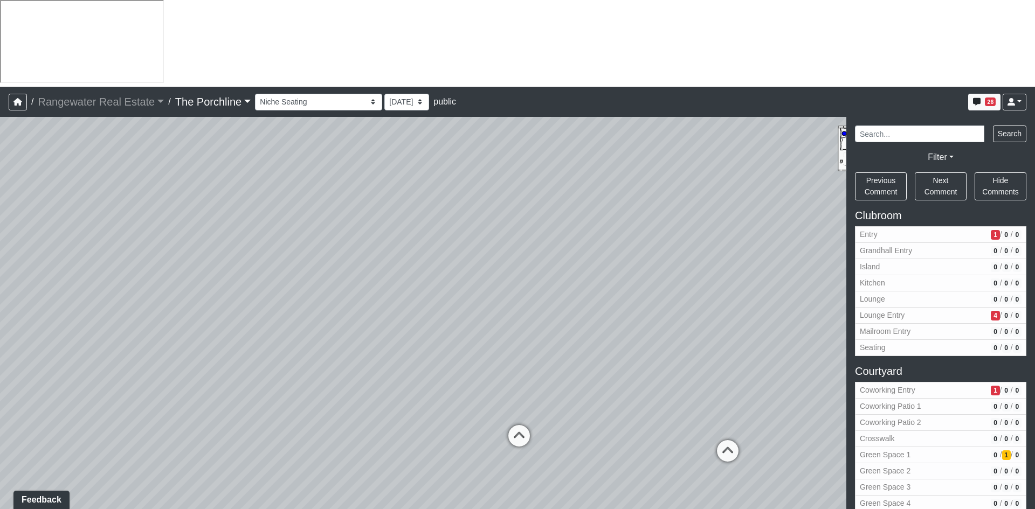
drag, startPoint x: 332, startPoint y: 177, endPoint x: 22, endPoint y: 164, distance: 311.2
click at [22, 164] on div "Loading... Seating Loading... Mailroom Entry Loading... Lounge Entry Loading...…" at bounding box center [517, 356] width 1035 height 479
drag, startPoint x: 616, startPoint y: 266, endPoint x: 164, endPoint y: 198, distance: 457.2
click at [62, 207] on div "Loading... Seating Loading... Mailroom Entry Loading... Lounge Entry Loading...…" at bounding box center [517, 356] width 1035 height 479
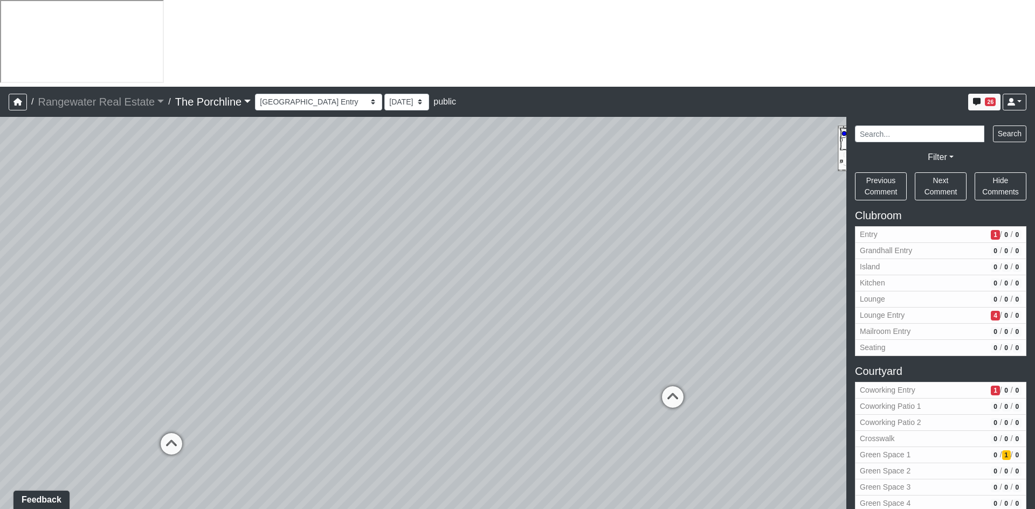
drag, startPoint x: 466, startPoint y: 232, endPoint x: 211, endPoint y: 224, distance: 255.0
click at [0, 197] on html "/ Rangewater Real Estate Rangewater Real Estate Loading... / The Porchline The …" at bounding box center [517, 298] width 1035 height 596
click at [571, 368] on icon at bounding box center [570, 384] width 32 height 32
click at [571, 335] on icon at bounding box center [571, 351] width 32 height 32
click at [573, 329] on icon at bounding box center [571, 345] width 32 height 32
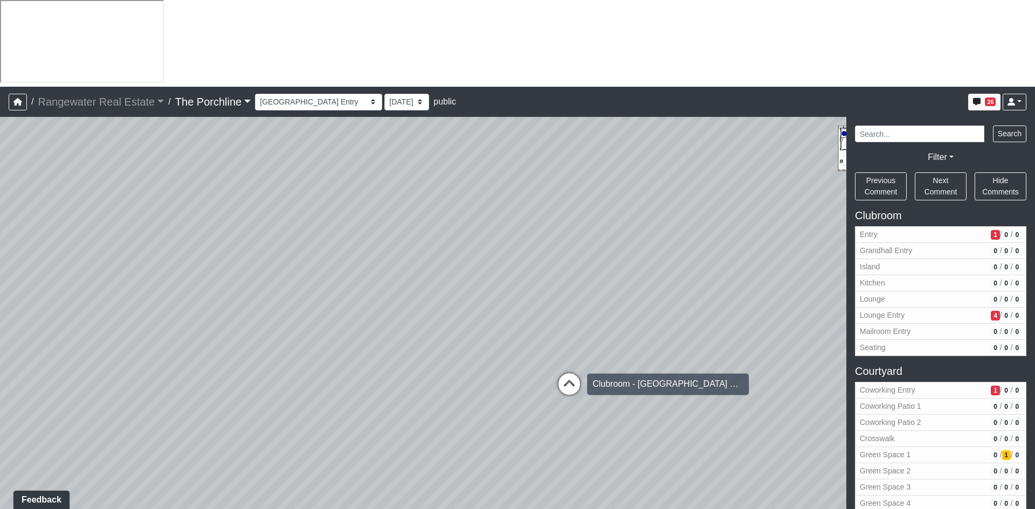
click at [577, 373] on icon at bounding box center [569, 389] width 32 height 32
select select "tvpN1uWeKPuw5VvrEqZCAe"
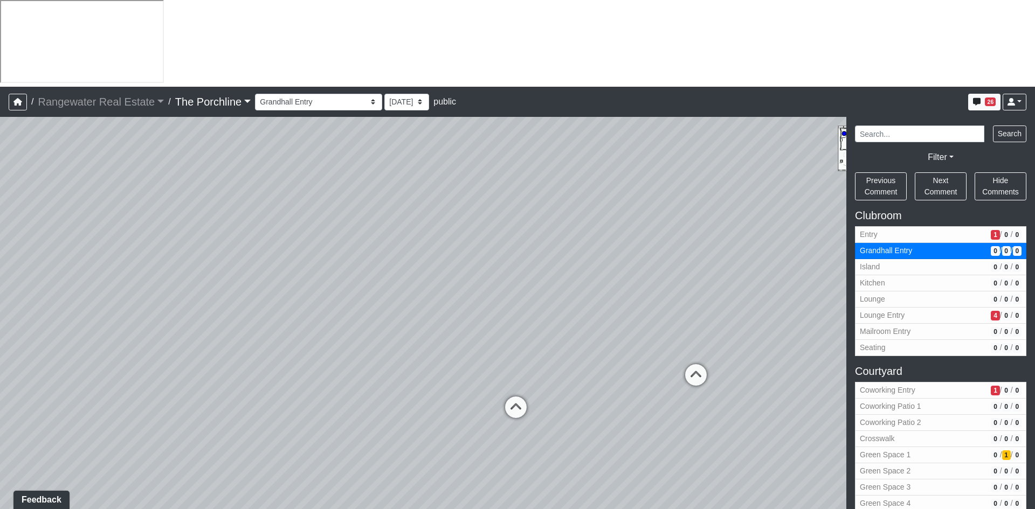
drag, startPoint x: 250, startPoint y: 227, endPoint x: 799, endPoint y: 296, distance: 553.4
click at [798, 296] on div "Loading... Seating Loading... Mailroom Entry Loading... Lounge Entry Loading...…" at bounding box center [517, 356] width 1035 height 479
drag, startPoint x: 399, startPoint y: 286, endPoint x: 709, endPoint y: 275, distance: 309.5
click at [709, 275] on div "Loading... Seating Loading... Mailroom Entry Loading... Lounge Entry Loading...…" at bounding box center [517, 356] width 1035 height 479
click at [449, 117] on div "Loading... Seating Loading... Mailroom Entry Loading... Lounge Entry Loading...…" at bounding box center [517, 356] width 1035 height 479
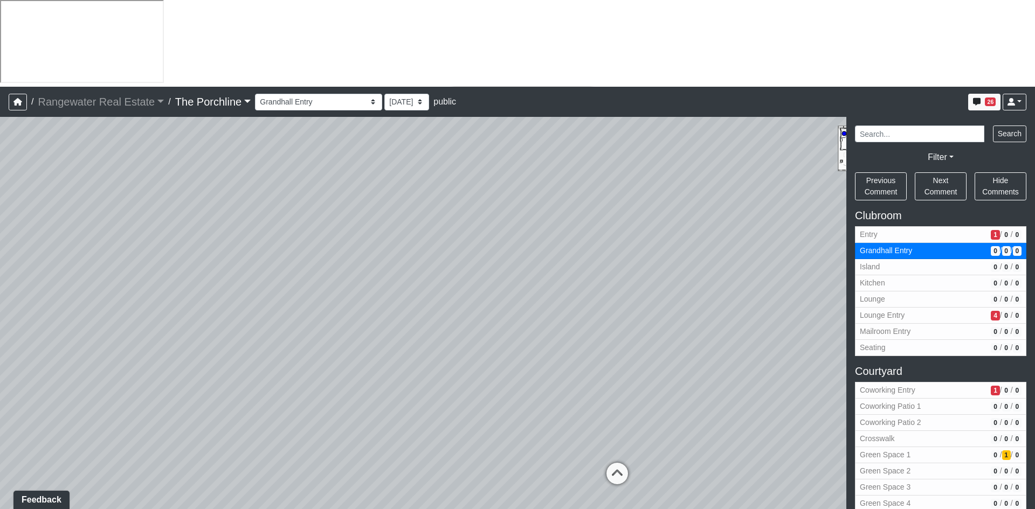
click at [476, 102] on span "Add comment" at bounding box center [496, 97] width 53 height 9
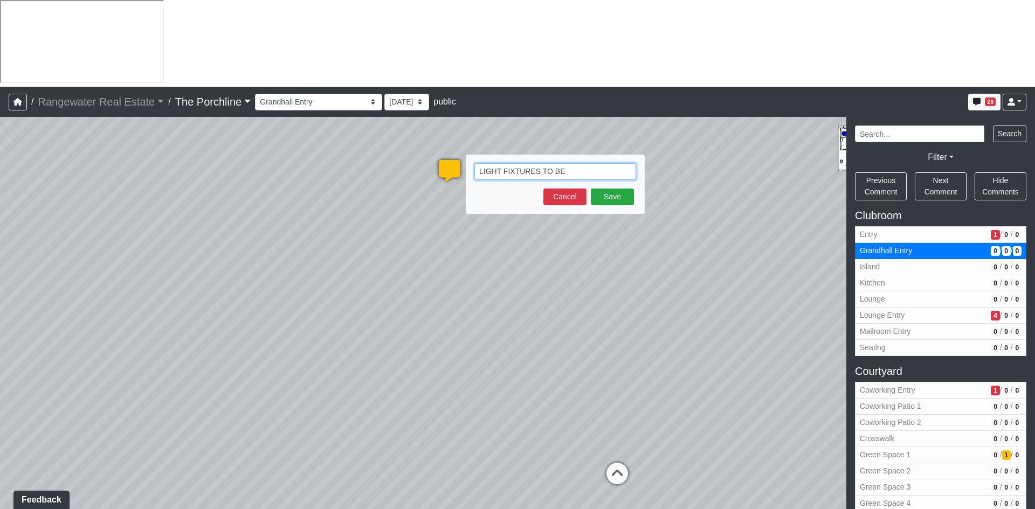
click at [572, 163] on textarea "LIGHT FIXTURES TO BE" at bounding box center [555, 171] width 162 height 17
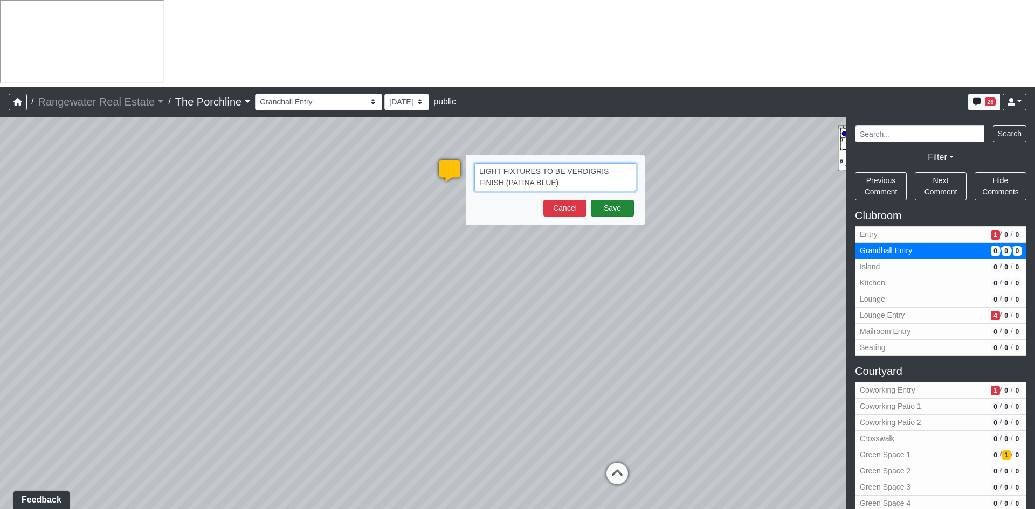
type textarea "LIGHT FIXTURES TO BE VERDIGRIS FINISH (PATINA BLUE)"
click at [609, 200] on button "Save" at bounding box center [612, 208] width 43 height 17
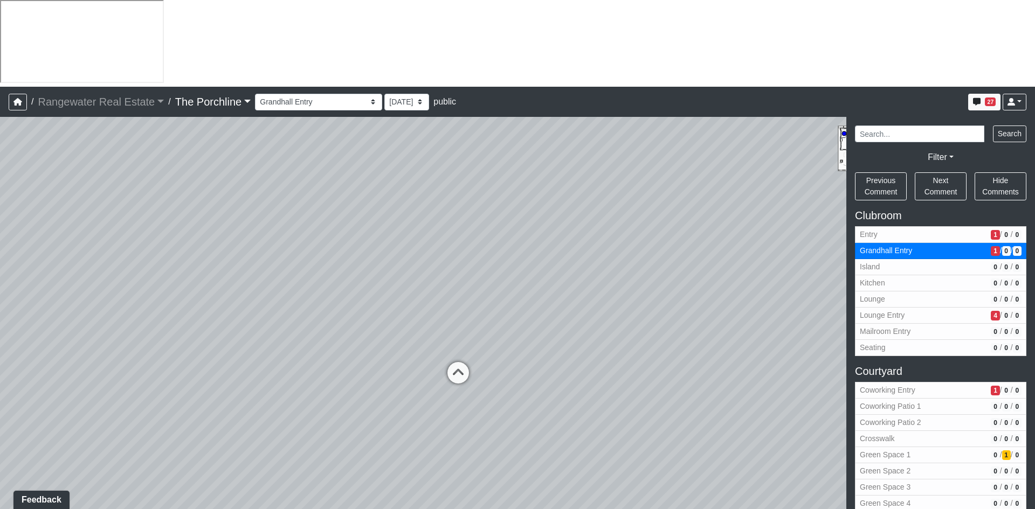
drag, startPoint x: 682, startPoint y: 213, endPoint x: 243, endPoint y: 110, distance: 450.5
click at [244, 117] on div "Loading... Seating Loading... Mailroom Entry Loading... Lounge Entry Loading...…" at bounding box center [517, 356] width 1035 height 479
drag, startPoint x: 579, startPoint y: 161, endPoint x: 558, endPoint y: 238, distance: 80.4
click at [558, 238] on div "Loading... Seating Loading... Mailroom Entry Loading... Lounge Entry Loading...…" at bounding box center [517, 356] width 1035 height 479
click at [683, 435] on icon at bounding box center [683, 451] width 32 height 32
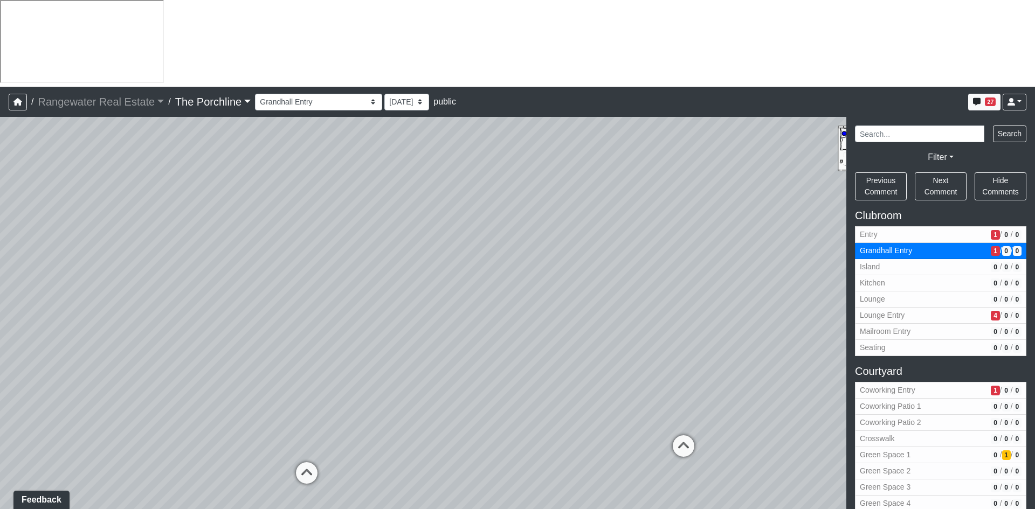
select select "p1pPaA5uEJu7qJPt791NhK"
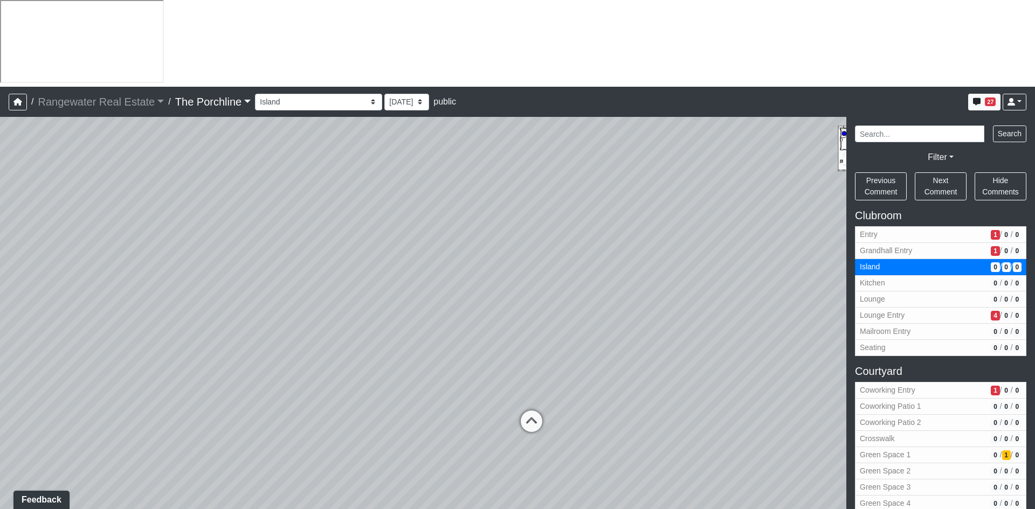
drag, startPoint x: 360, startPoint y: 271, endPoint x: 799, endPoint y: 338, distance: 444.3
click at [851, 268] on div "NON-CURRENT REVISION" at bounding box center [517, 356] width 1035 height 479
drag, startPoint x: 552, startPoint y: 363, endPoint x: 719, endPoint y: 197, distance: 235.1
click at [719, 197] on div "Loading... Seating Loading... Mailroom Entry Loading... Lounge Entry Loading...…" at bounding box center [517, 356] width 1035 height 479
click at [454, 405] on span "Add comment" at bounding box center [464, 401] width 53 height 9
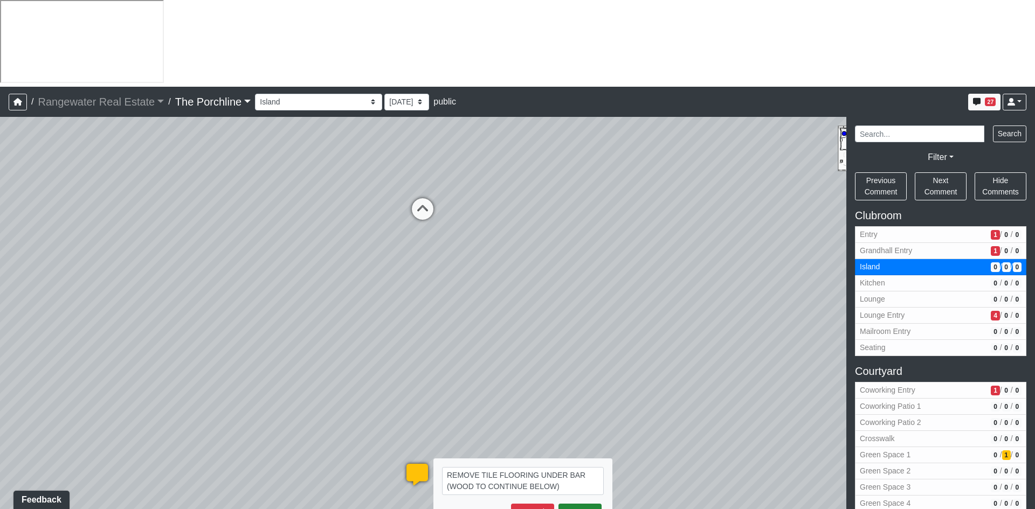
type textarea "REMOVE TILE FLOORING UNDER BAR (WOOD TO CONTINUE BELOW)"
click at [576, 504] on button "Save" at bounding box center [579, 512] width 43 height 17
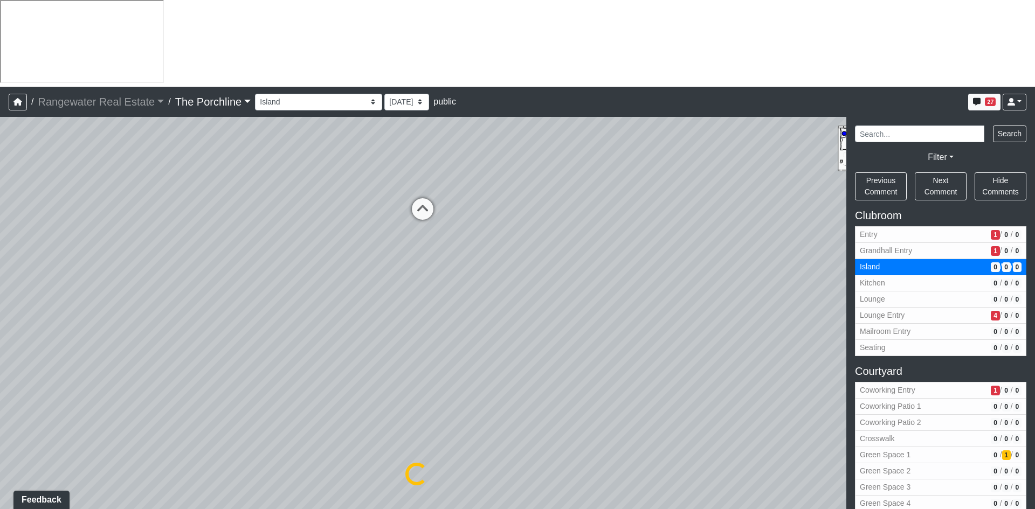
select select "p1pPaA5uEJu7qJPt791NhK"
click at [202, 339] on span "Add comment" at bounding box center [218, 341] width 53 height 9
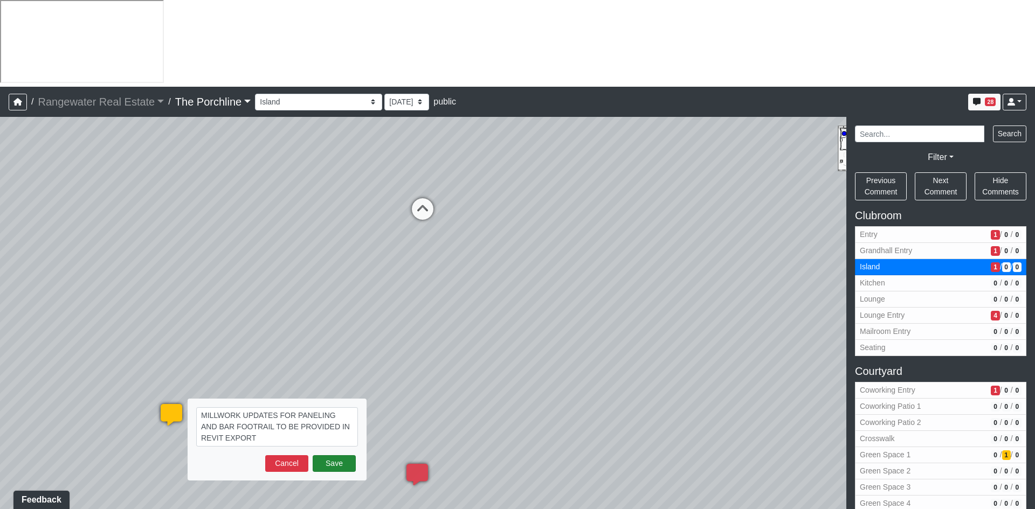
type textarea "MILLWORK UPDATES FOR PANELING AND BAR FOOTRAIL TO BE PROVIDED IN REVIT EXPORT"
click at [337, 455] on button "Save" at bounding box center [334, 463] width 43 height 17
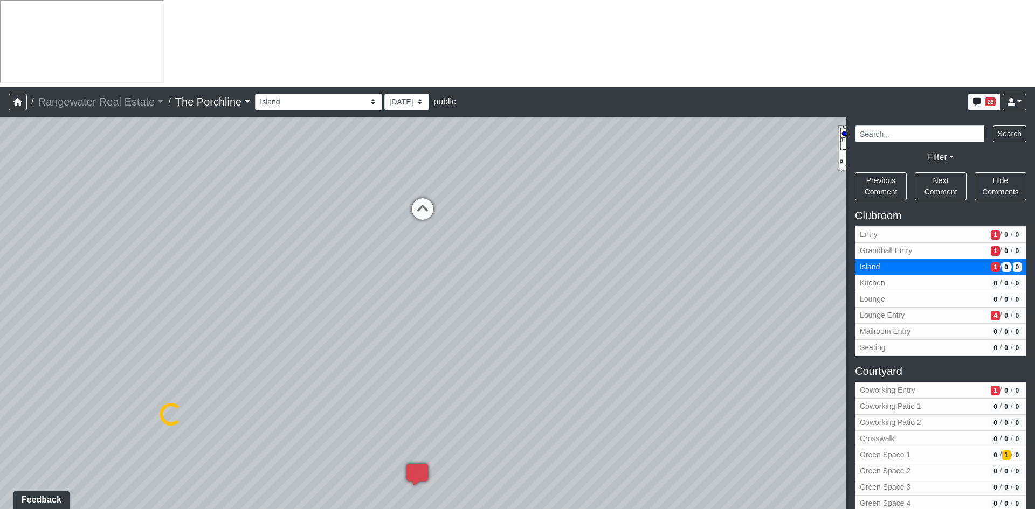
select select "p1pPaA5uEJu7qJPt791NhK"
drag, startPoint x: 254, startPoint y: 203, endPoint x: 440, endPoint y: 379, distance: 256.5
click at [440, 379] on div "Loading... Seating Loading... Mailroom Entry Loading... Lounge Entry Loading...…" at bounding box center [517, 356] width 1035 height 479
click at [664, 360] on div "Loading... Seating Loading... Mailroom Entry Loading... Lounge Entry Loading...…" at bounding box center [517, 356] width 1035 height 479
click at [418, 210] on icon at bounding box center [417, 208] width 8 height 9
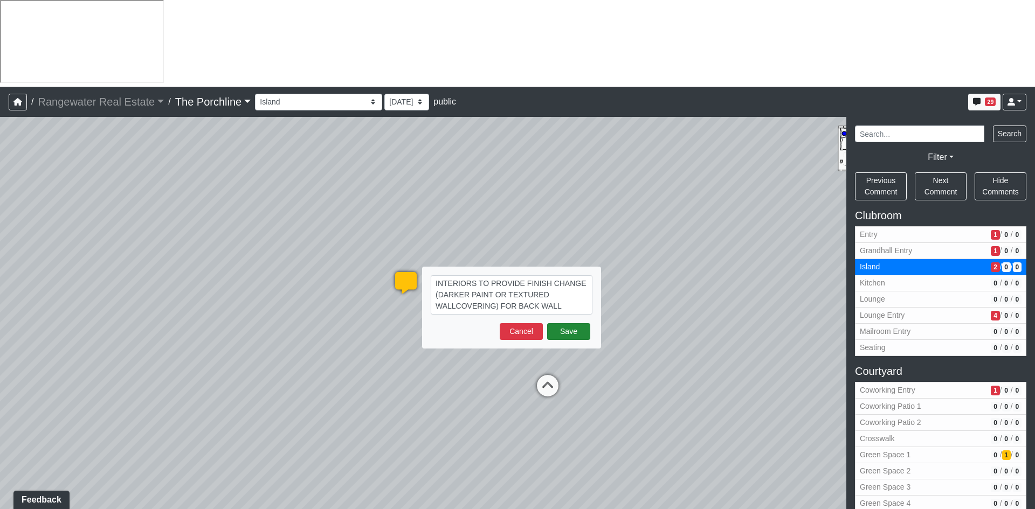
type textarea "INTERIORS TO PROVIDE FINISH CHANGE (DARKER PAINT OR TEXTURED WALLCOVERING) FOR …"
click at [559, 323] on button "Save" at bounding box center [568, 331] width 43 height 17
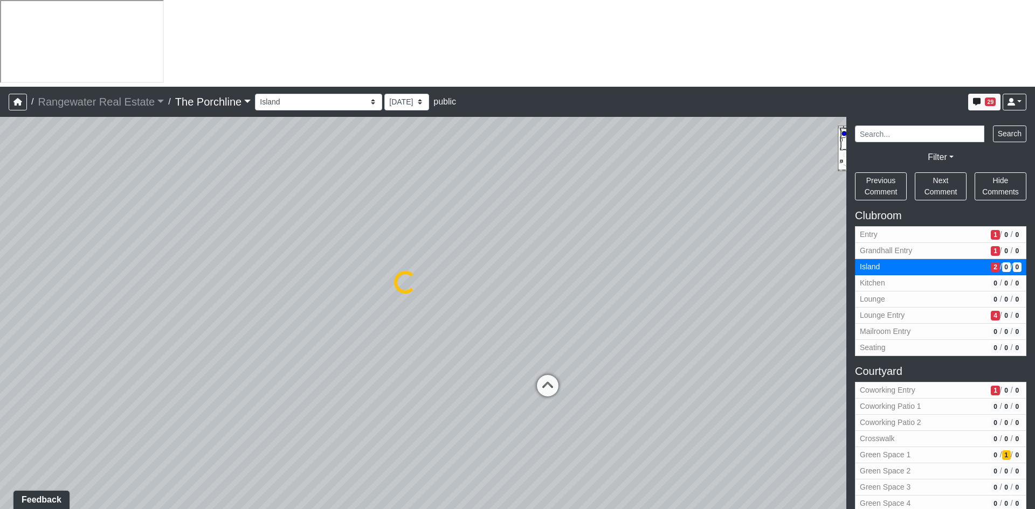
select select "p1pPaA5uEJu7qJPt791NhK"
click at [446, 349] on li "Add comment" at bounding box center [503, 352] width 139 height 16
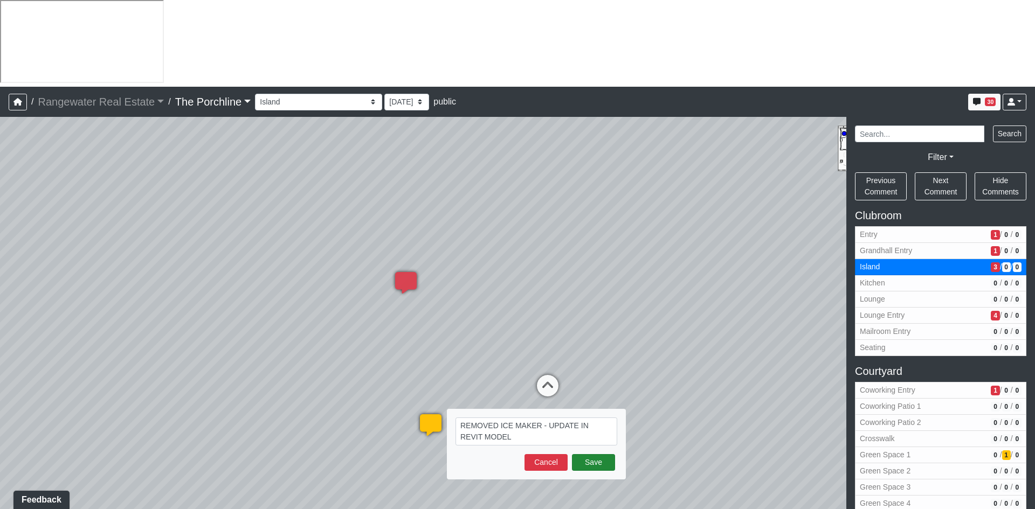
type textarea "REMOVED ICE MAKER - UPDATE IN REVIT MODEL"
click at [585, 454] on button "Save" at bounding box center [593, 462] width 43 height 17
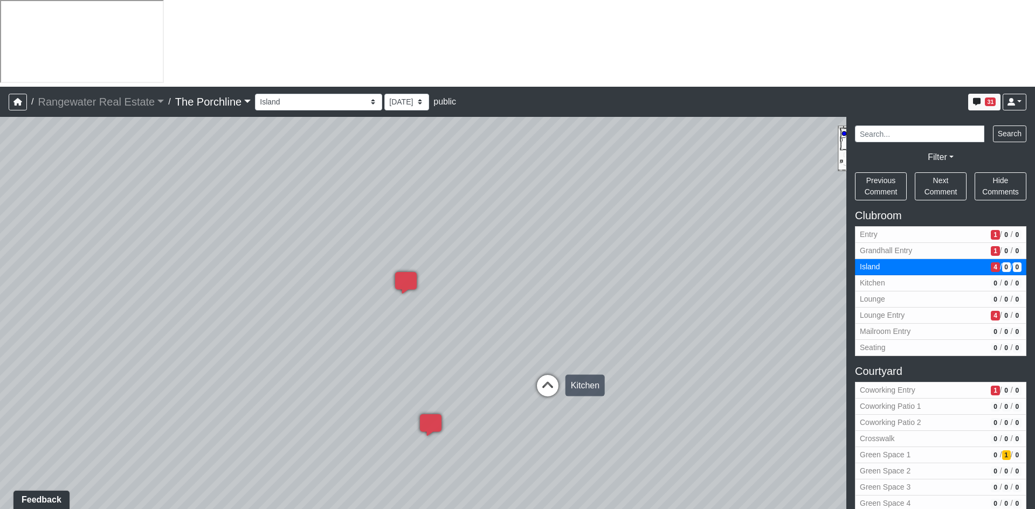
click at [545, 375] on icon at bounding box center [547, 391] width 32 height 32
select select "bF6Cs9FLHoJqHz7UnNdY5W"
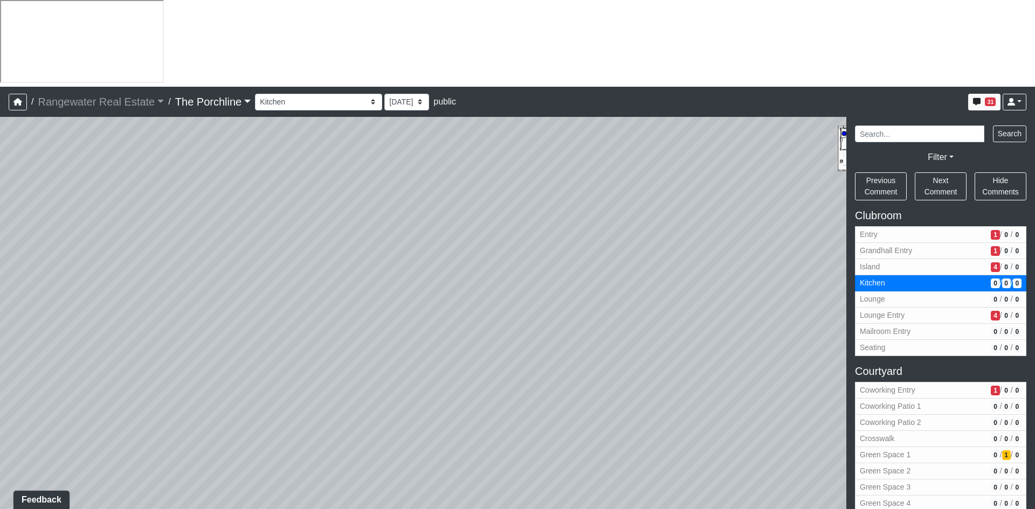
drag, startPoint x: 683, startPoint y: 296, endPoint x: 86, endPoint y: 268, distance: 597.7
click at [85, 267] on div "Loading... Seating Loading... Mailroom Entry Loading... Lounge Entry Loading...…" at bounding box center [517, 356] width 1035 height 479
drag, startPoint x: 512, startPoint y: 314, endPoint x: 413, endPoint y: 320, distance: 99.4
click at [50, 278] on div "Loading... Seating Loading... Mailroom Entry Loading... Lounge Entry Loading...…" at bounding box center [517, 356] width 1035 height 479
drag, startPoint x: 597, startPoint y: 327, endPoint x: 70, endPoint y: 239, distance: 534.3
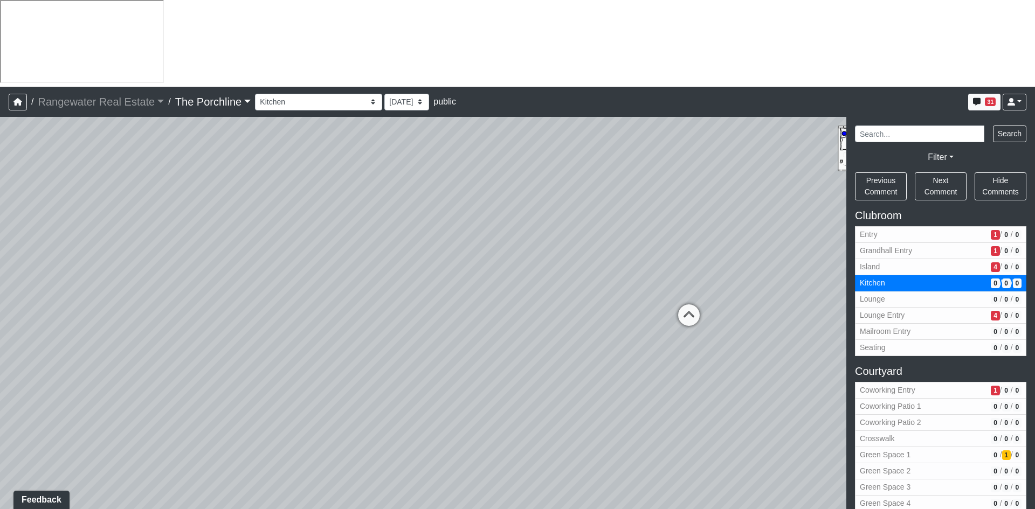
click at [70, 239] on div "Loading... Seating Loading... Mailroom Entry Loading... Lounge Entry Loading...…" at bounding box center [517, 356] width 1035 height 479
click at [420, 302] on div "Loading... Seating Loading... Mailroom Entry Loading... Lounge Entry Loading...…" at bounding box center [517, 356] width 1035 height 479
drag, startPoint x: 445, startPoint y: 207, endPoint x: 466, endPoint y: 179, distance: 34.3
click at [466, 179] on div "Loading... Seating Loading... Mailroom Entry Loading... Lounge Entry Loading...…" at bounding box center [517, 356] width 1035 height 479
drag, startPoint x: 378, startPoint y: 245, endPoint x: 96, endPoint y: 249, distance: 281.9
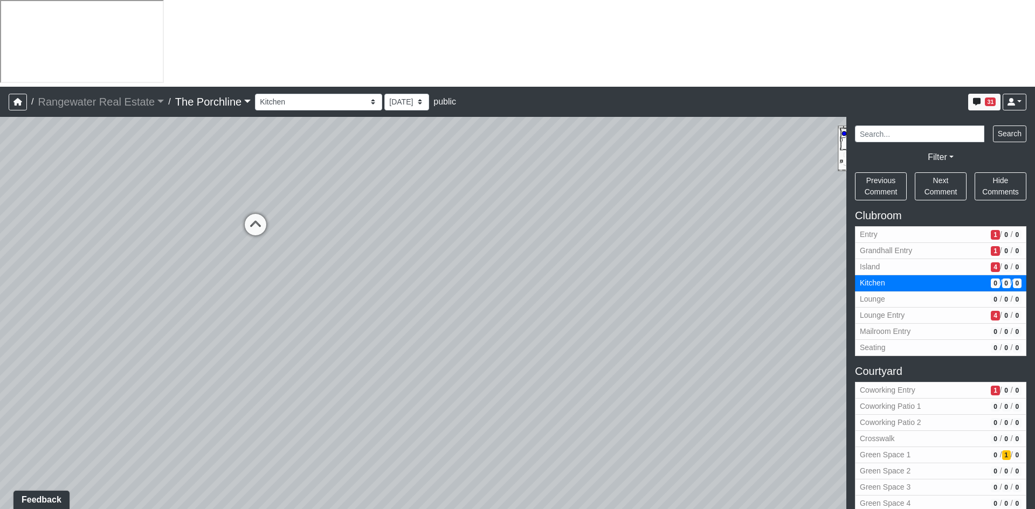
click at [102, 248] on div "Loading... Seating Loading... Mailroom Entry Loading... Lounge Entry Loading...…" at bounding box center [517, 356] width 1035 height 479
drag, startPoint x: 642, startPoint y: 224, endPoint x: 199, endPoint y: 232, distance: 443.6
click at [95, 231] on div "Loading... Seating Loading... Mailroom Entry Loading... Lounge Entry Loading...…" at bounding box center [517, 356] width 1035 height 479
drag, startPoint x: 556, startPoint y: 246, endPoint x: 167, endPoint y: 235, distance: 388.7
click at [167, 235] on div "Loading... Seating Loading... Mailroom Entry Loading... Lounge Entry Loading...…" at bounding box center [517, 356] width 1035 height 479
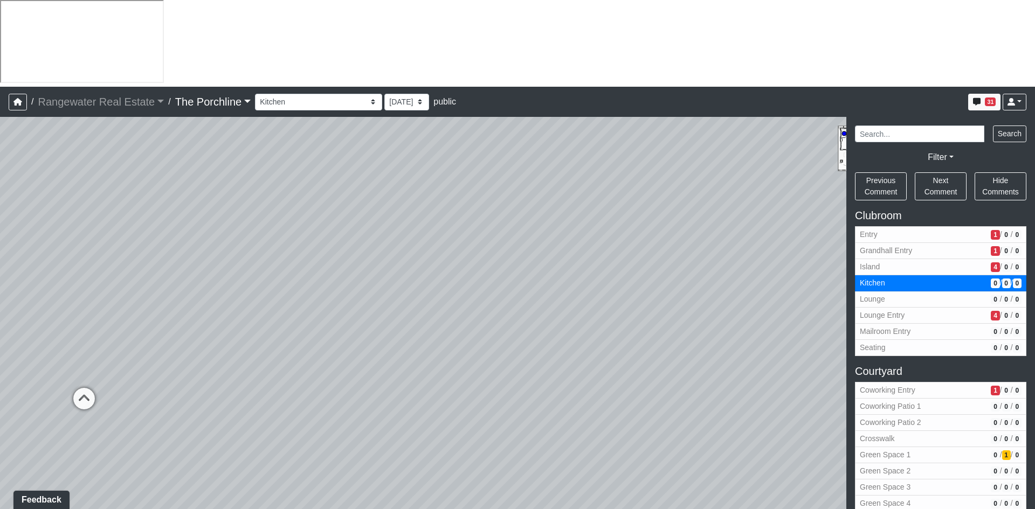
drag, startPoint x: 694, startPoint y: 325, endPoint x: 388, endPoint y: 321, distance: 306.1
click at [388, 321] on div "Loading... Seating Loading... Mailroom Entry Loading... Lounge Entry Loading...…" at bounding box center [517, 356] width 1035 height 479
click at [587, 306] on span "Add comment" at bounding box center [597, 306] width 53 height 9
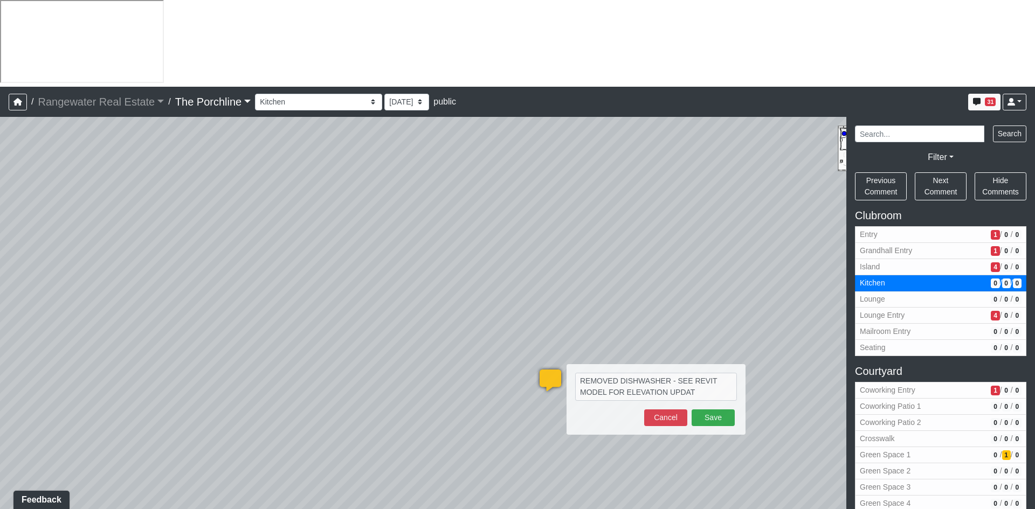
type textarea "REMOVED DISHWASHER - SEE REVIT MODEL FOR ELEVATION UPDATE"
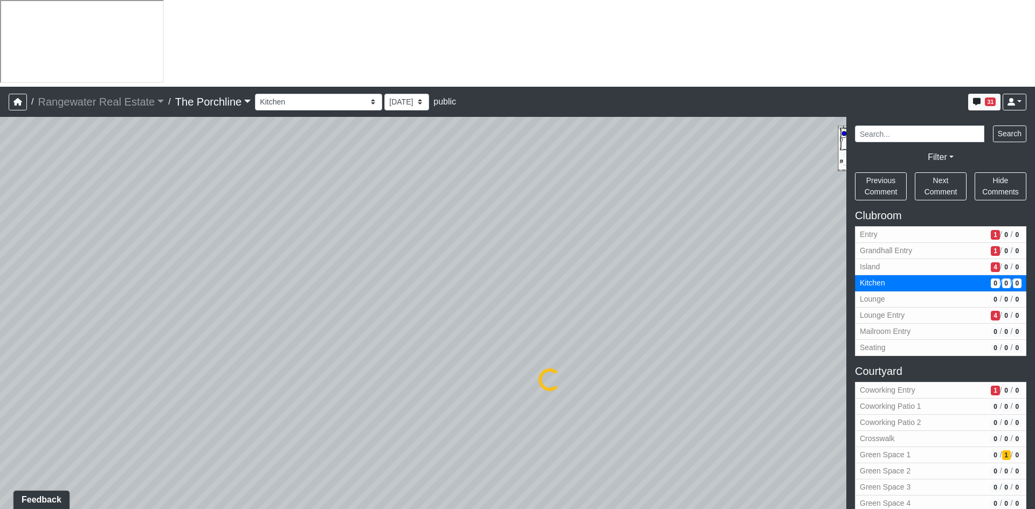
select select "bF6Cs9FLHoJqHz7UnNdY5W"
drag, startPoint x: 408, startPoint y: 196, endPoint x: 212, endPoint y: 192, distance: 196.7
click at [212, 192] on div "Loading... Seating Loading... Mailroom Entry Loading... Lounge Entry Loading...…" at bounding box center [517, 356] width 1035 height 479
drag, startPoint x: 220, startPoint y: 232, endPoint x: 70, endPoint y: 248, distance: 151.2
click at [73, 248] on div "Loading... Seating Loading... Mailroom Entry Loading... Lounge Entry Loading...…" at bounding box center [517, 356] width 1035 height 479
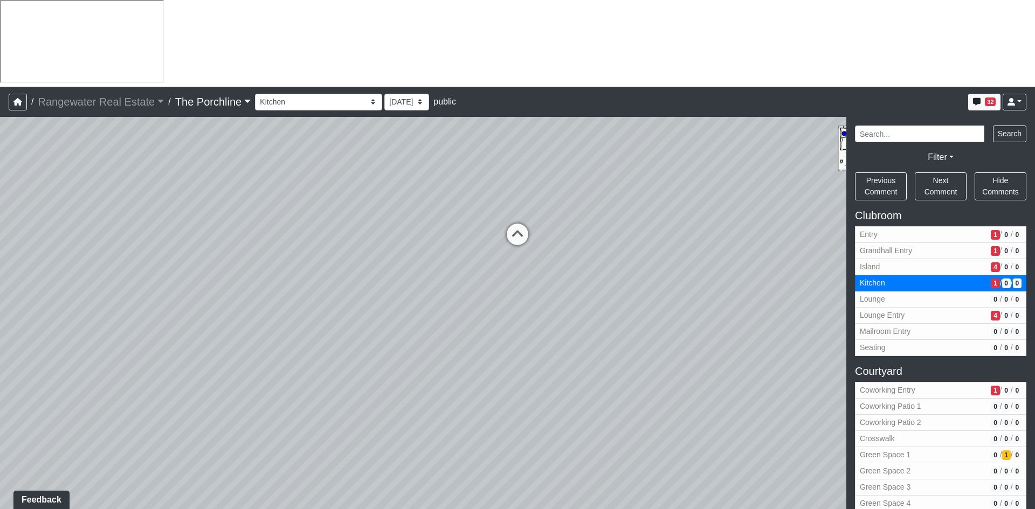
drag, startPoint x: 519, startPoint y: 268, endPoint x: 88, endPoint y: 306, distance: 432.2
click at [88, 306] on div "Loading... Seating Loading... Mailroom Entry Loading... Lounge Entry Loading...…" at bounding box center [517, 356] width 1035 height 479
click at [732, 351] on span "Add comment" at bounding box center [735, 350] width 53 height 9
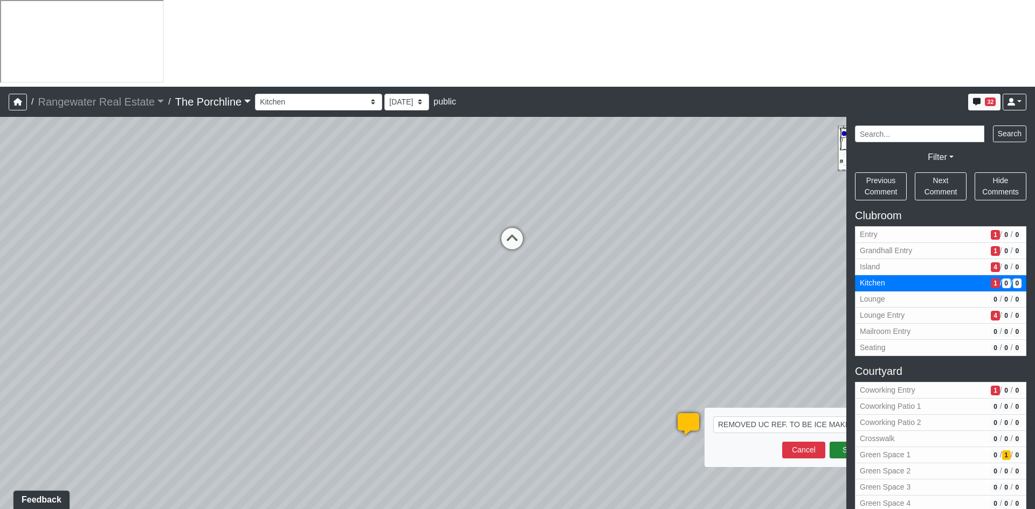
type textarea "REMOVED UC REF. TO BE ICE MAKER"
click at [842, 442] on button "Save" at bounding box center [850, 450] width 43 height 17
select select "bF6Cs9FLHoJqHz7UnNdY5W"
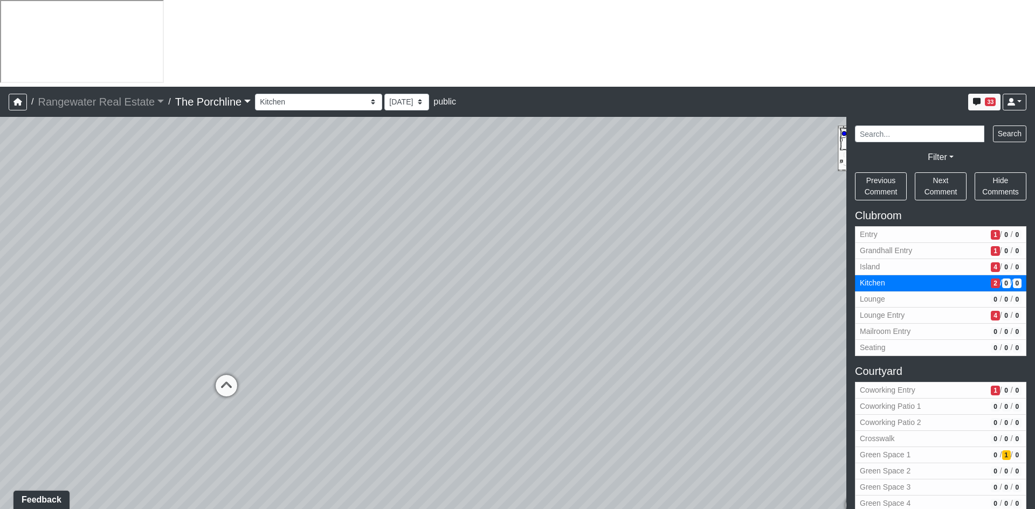
drag, startPoint x: 632, startPoint y: 268, endPoint x: 296, endPoint y: 378, distance: 352.7
click at [273, 382] on div "Loading... Seating Loading... Mailroom Entry Loading... Lounge Entry Loading...…" at bounding box center [517, 356] width 1035 height 479
drag, startPoint x: 715, startPoint y: 331, endPoint x: 439, endPoint y: 311, distance: 276.6
click at [439, 311] on div "Loading... Seating Loading... Mailroom Entry Loading... Lounge Entry Loading...…" at bounding box center [517, 356] width 1035 height 479
drag, startPoint x: 620, startPoint y: 296, endPoint x: 323, endPoint y: 239, distance: 302.9
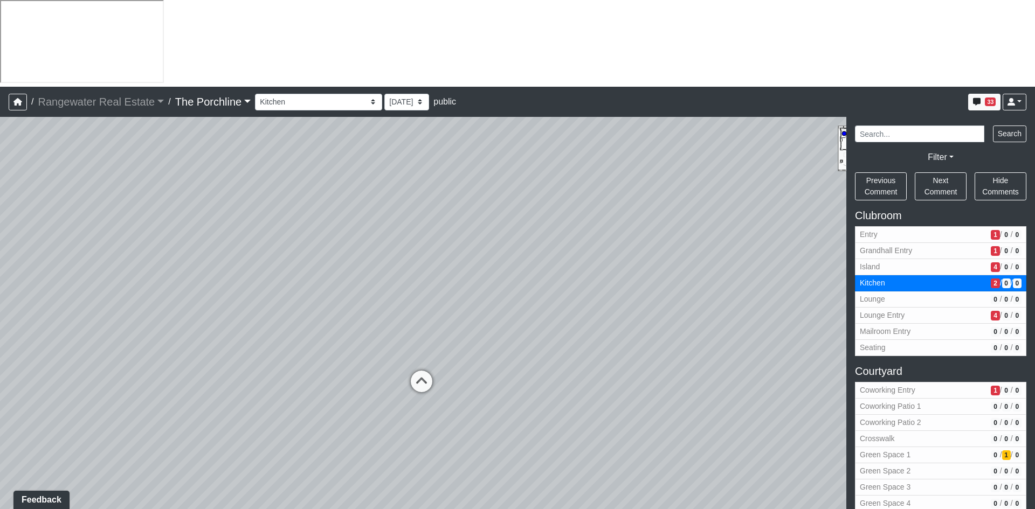
click at [323, 239] on div "Loading... Seating Loading... Mailroom Entry Loading... Lounge Entry Loading...…" at bounding box center [517, 356] width 1035 height 479
drag, startPoint x: 369, startPoint y: 321, endPoint x: 600, endPoint y: 343, distance: 232.2
drag, startPoint x: 321, startPoint y: 401, endPoint x: 321, endPoint y: 412, distance: 11.3
click at [321, 412] on div "Loading... Seating Loading... Mailroom Entry Loading... Lounge Entry Loading...…" at bounding box center [517, 356] width 1035 height 479
drag, startPoint x: 375, startPoint y: 356, endPoint x: 508, endPoint y: 302, distance: 143.6
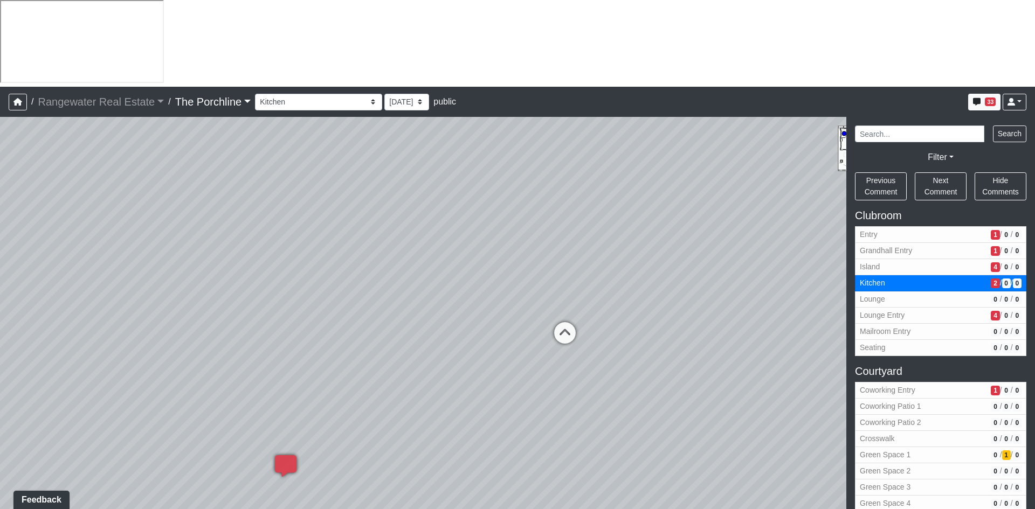
click at [508, 302] on div "Loading... Seating Loading... Mailroom Entry Loading... Lounge Entry Loading...…" at bounding box center [517, 356] width 1035 height 479
click at [465, 309] on span "Add comment" at bounding box center [483, 310] width 53 height 9
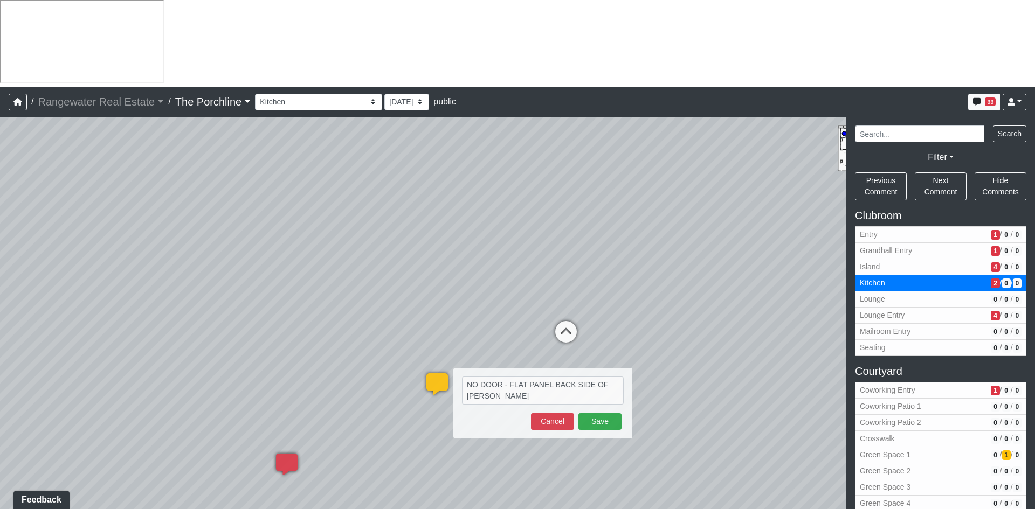
type textarea "NO DOOR - FLAT PANEL BACK SIDE OF ADA COUNTER"
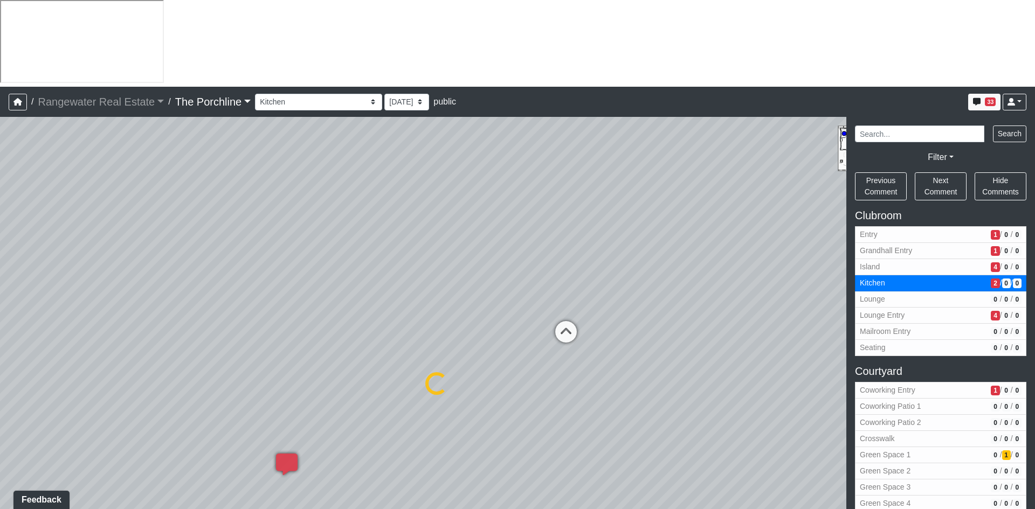
select select "bF6Cs9FLHoJqHz7UnNdY5W"
drag, startPoint x: 635, startPoint y: 281, endPoint x: 170, endPoint y: 233, distance: 466.9
click at [173, 233] on div "Loading... Seating Loading... Mailroom Entry Loading... Lounge Entry Loading...…" at bounding box center [517, 356] width 1035 height 479
drag, startPoint x: 502, startPoint y: 280, endPoint x: -15, endPoint y: 234, distance: 518.8
click at [0, 234] on html "/ Rangewater Real Estate Rangewater Real Estate Loading... / The Porchline The …" at bounding box center [517, 298] width 1035 height 596
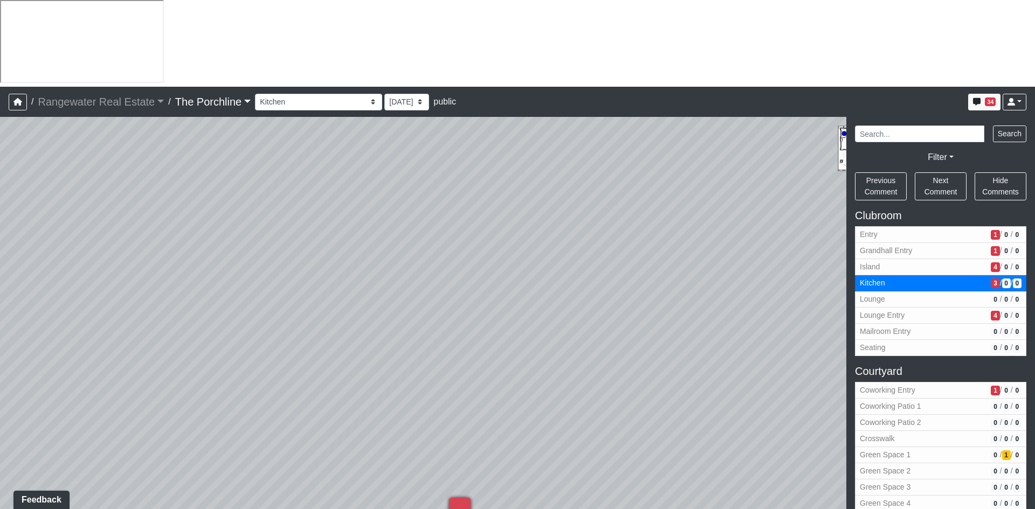
drag, startPoint x: 491, startPoint y: 240, endPoint x: 311, endPoint y: 413, distance: 250.0
click at [307, 417] on div "Loading... Seating Loading... Mailroom Entry Loading... Lounge Entry Loading...…" at bounding box center [517, 356] width 1035 height 479
drag, startPoint x: 303, startPoint y: 341, endPoint x: 198, endPoint y: 336, distance: 105.2
click at [199, 336] on div "Loading... Seating Loading... Mailroom Entry Loading... Lounge Entry Loading...…" at bounding box center [517, 356] width 1035 height 479
drag, startPoint x: 611, startPoint y: 247, endPoint x: 500, endPoint y: 251, distance: 111.1
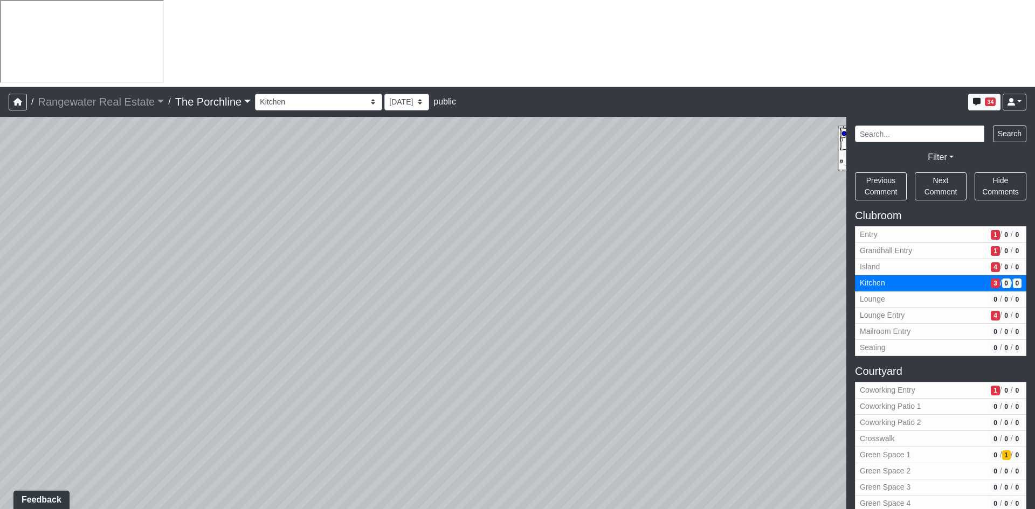
click at [500, 251] on div "Loading... Seating Loading... Mailroom Entry Loading... Lounge Entry Loading...…" at bounding box center [517, 356] width 1035 height 479
drag, startPoint x: 325, startPoint y: 242, endPoint x: 657, endPoint y: 368, distance: 355.2
click at [661, 370] on div "Loading... Seating Loading... Mailroom Entry Loading... Lounge Entry Loading...…" at bounding box center [517, 356] width 1035 height 479
drag, startPoint x: 268, startPoint y: 233, endPoint x: 641, endPoint y: 248, distance: 373.7
click at [639, 248] on div "Loading... Seating Loading... Mailroom Entry Loading... Lounge Entry Loading...…" at bounding box center [517, 356] width 1035 height 479
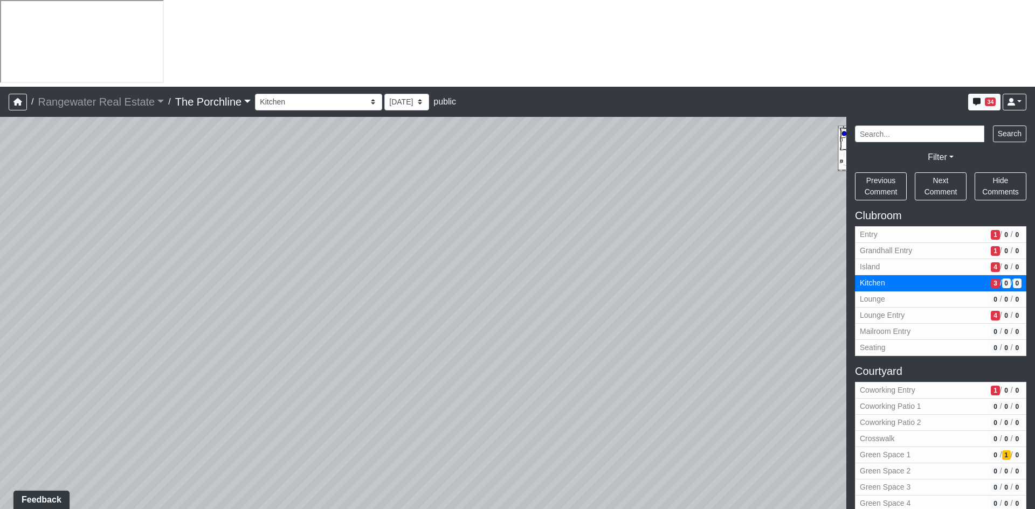
drag, startPoint x: 464, startPoint y: 241, endPoint x: 789, endPoint y: 255, distance: 325.2
click at [789, 255] on div "Loading... Seating Loading... Mailroom Entry Loading... Lounge Entry Loading...…" at bounding box center [517, 356] width 1035 height 479
drag, startPoint x: 406, startPoint y: 246, endPoint x: 364, endPoint y: 278, distance: 52.3
click at [364, 278] on div "Loading... Seating Loading... Mailroom Entry Loading... Lounge Entry Loading...…" at bounding box center [517, 356] width 1035 height 479
click at [570, 243] on span "Add comment" at bounding box center [582, 239] width 53 height 9
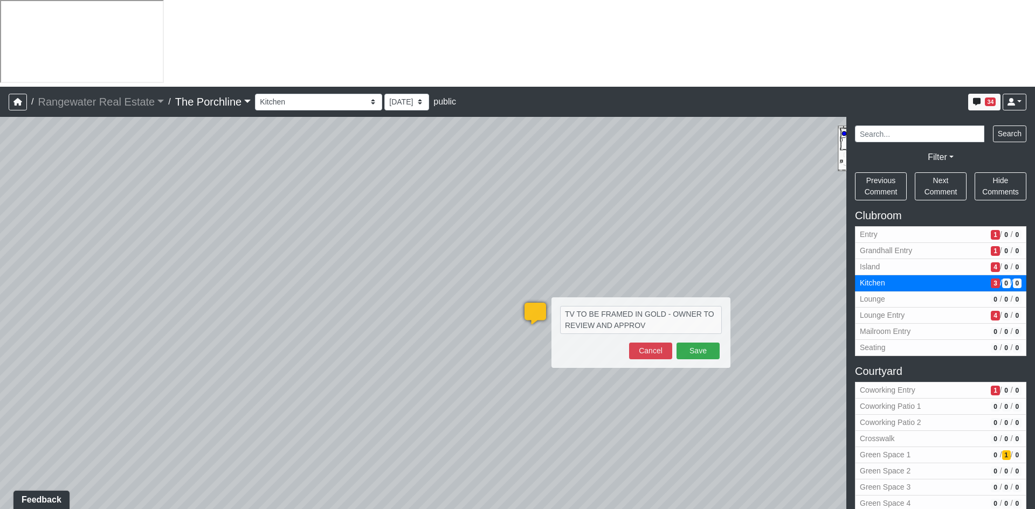
type textarea "TV TO BE FRAMED IN GOLD - OWNER TO REVIEW AND APPROVE"
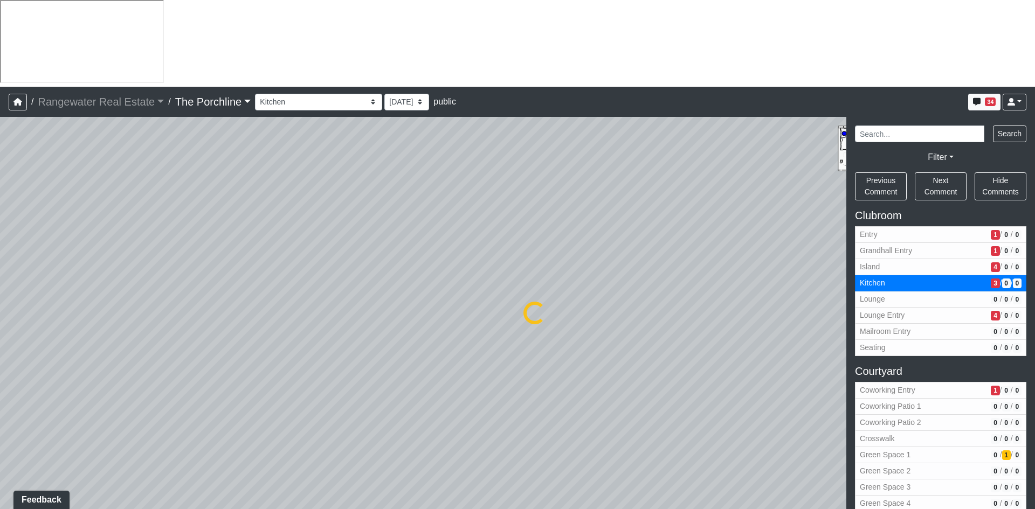
select select "bF6Cs9FLHoJqHz7UnNdY5W"
drag, startPoint x: 255, startPoint y: 205, endPoint x: 588, endPoint y: 212, distance: 333.6
drag, startPoint x: 140, startPoint y: 170, endPoint x: 355, endPoint y: 152, distance: 215.7
click at [355, 152] on div "Loading... Seating Loading... Mailroom Entry Loading... Lounge Entry Loading...…" at bounding box center [517, 356] width 1035 height 479
click at [422, 247] on span "Add comment" at bounding box center [439, 243] width 53 height 9
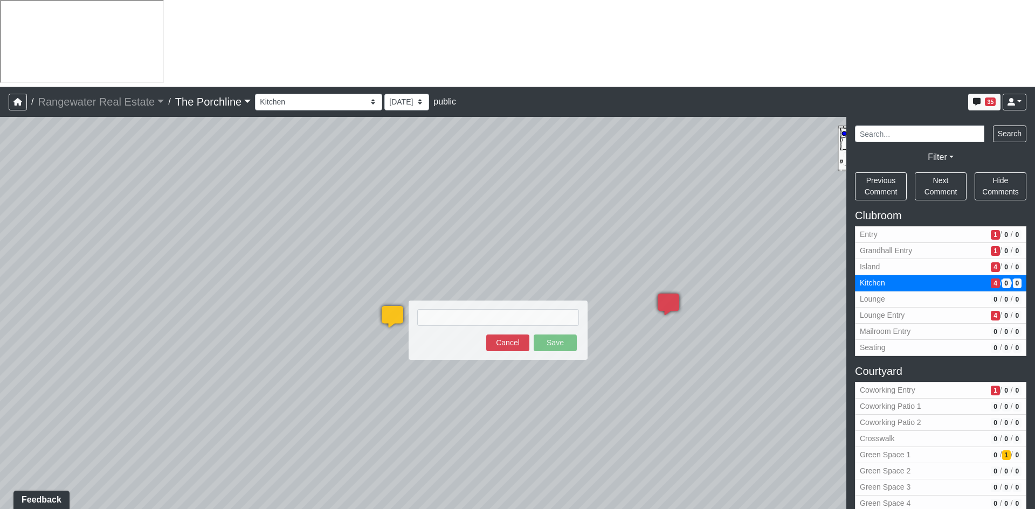
type textarea "A"
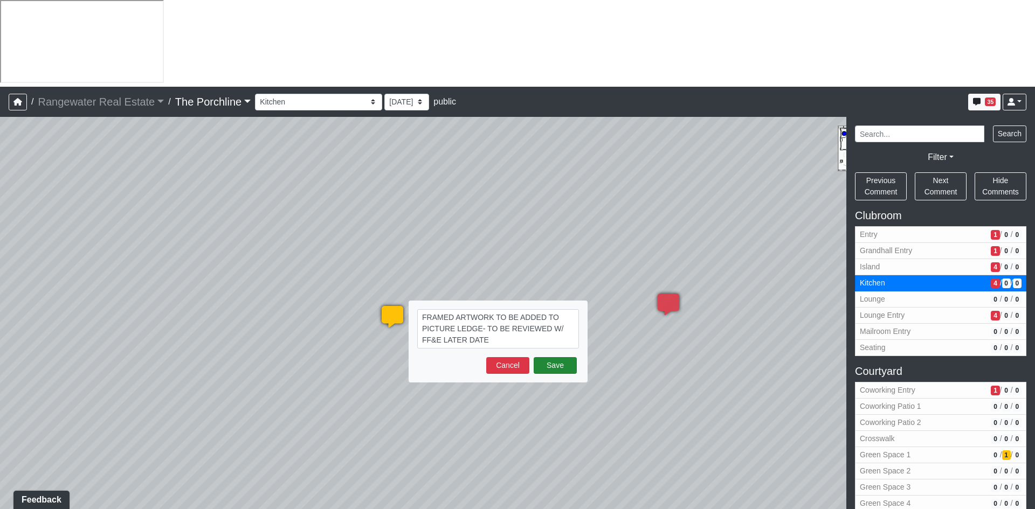
type textarea "FRAMED ARTWORK TO BE ADDED TO PICTURE LEDGE- TO BE REVIEWED W/ FF&E LATER DATE"
click at [560, 357] on button "Save" at bounding box center [554, 365] width 43 height 17
select select "bF6Cs9FLHoJqHz7UnNdY5W"
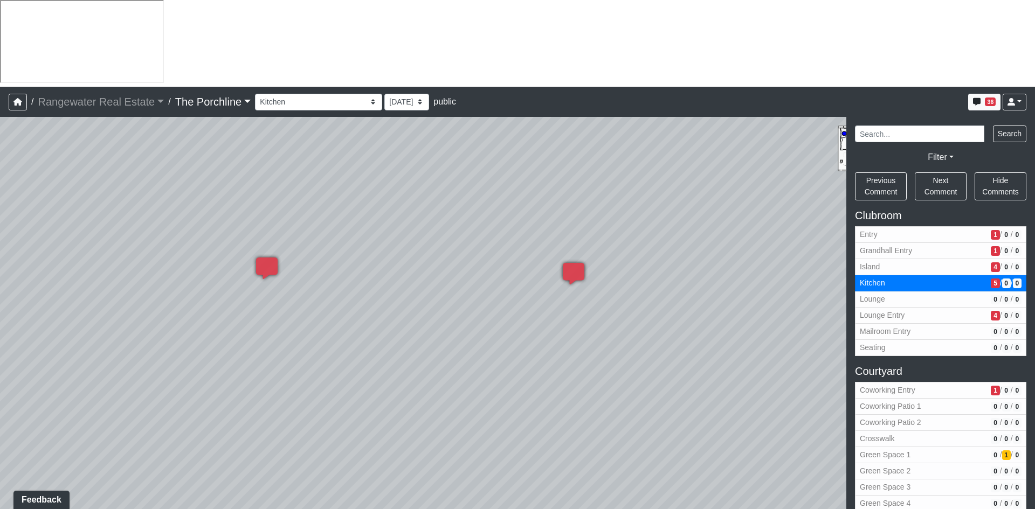
drag, startPoint x: 651, startPoint y: 244, endPoint x: 233, endPoint y: 177, distance: 423.5
click at [237, 178] on div "Loading... Seating Loading... Mailroom Entry Loading... Lounge Entry Loading...…" at bounding box center [517, 356] width 1035 height 479
drag, startPoint x: 479, startPoint y: 199, endPoint x: 103, endPoint y: 168, distance: 377.4
click at [121, 172] on div "Loading... Seating Loading... Mailroom Entry Loading... Lounge Entry Loading...…" at bounding box center [517, 356] width 1035 height 479
drag, startPoint x: 451, startPoint y: 205, endPoint x: 118, endPoint y: 218, distance: 333.2
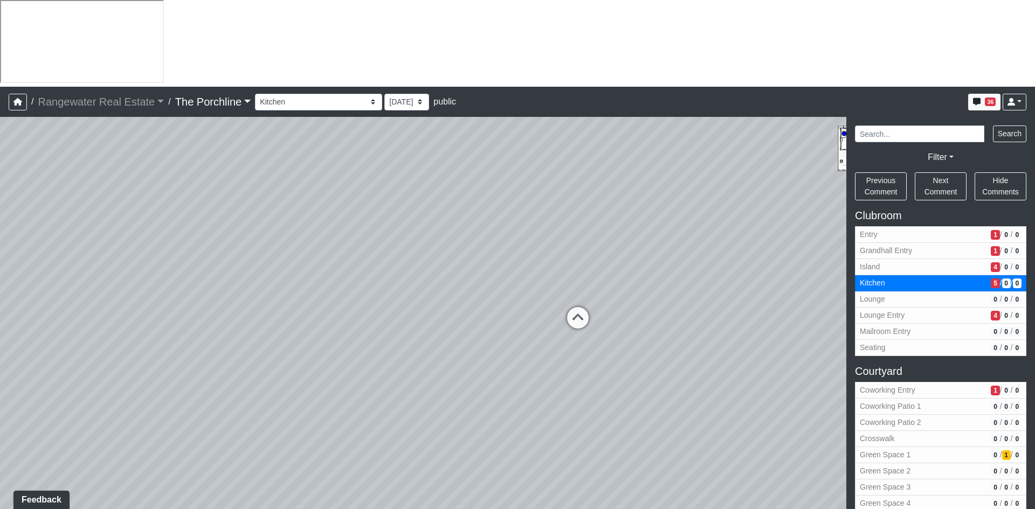
click at [34, 213] on div "Loading... Seating Loading... Mailroom Entry Loading... Lounge Entry Loading...…" at bounding box center [517, 356] width 1035 height 479
drag, startPoint x: 383, startPoint y: 259, endPoint x: 198, endPoint y: 252, distance: 185.0
click at [200, 253] on div "Loading... Seating Loading... Mailroom Entry Loading... Lounge Entry Loading...…" at bounding box center [517, 356] width 1035 height 479
drag, startPoint x: 591, startPoint y: 261, endPoint x: 470, endPoint y: 330, distance: 138.8
click at [470, 330] on div "Loading... Seating Loading... Mailroom Entry Loading... Lounge Entry Loading...…" at bounding box center [517, 356] width 1035 height 479
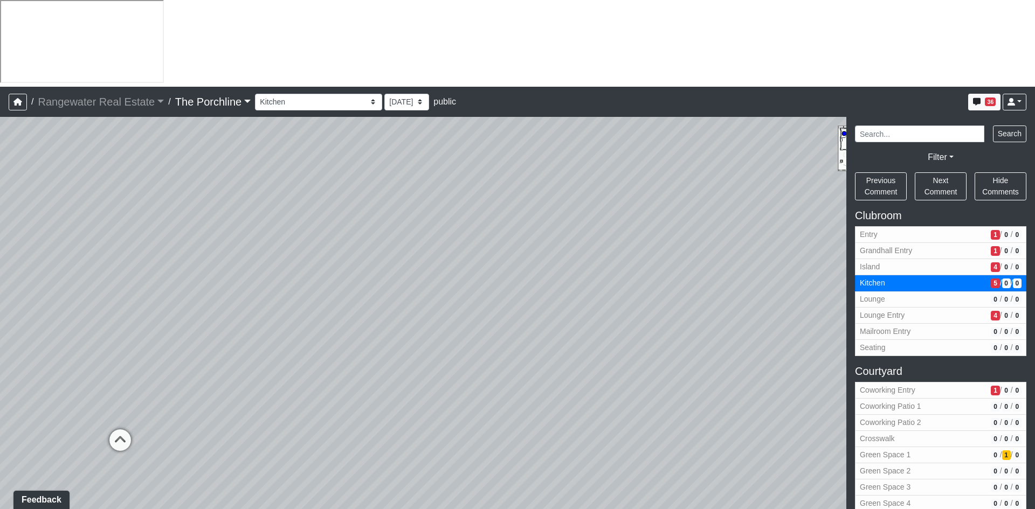
drag, startPoint x: 625, startPoint y: 264, endPoint x: 570, endPoint y: 258, distance: 55.3
click at [570, 258] on div "Loading... Seating Loading... Mailroom Entry Loading... Lounge Entry Loading...…" at bounding box center [517, 356] width 1035 height 479
